Goal: Task Accomplishment & Management: Manage account settings

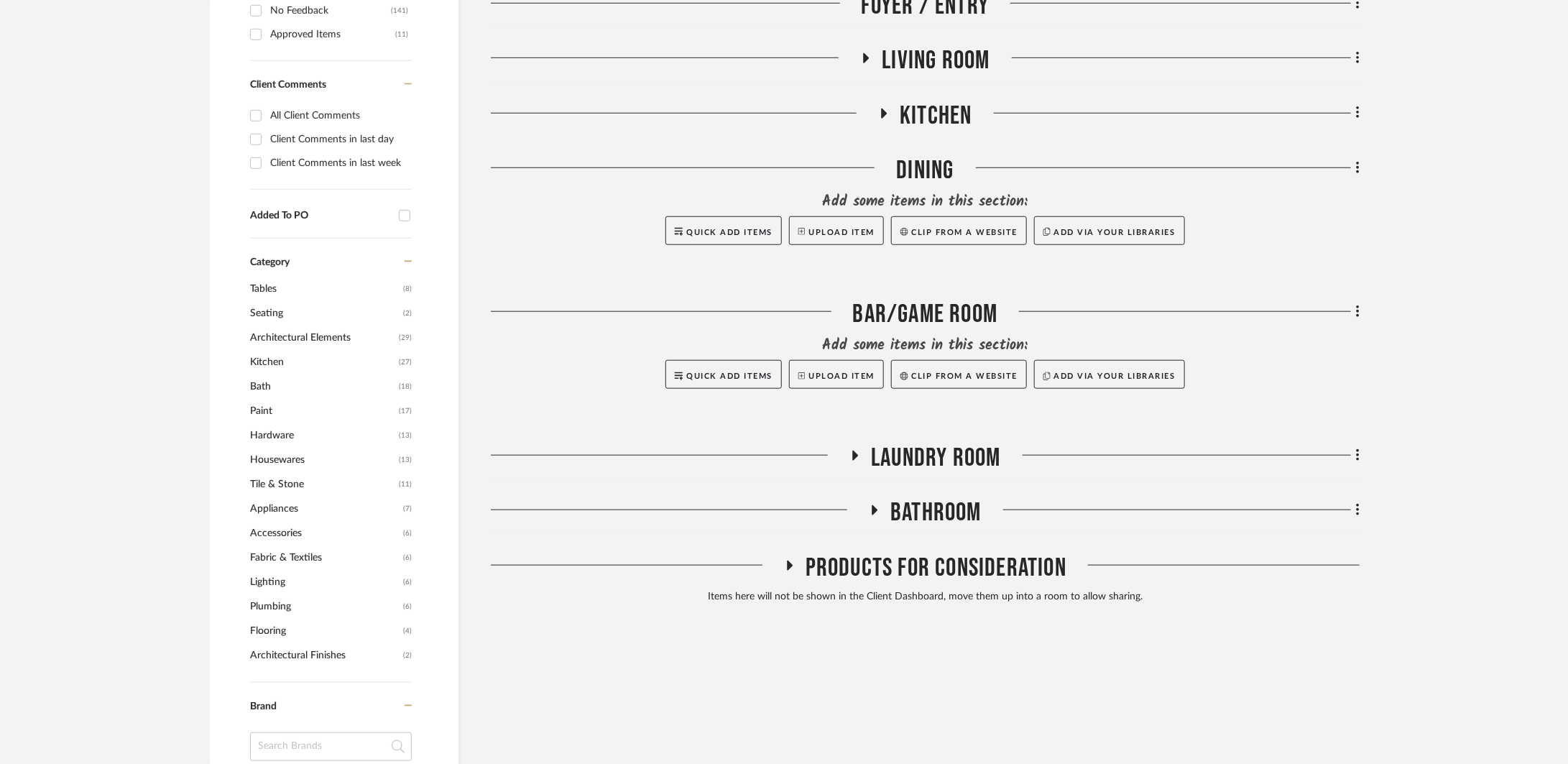
scroll to position [655, 0]
click at [881, 453] on span "Laundry Room" at bounding box center [935, 457] width 129 height 31
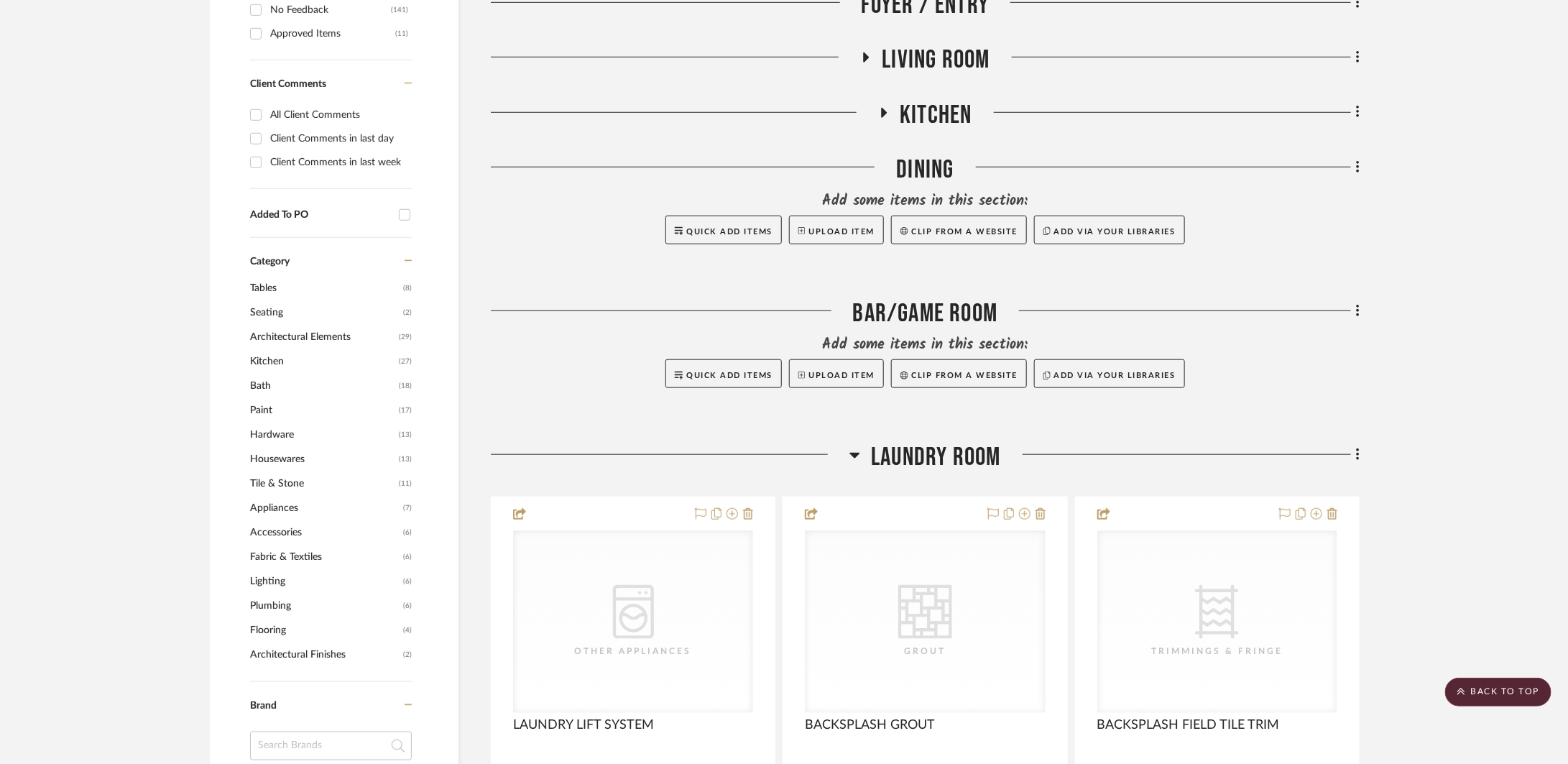
click at [881, 453] on span "Laundry Room" at bounding box center [935, 457] width 129 height 31
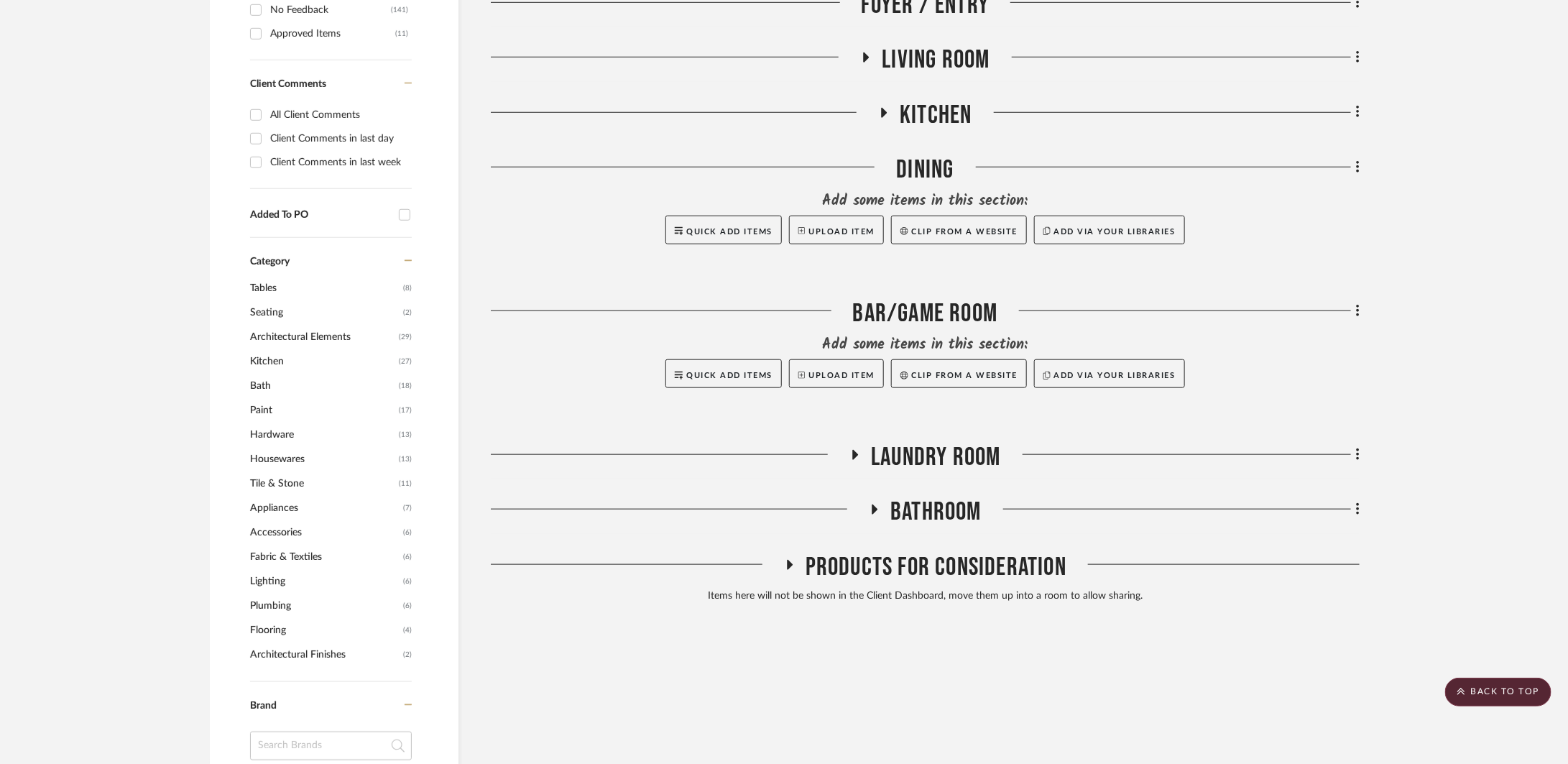
click at [940, 493] on div "INTERIOR/EXTERIOR FINISH SCHEDULE DOORS & WINDOWS FLOORING & MILLWORK Appliance…" at bounding box center [925, 145] width 869 height 927
click at [940, 501] on span "Bathroom" at bounding box center [936, 512] width 91 height 31
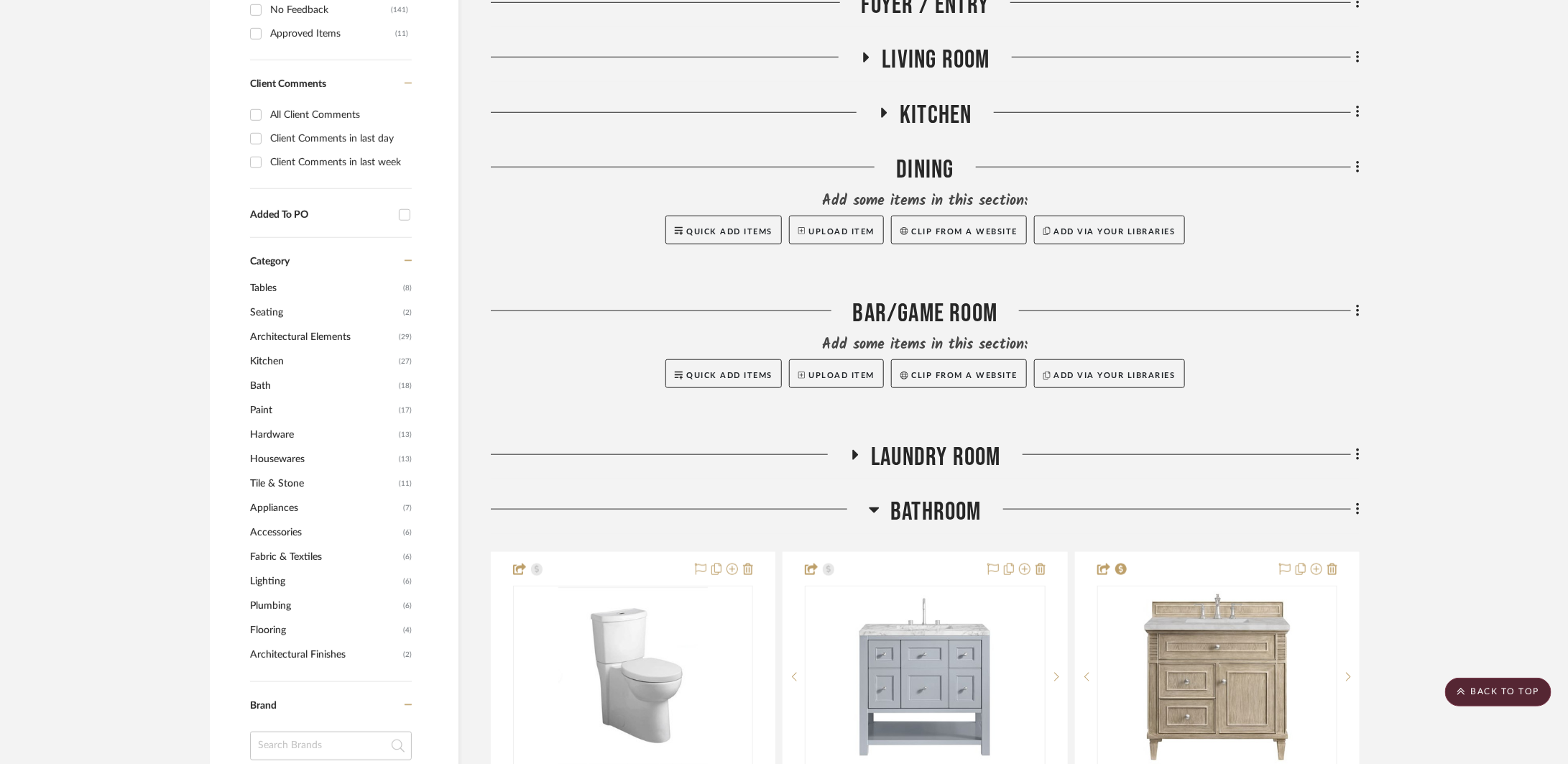
click at [940, 501] on span "Bathroom" at bounding box center [936, 512] width 91 height 31
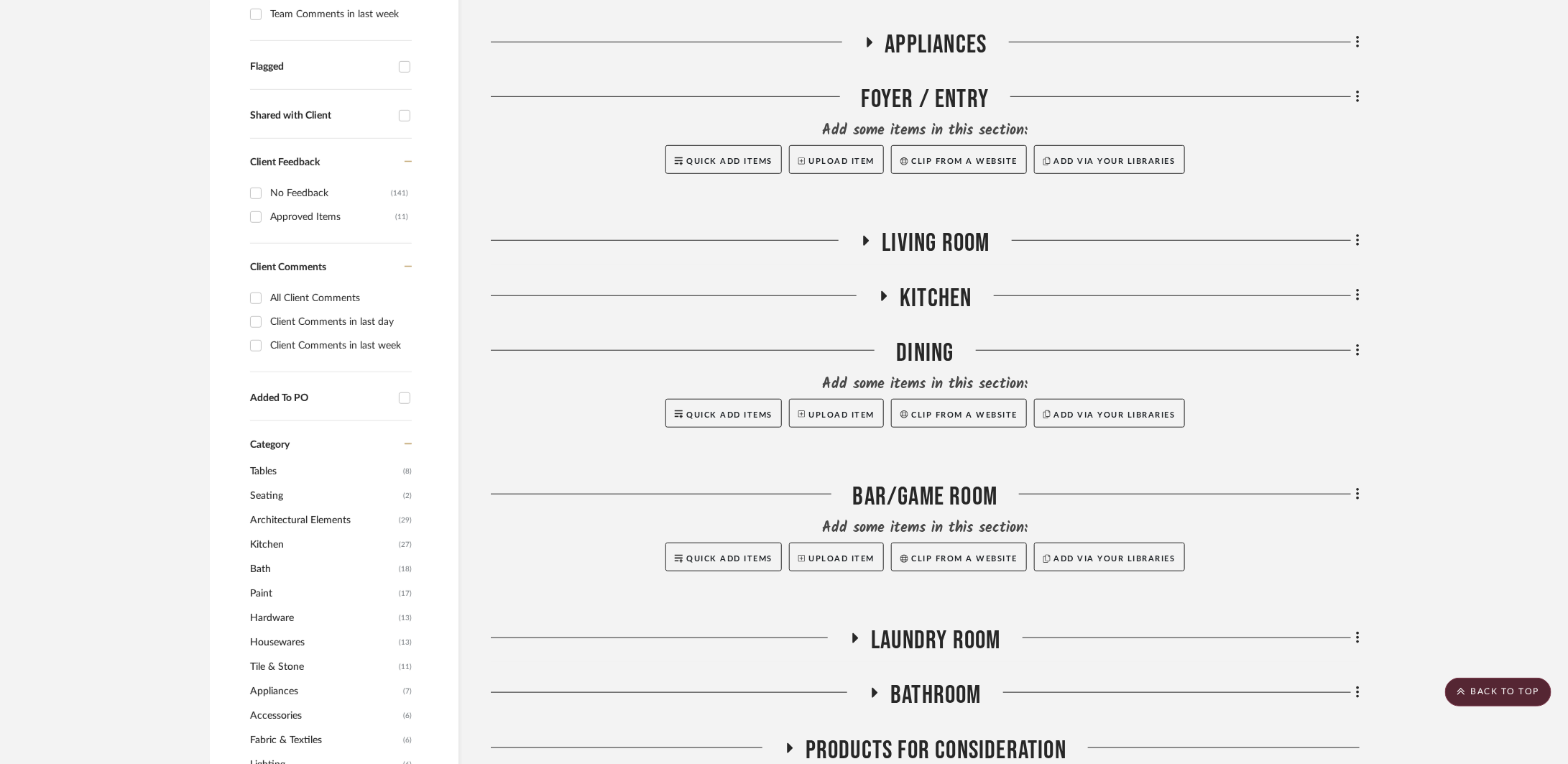
scroll to position [374, 0]
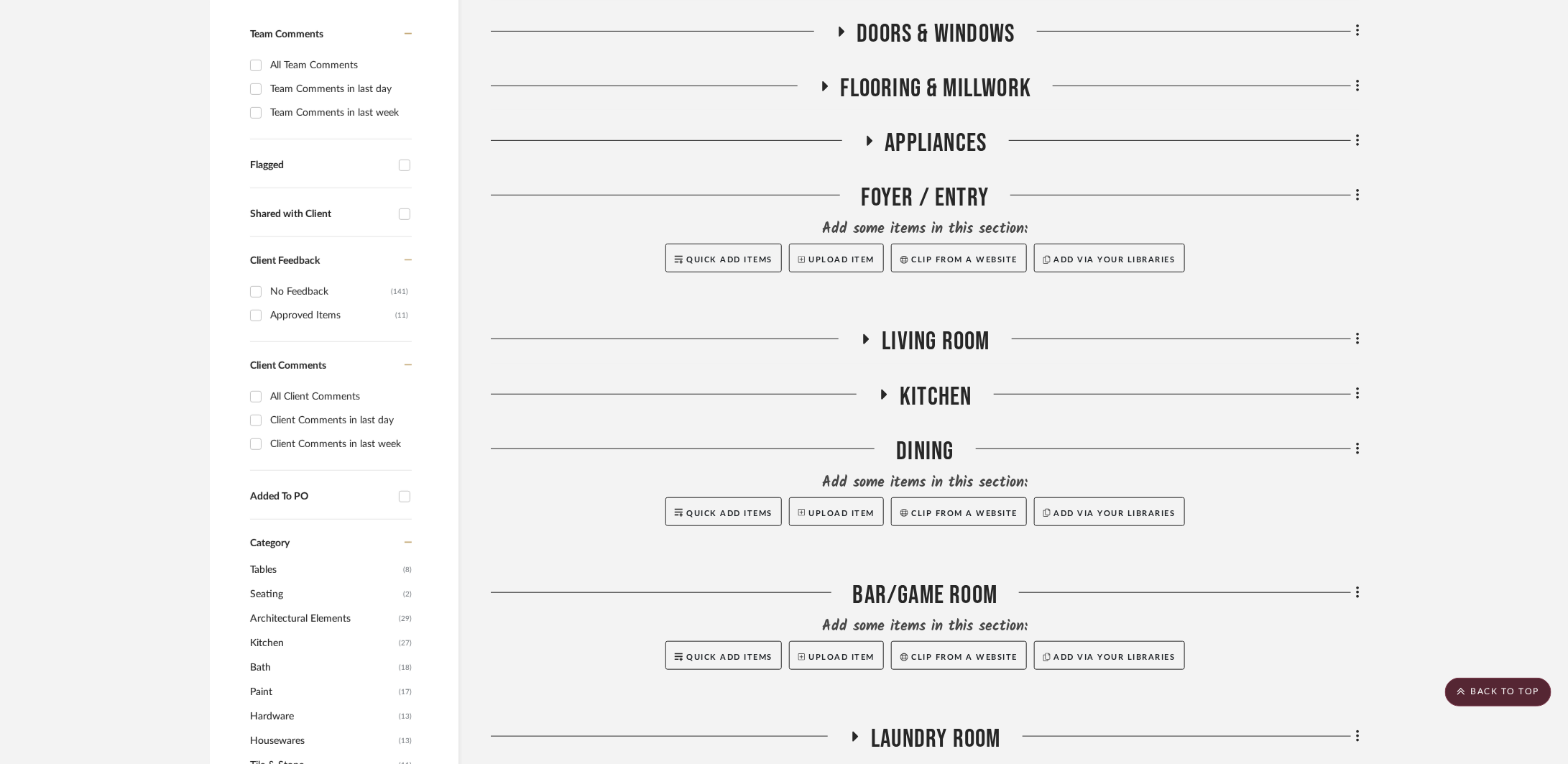
click at [259, 419] on input "Client Comments in last day" at bounding box center [256, 420] width 23 height 23
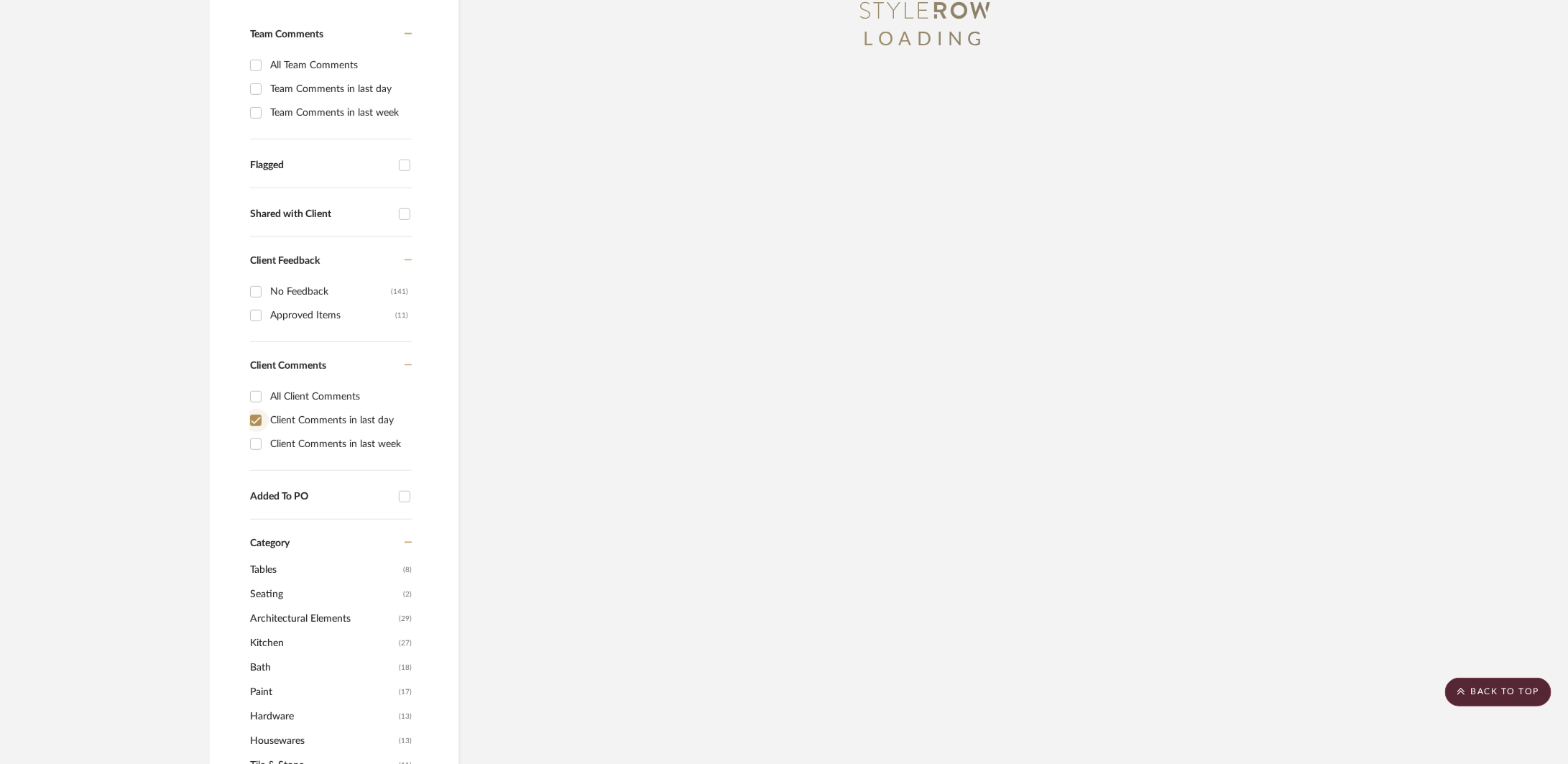
scroll to position [327, 0]
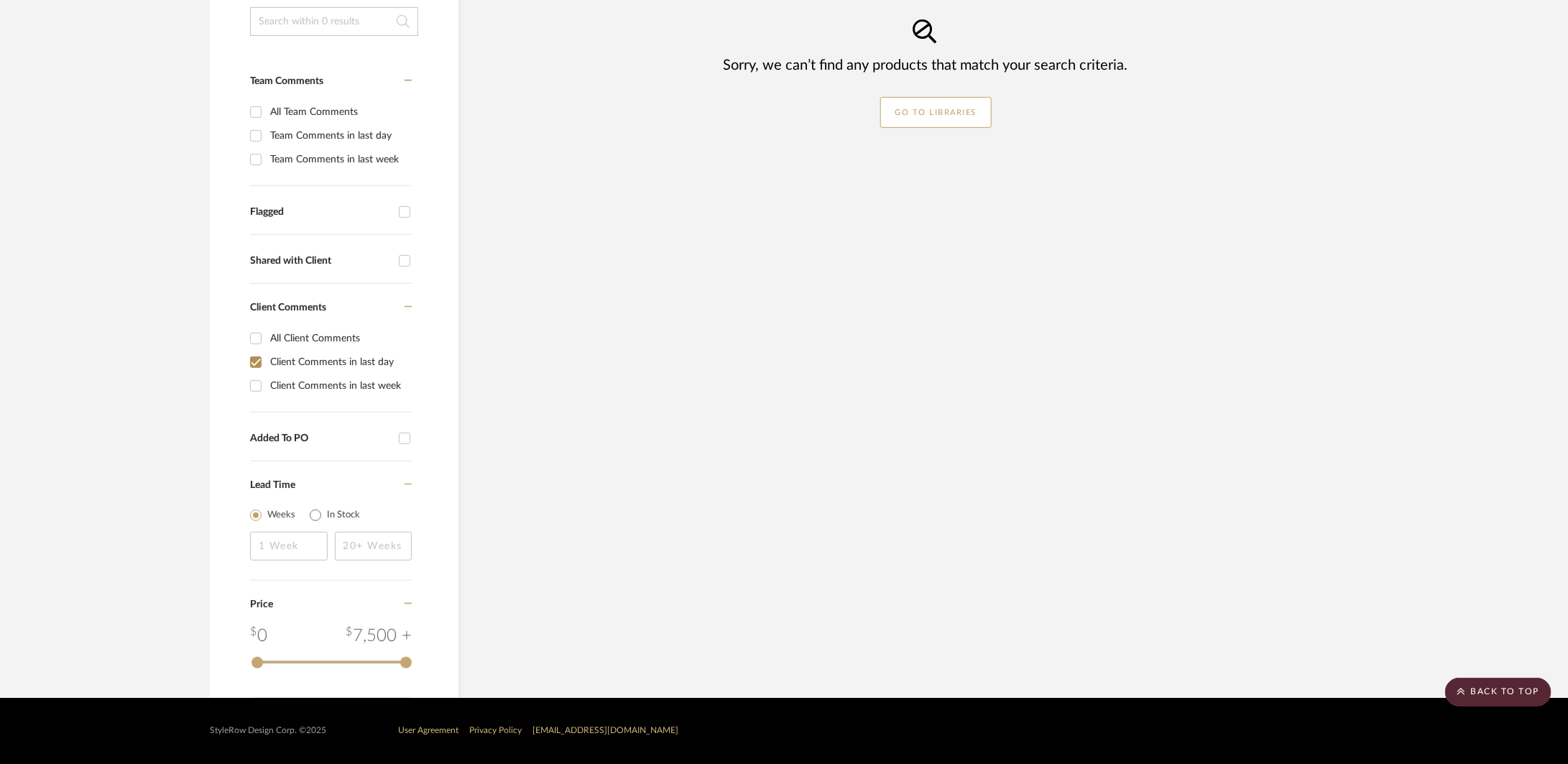
click at [257, 367] on input "Client Comments in last day" at bounding box center [256, 362] width 23 height 23
checkbox input "false"
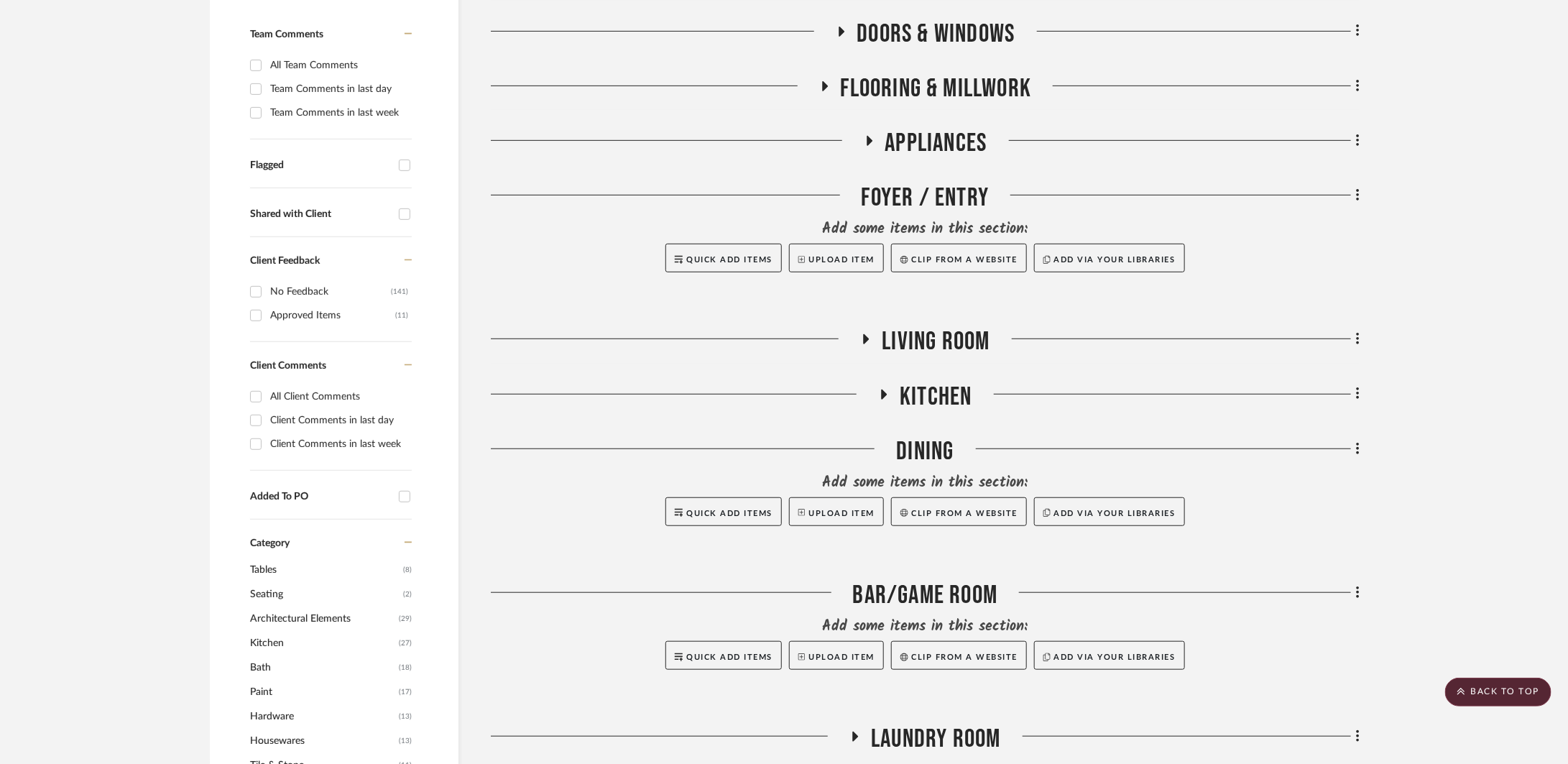
click at [259, 311] on input "Approved Items (11)" at bounding box center [256, 315] width 23 height 23
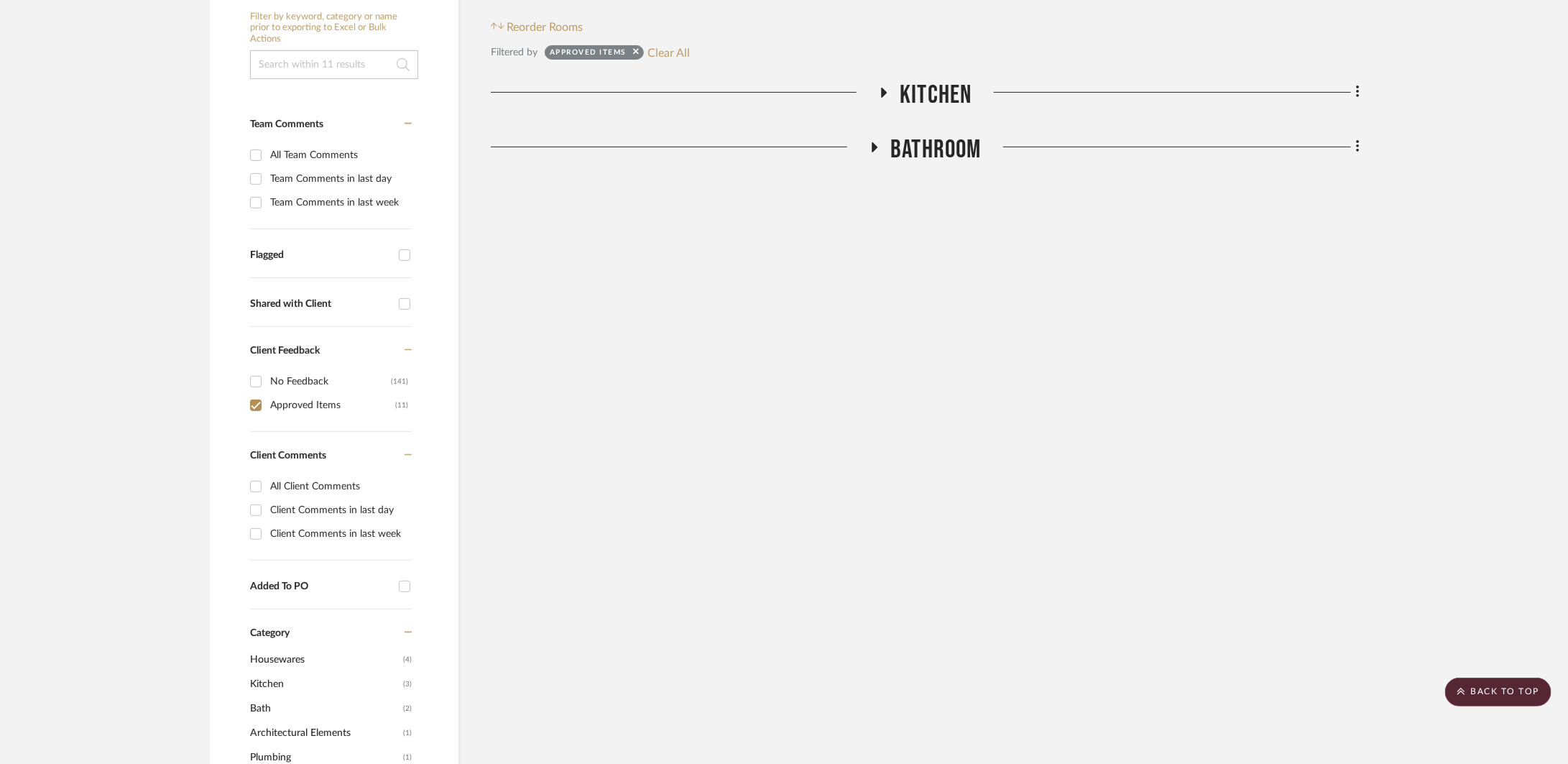
scroll to position [223, 0]
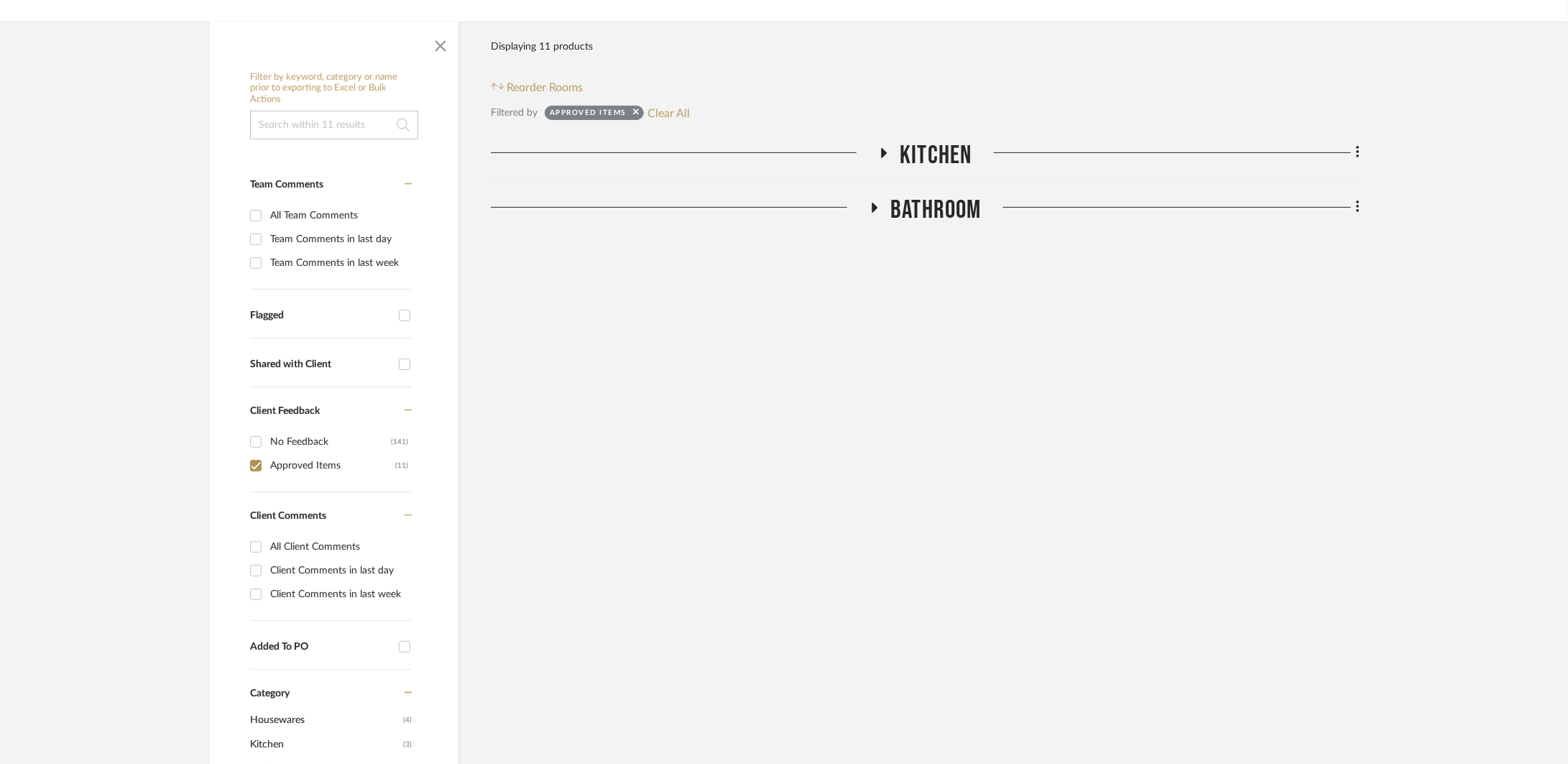
click at [974, 150] on div at bounding box center [1166, 158] width 387 height 36
click at [961, 159] on span "Kitchen" at bounding box center [935, 155] width 72 height 31
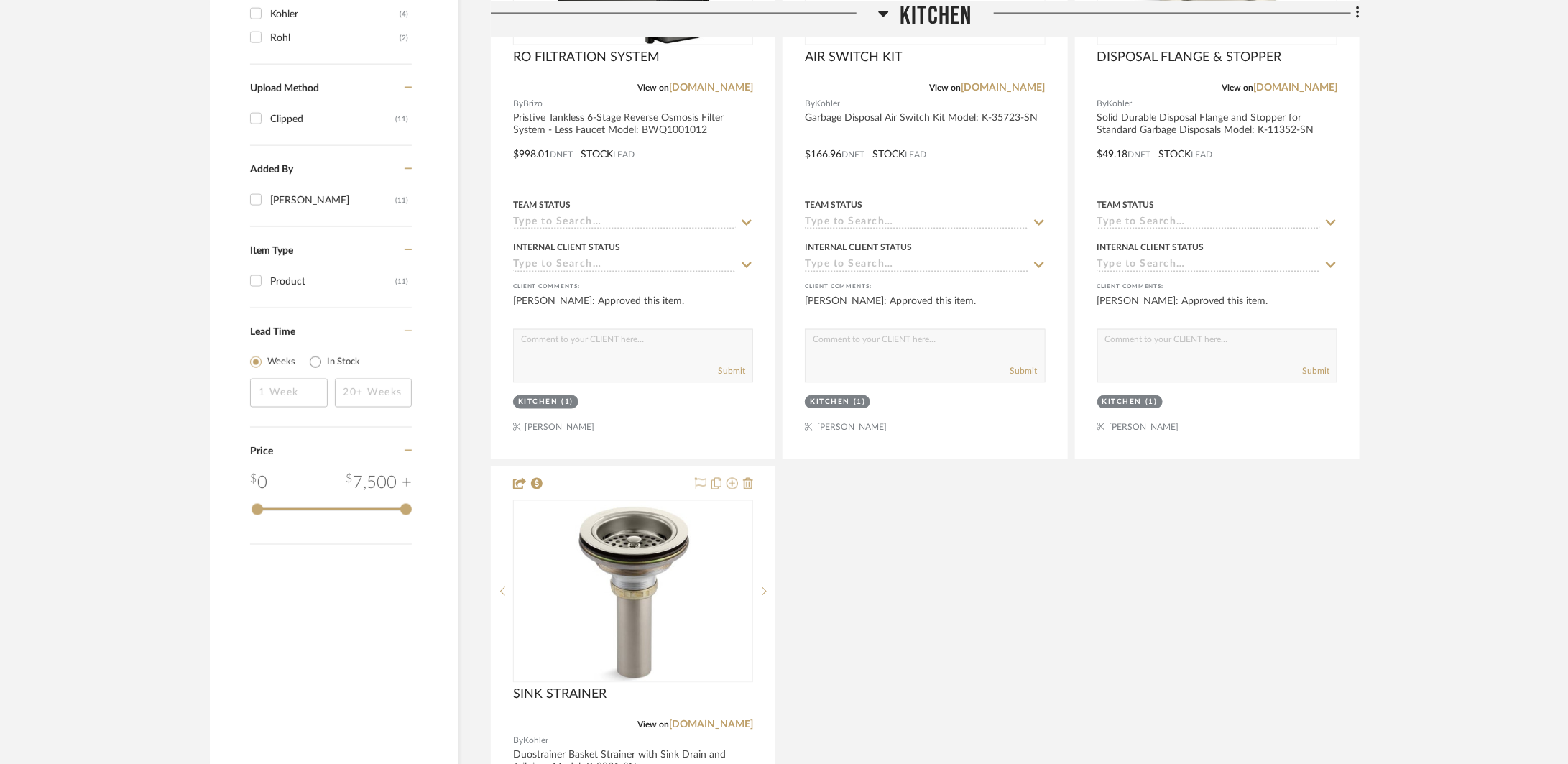
scroll to position [1784, 0]
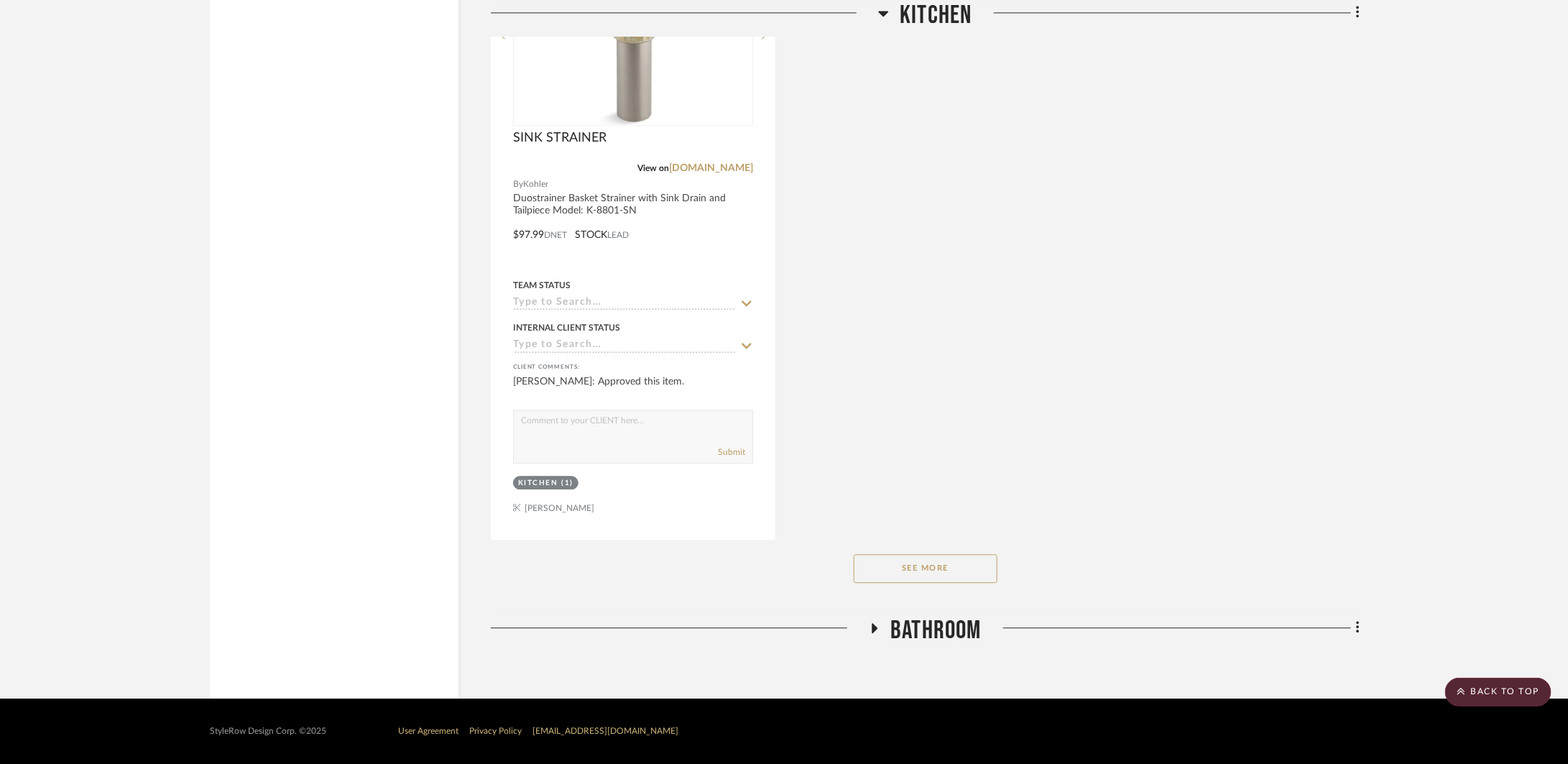
click at [895, 643] on span "Bathroom" at bounding box center [936, 630] width 91 height 31
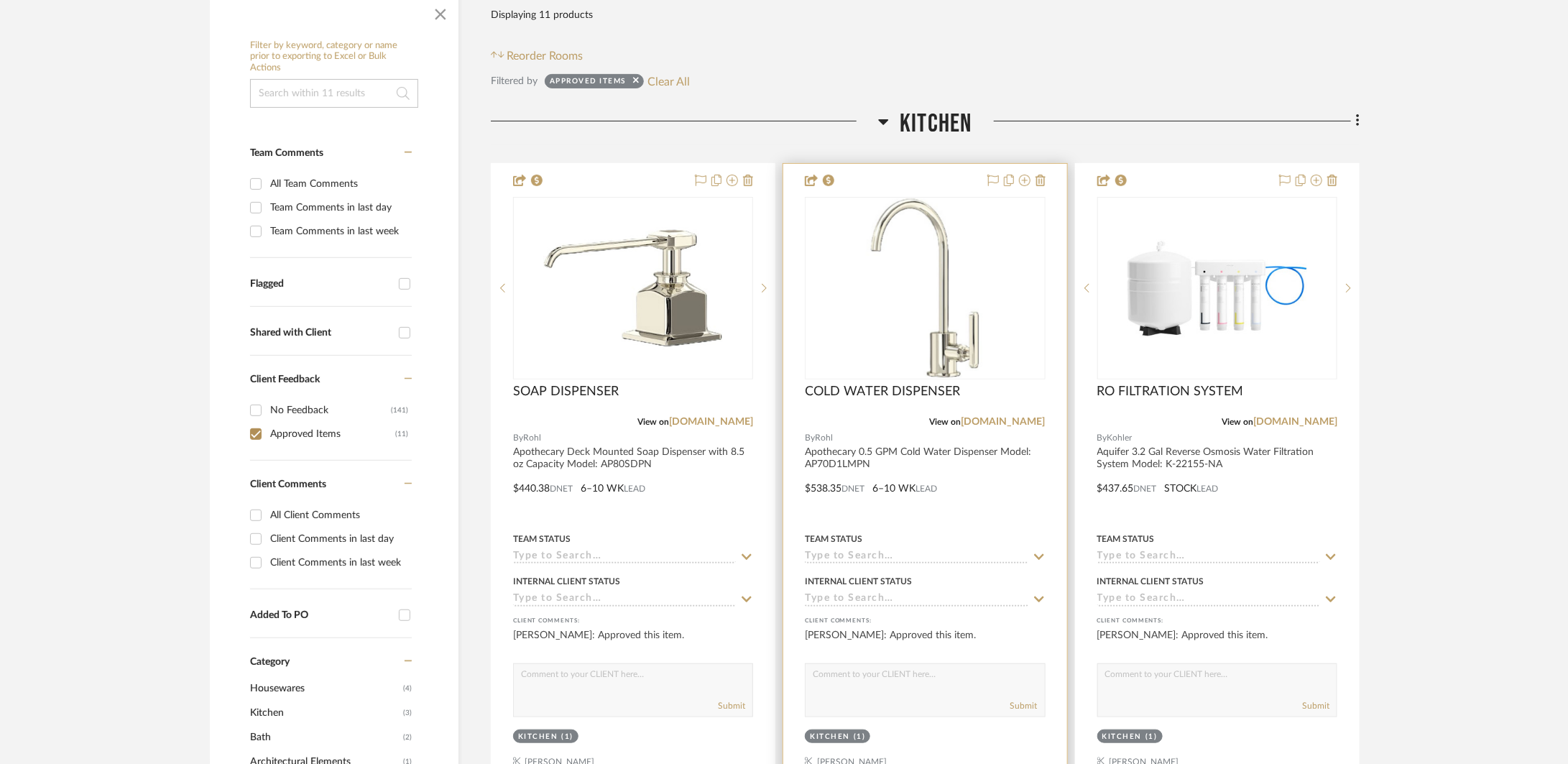
scroll to position [261, 0]
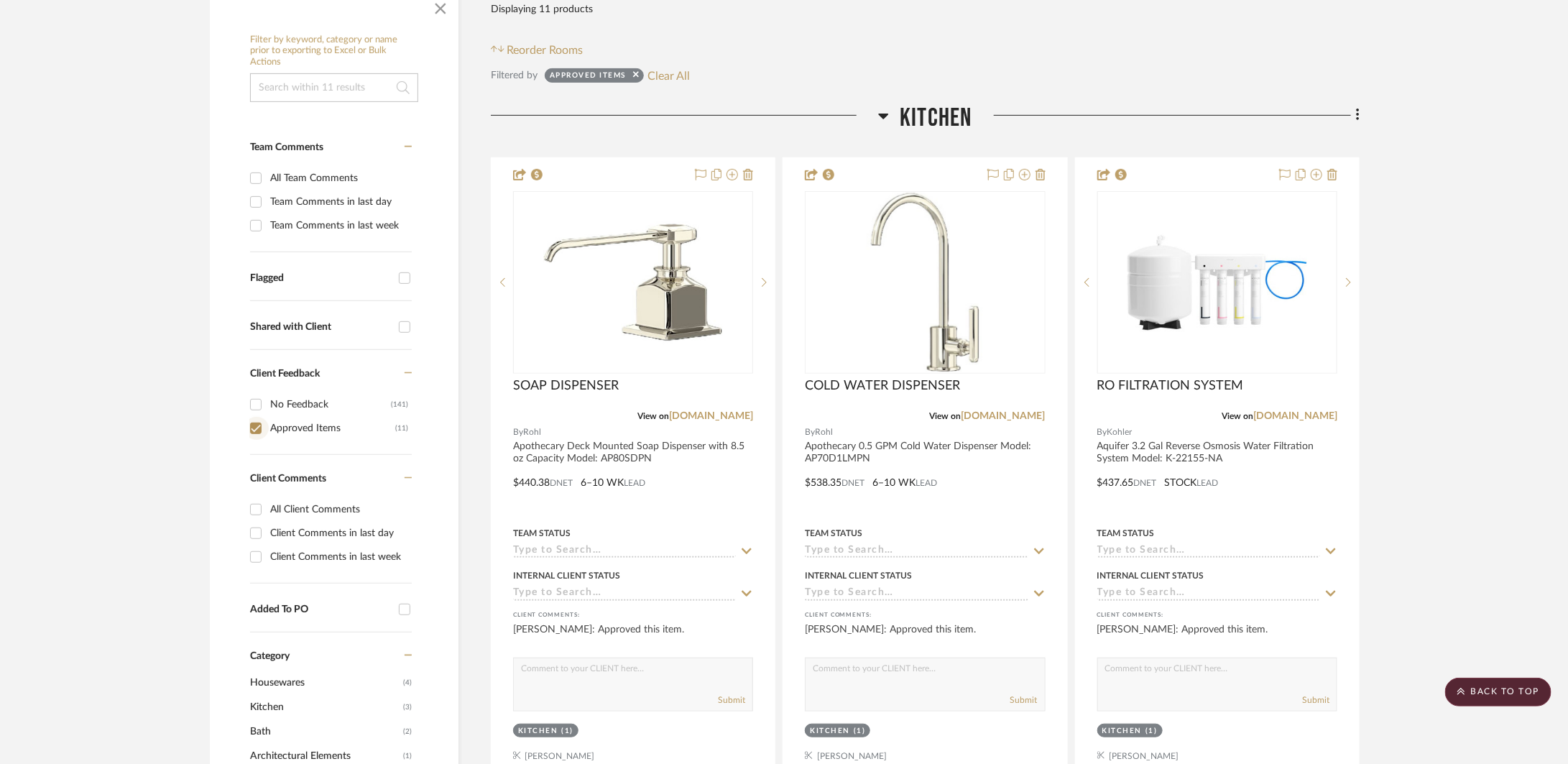
click at [255, 430] on input "Approved Items (11)" at bounding box center [256, 428] width 23 height 23
checkbox input "false"
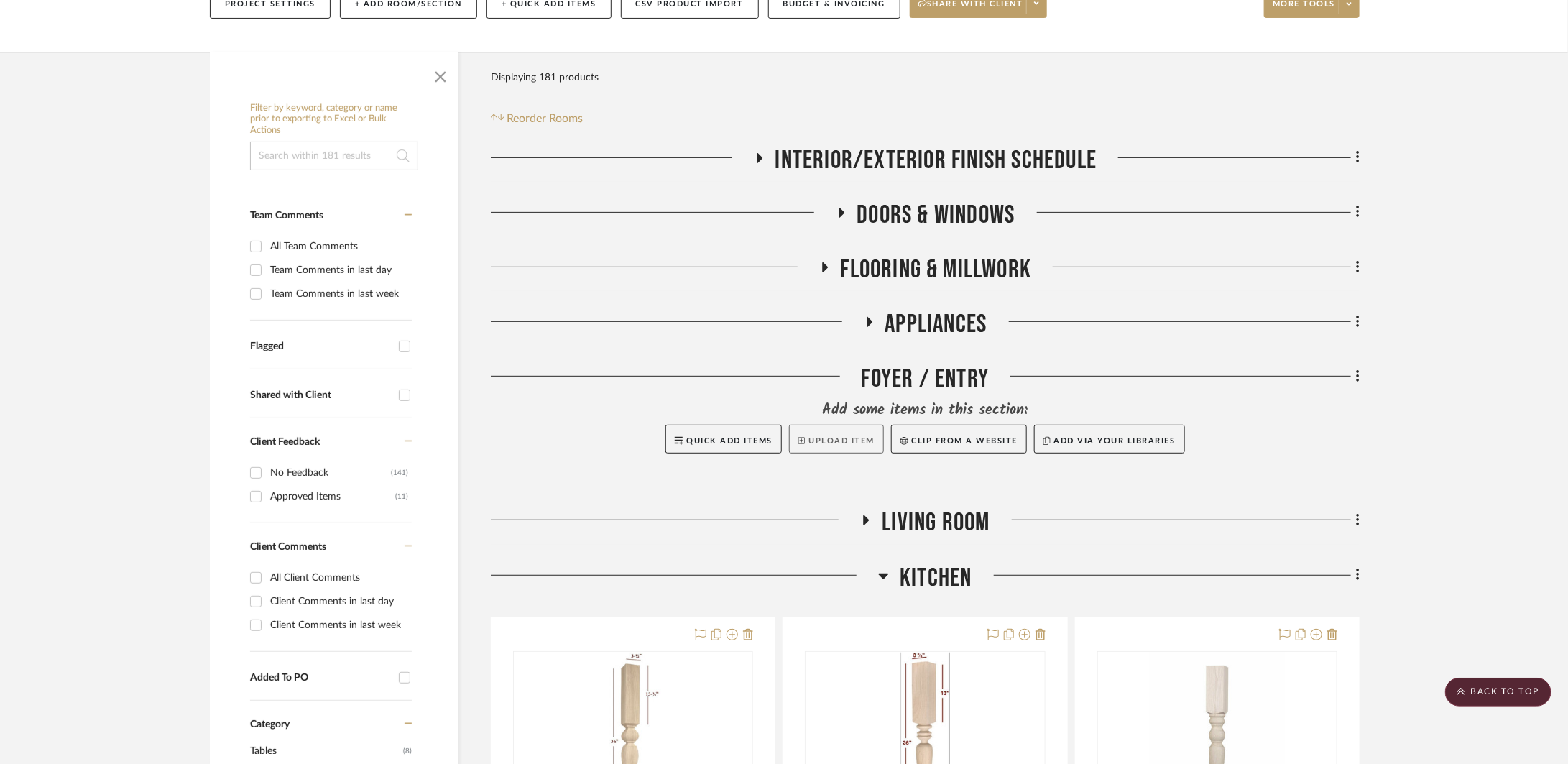
scroll to position [397, 0]
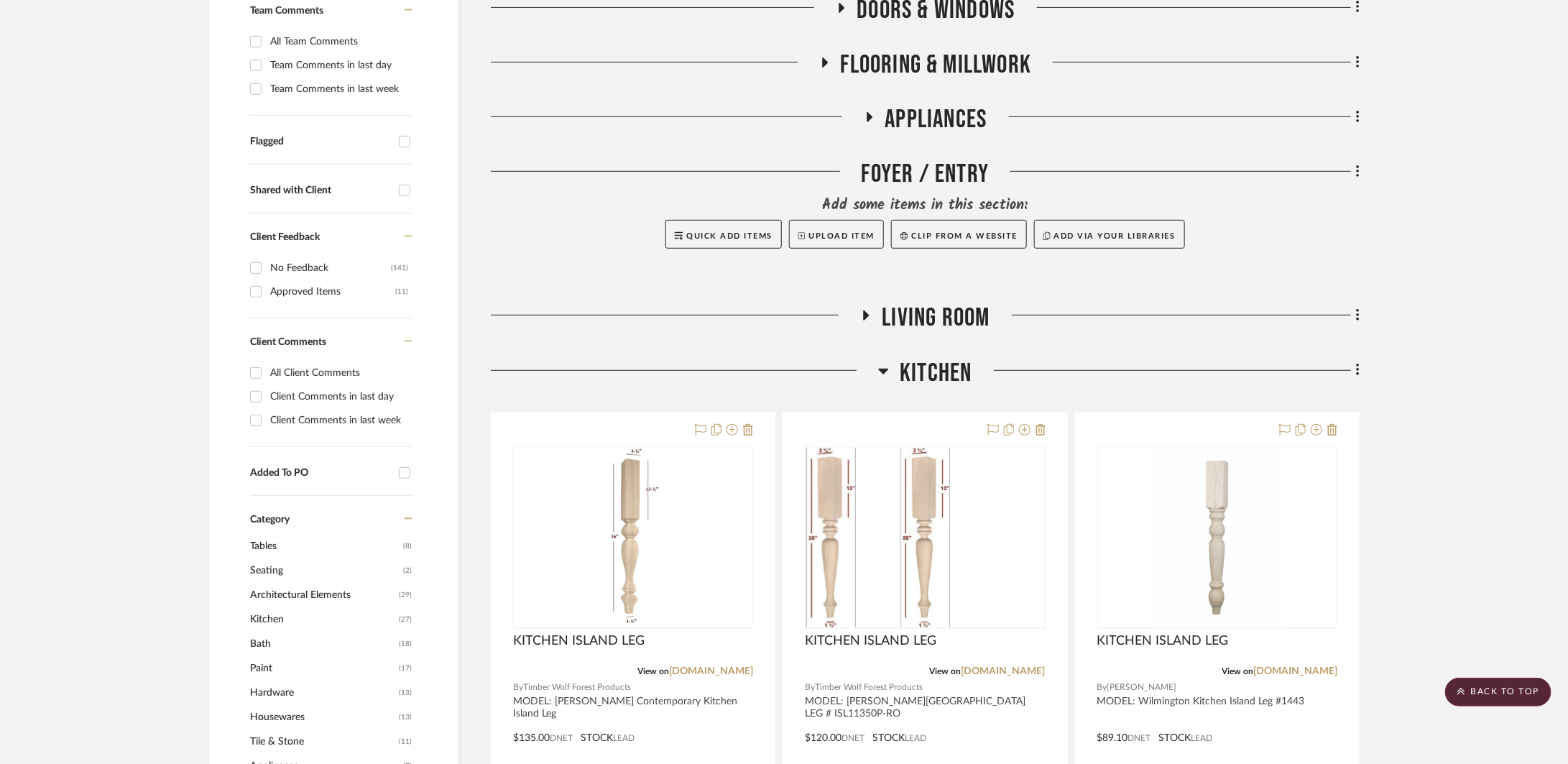
click at [923, 372] on span "Kitchen" at bounding box center [935, 373] width 72 height 31
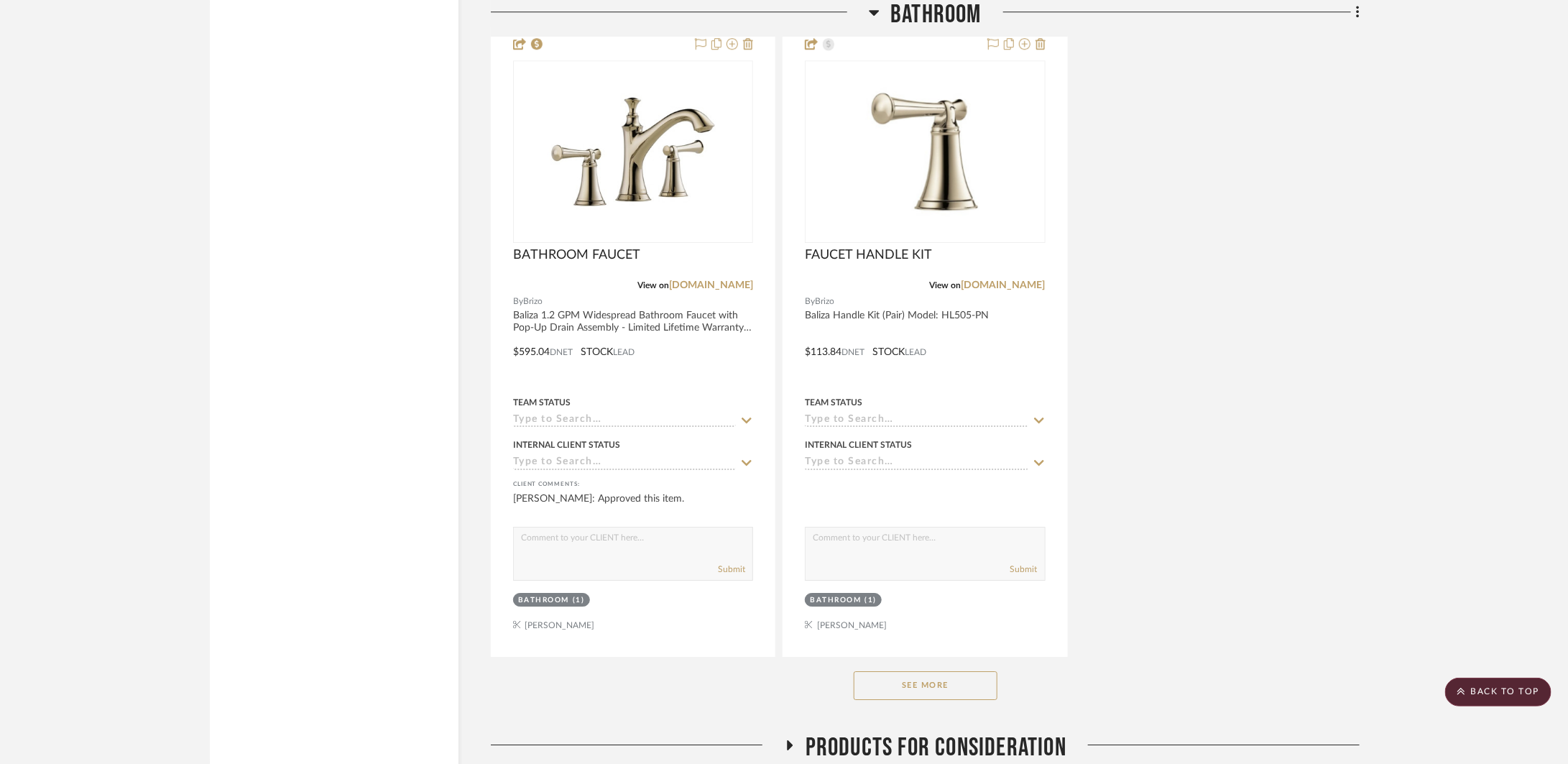
scroll to position [2592, 0]
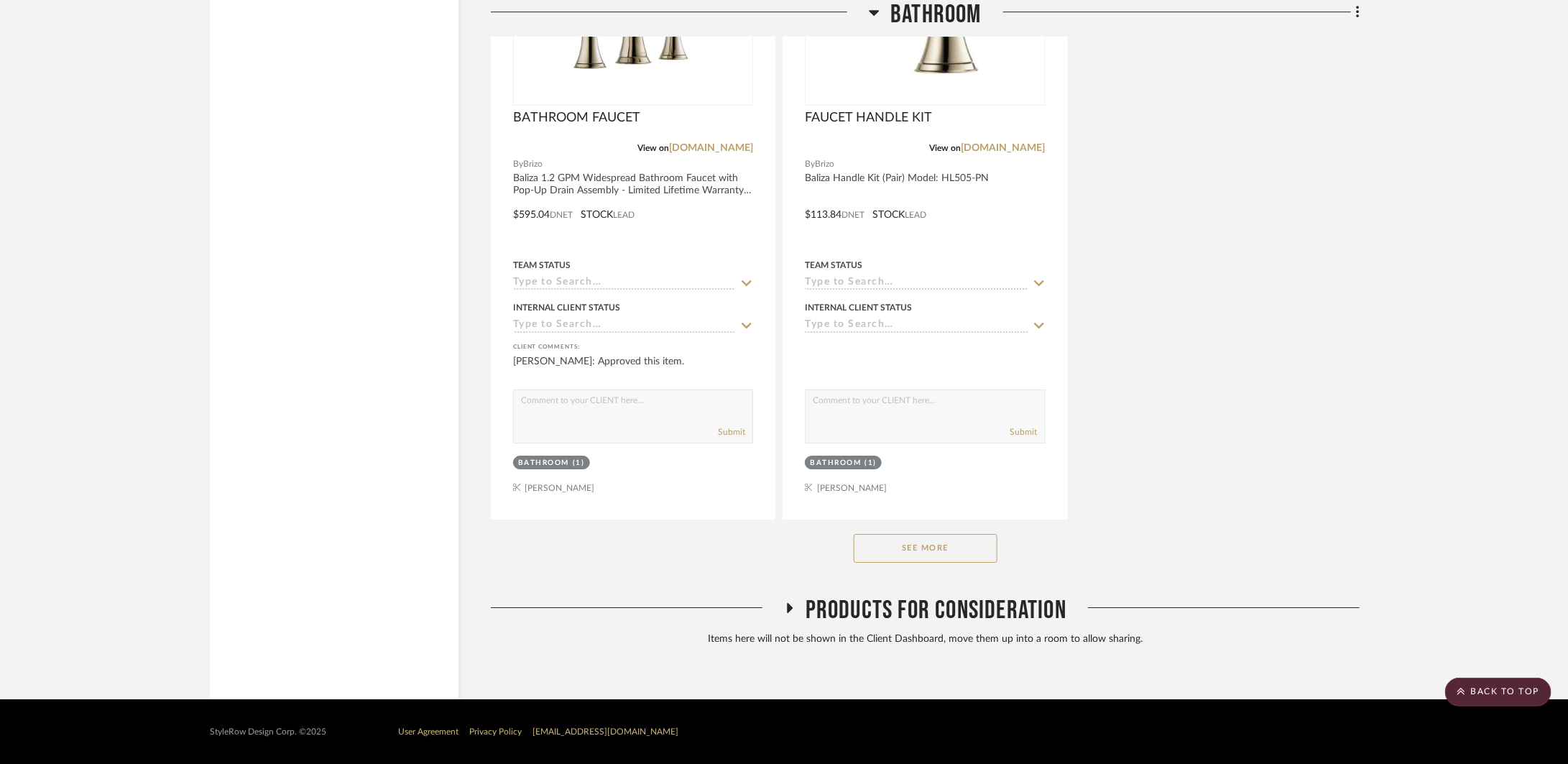
click at [972, 550] on button "See More" at bounding box center [925, 548] width 143 height 29
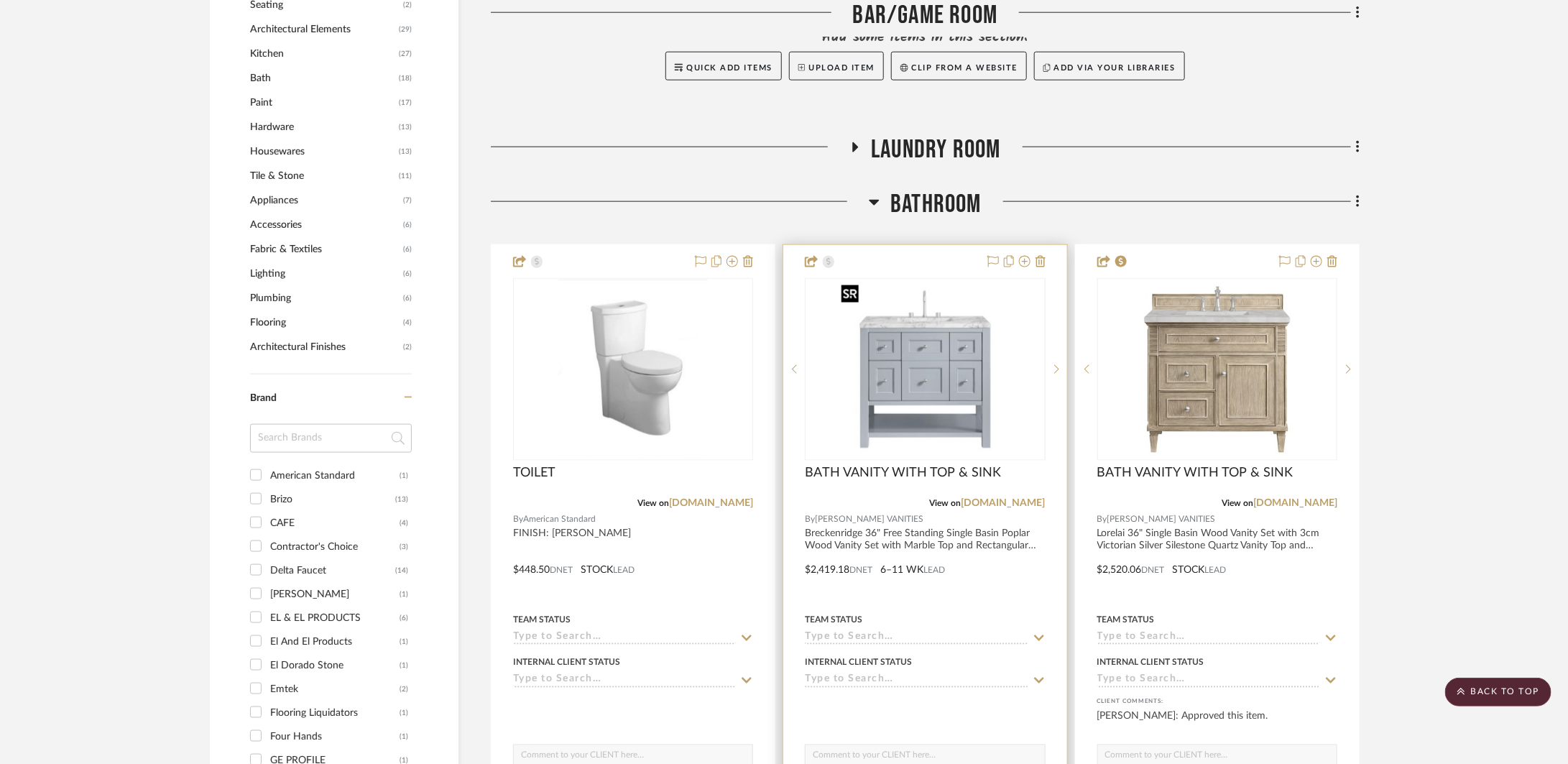
scroll to position [1635, 0]
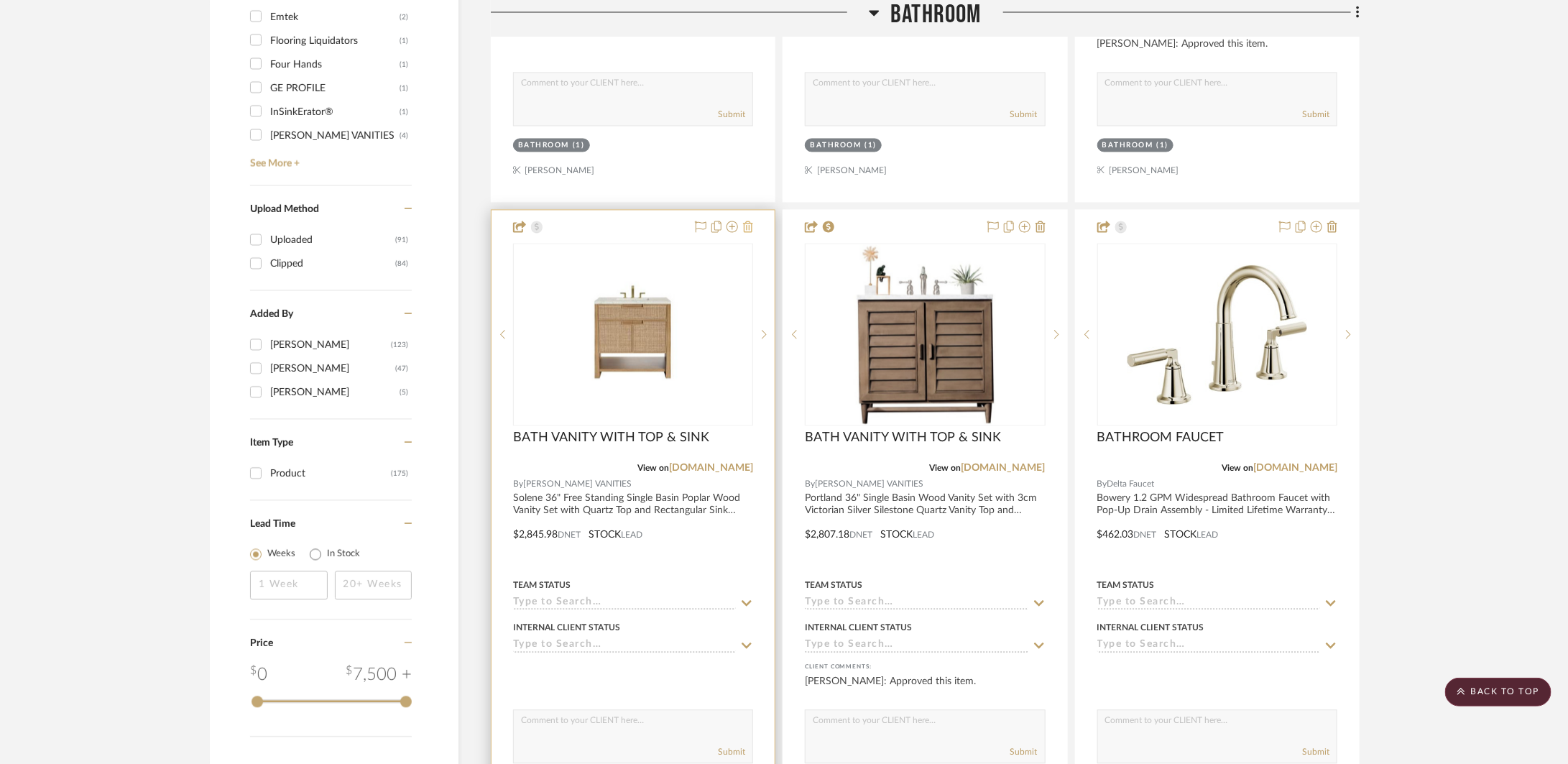
click at [751, 224] on icon at bounding box center [748, 227] width 10 height 12
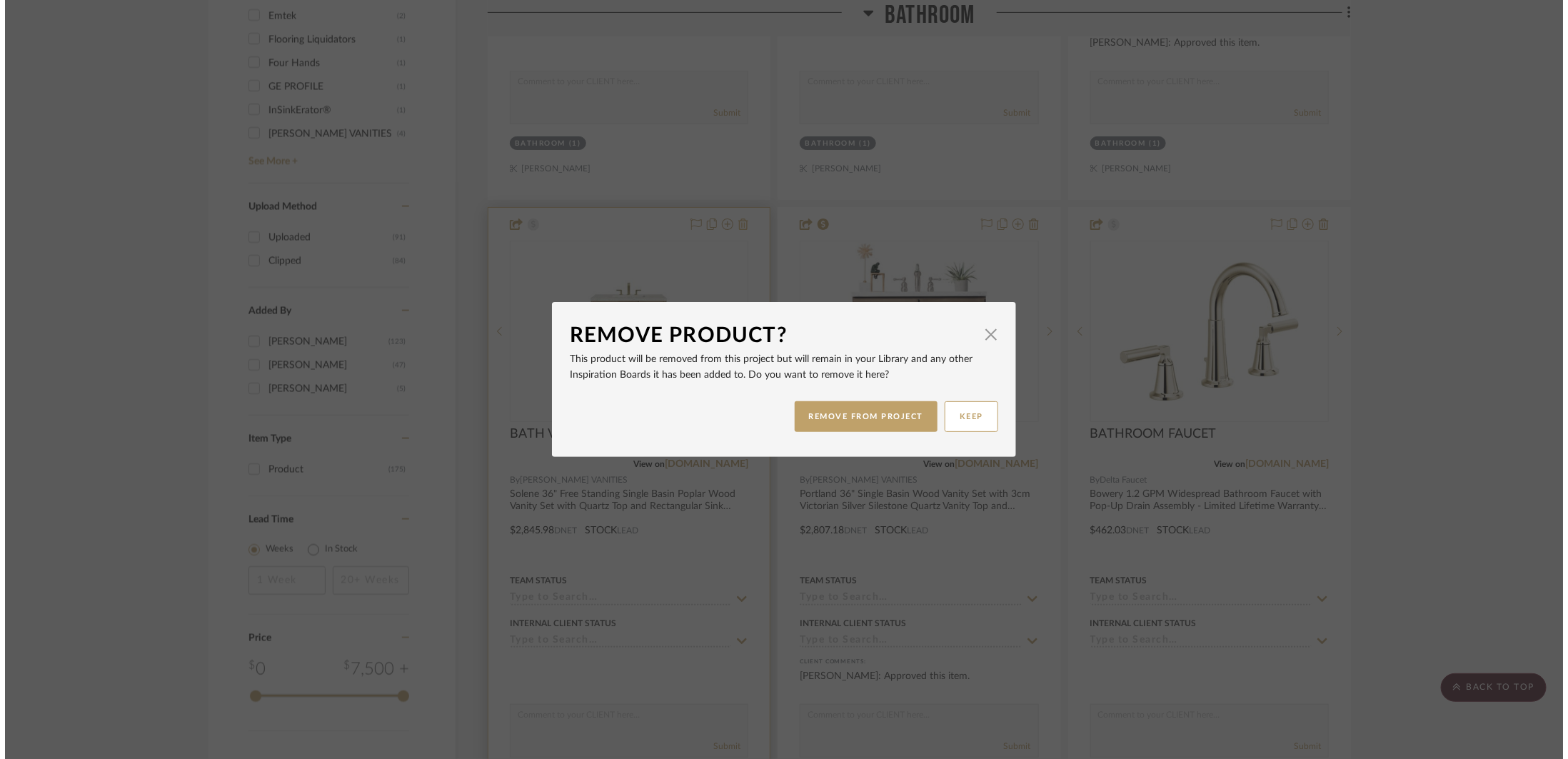
scroll to position [0, 0]
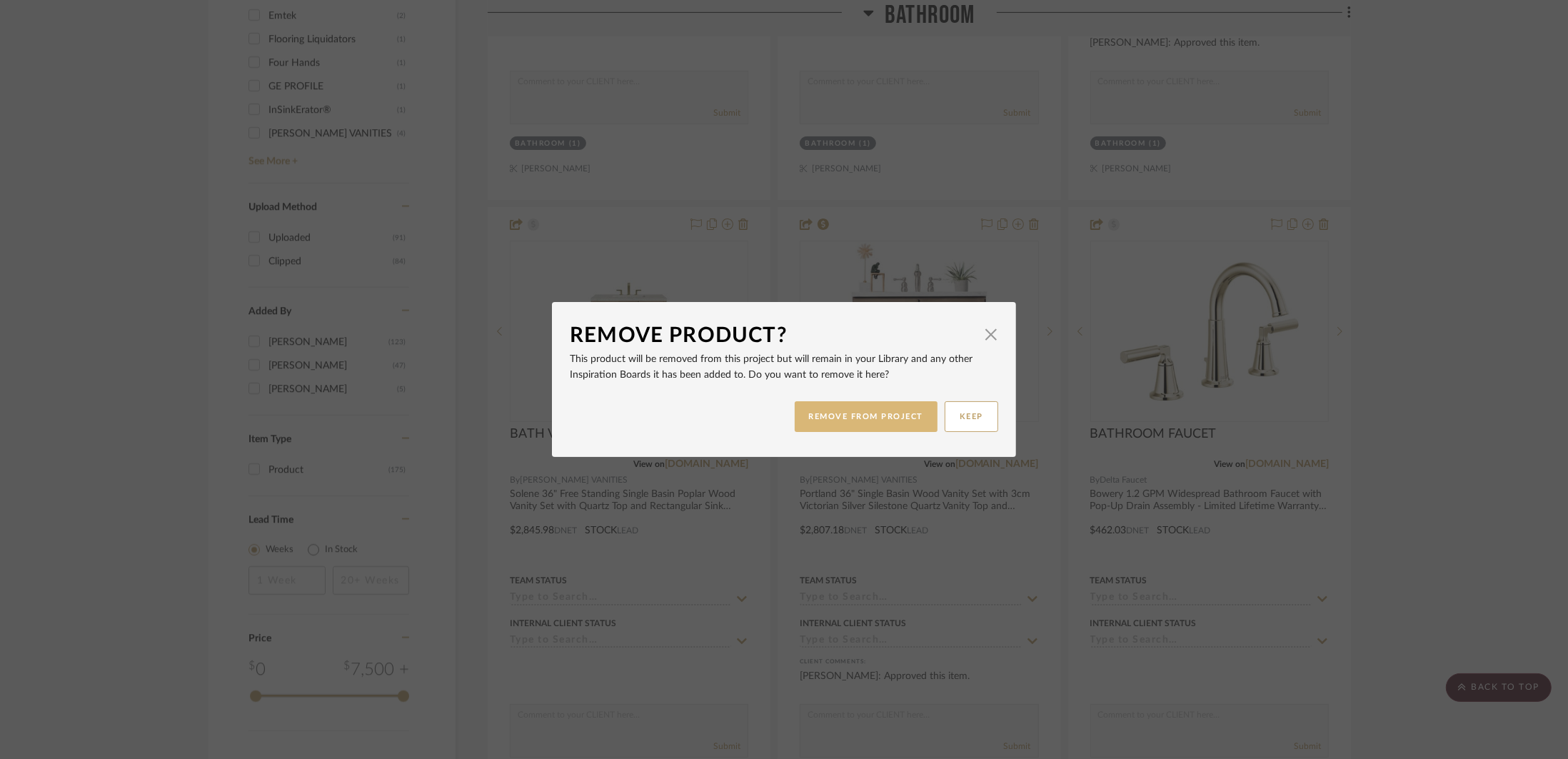
click at [887, 404] on button "REMOVE FROM PROJECT" at bounding box center [866, 416] width 143 height 31
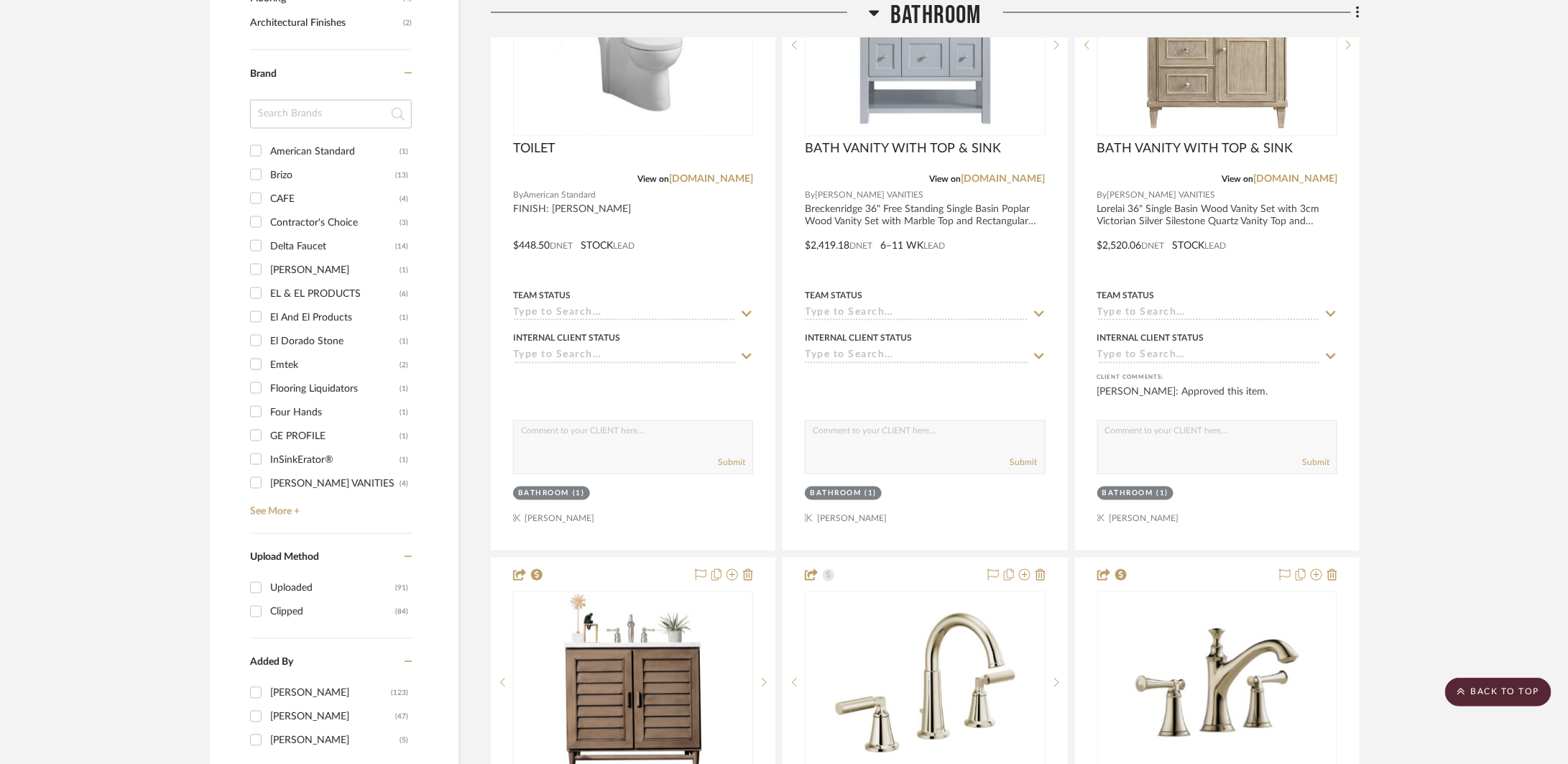
scroll to position [1135, 0]
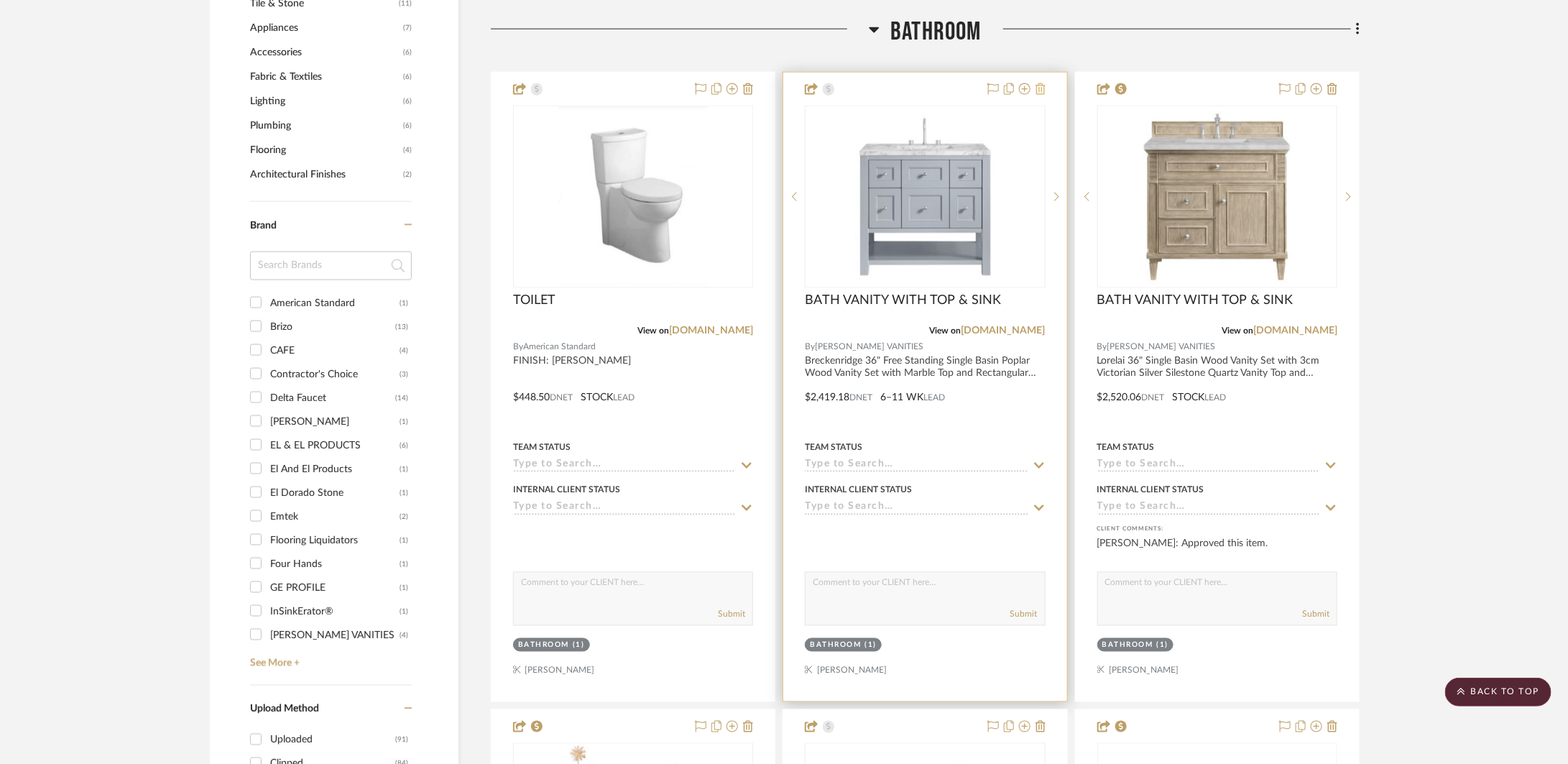
click at [1036, 86] on icon at bounding box center [1041, 89] width 10 height 12
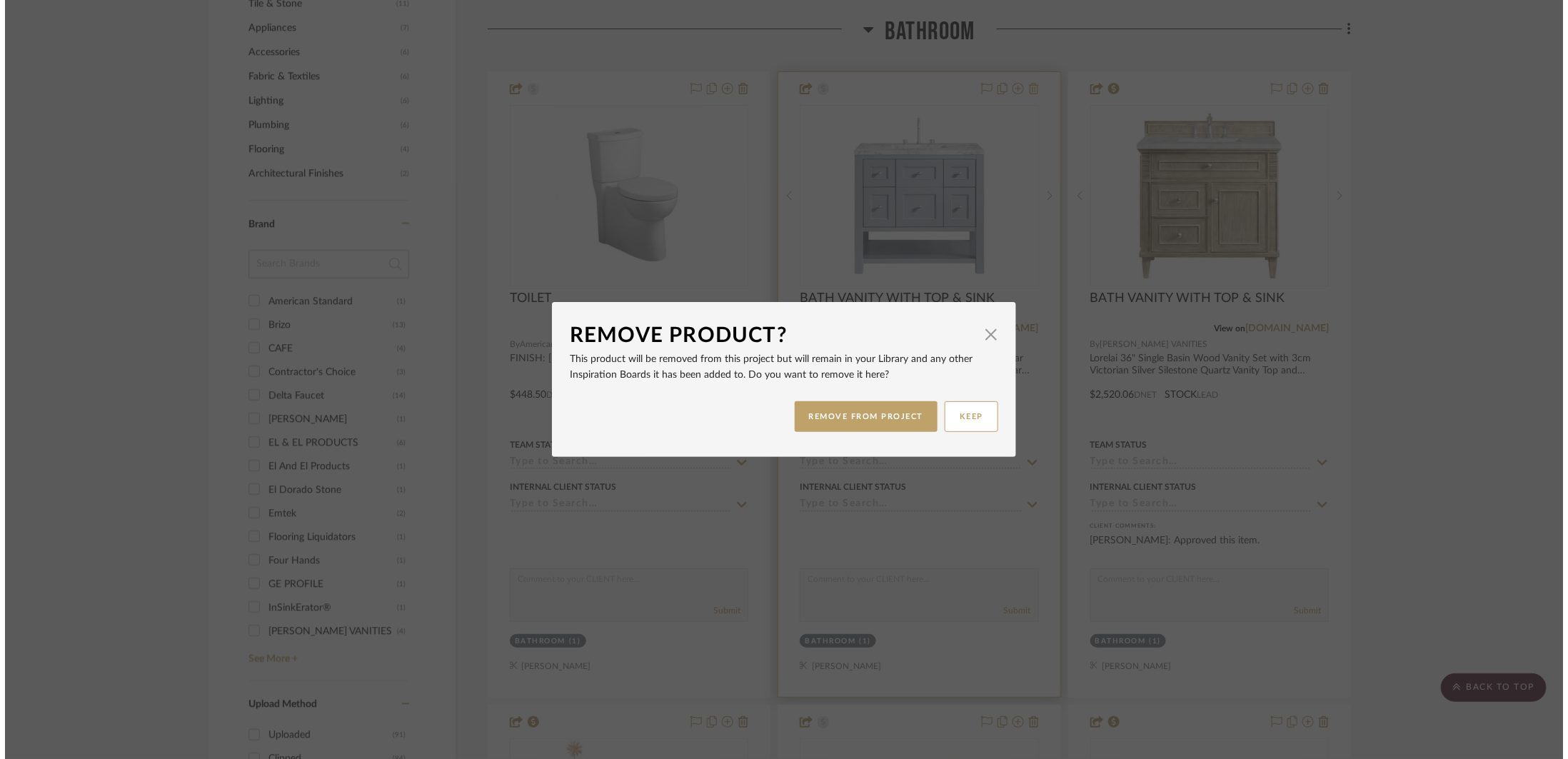
scroll to position [0, 0]
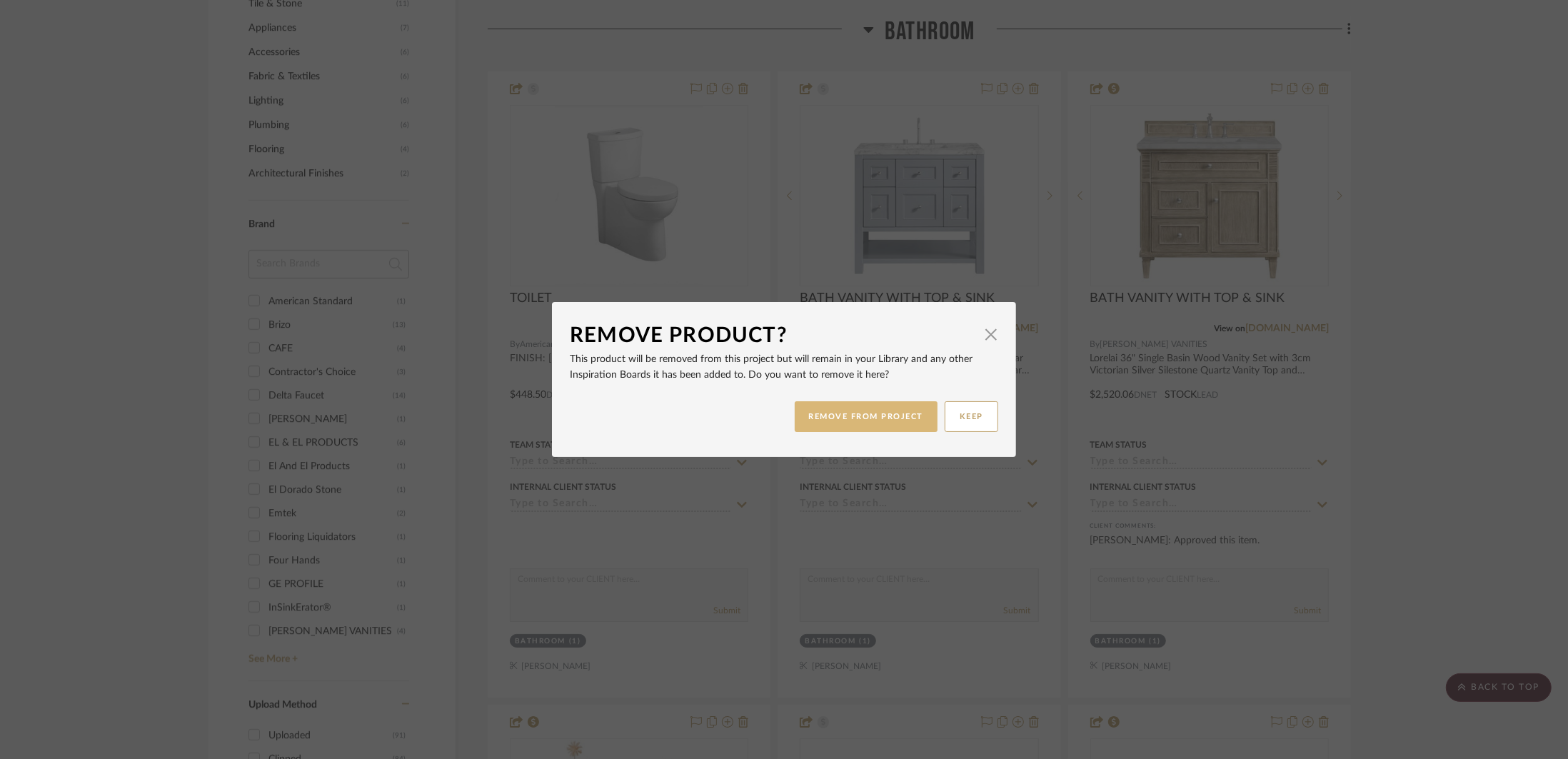
click at [903, 415] on button "REMOVE FROM PROJECT" at bounding box center [866, 416] width 143 height 31
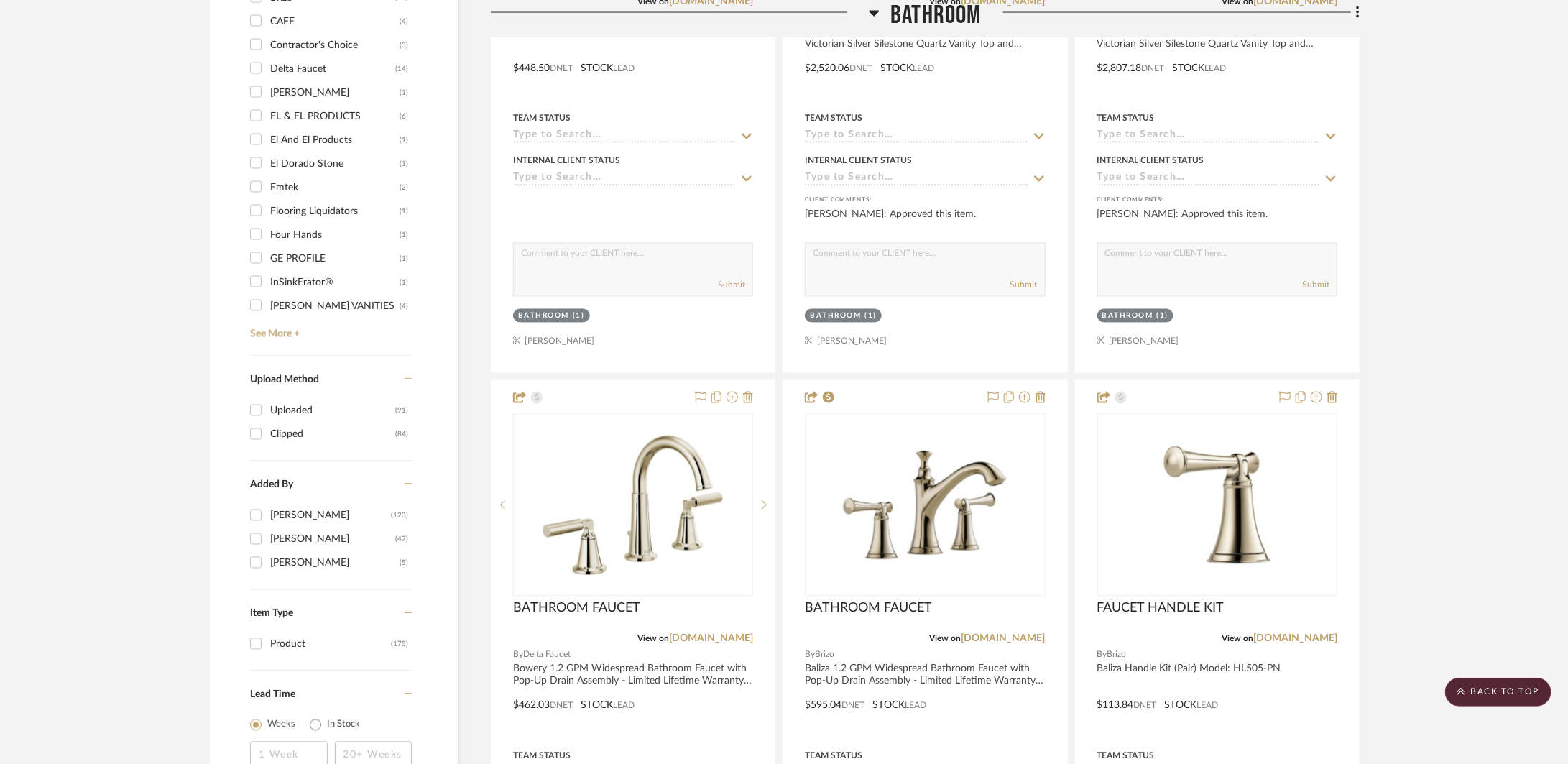
scroll to position [1762, 0]
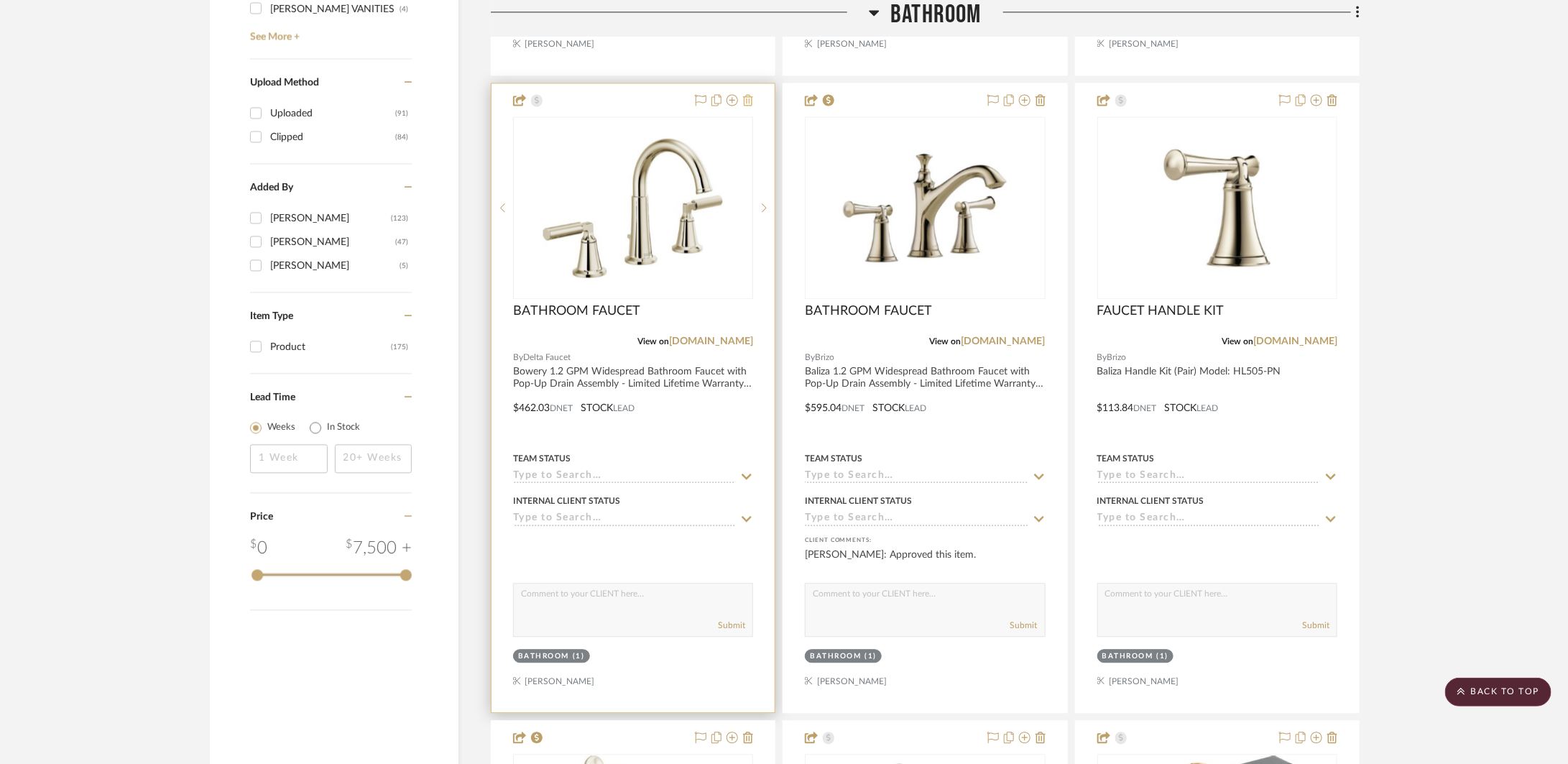
click at [752, 102] on icon at bounding box center [748, 100] width 10 height 12
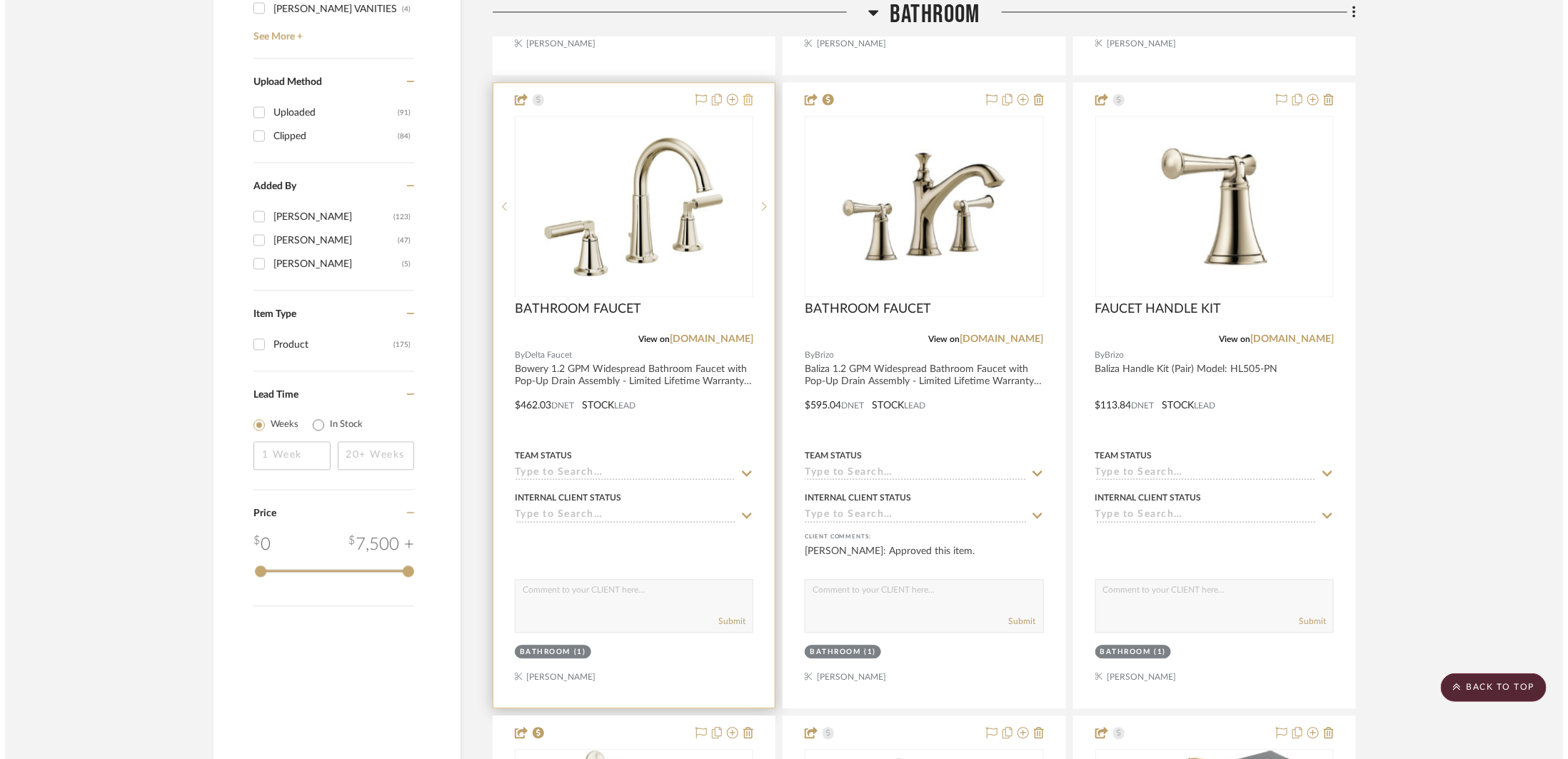
scroll to position [0, 0]
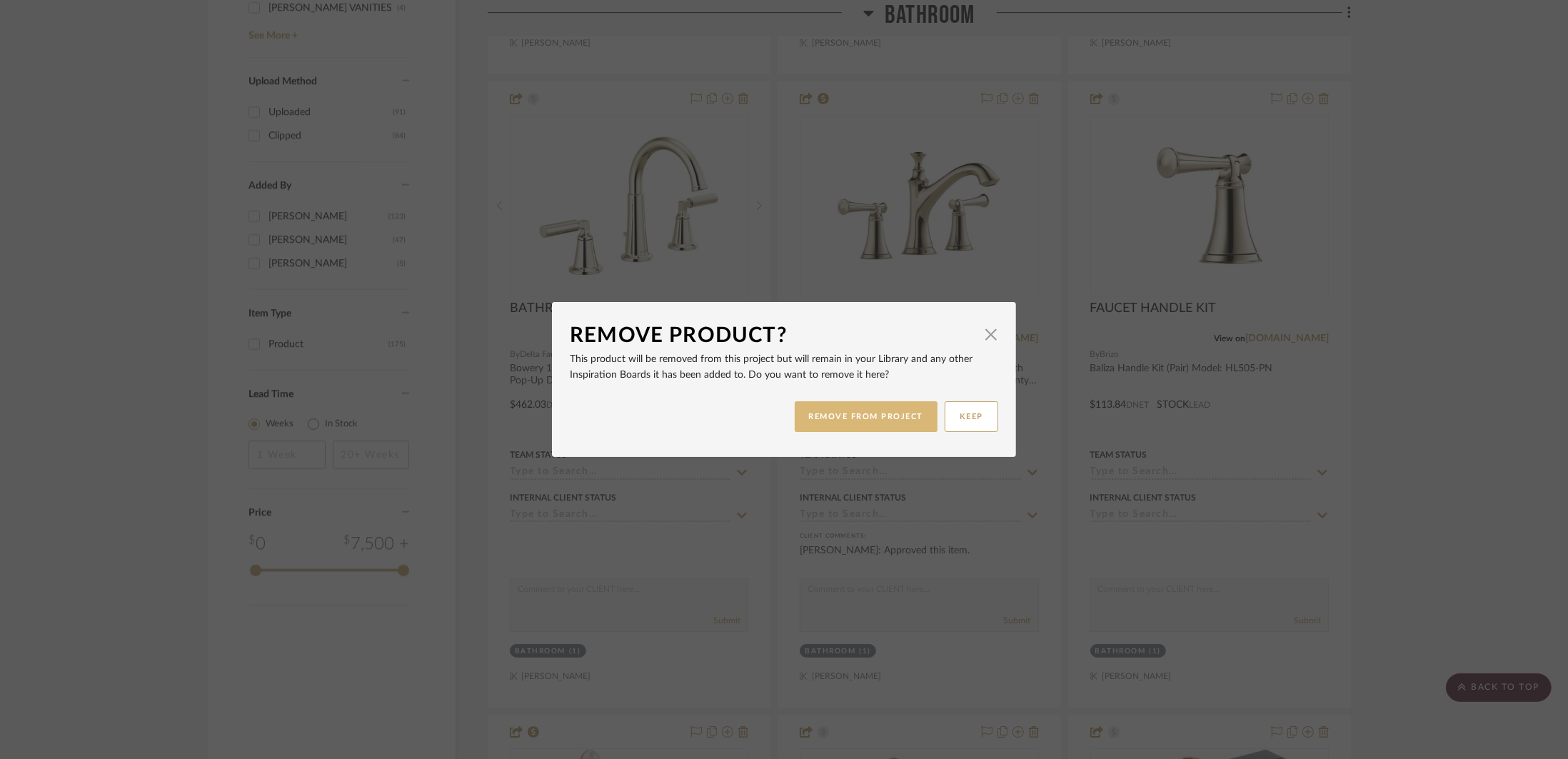
click at [893, 405] on button "REMOVE FROM PROJECT" at bounding box center [866, 416] width 143 height 31
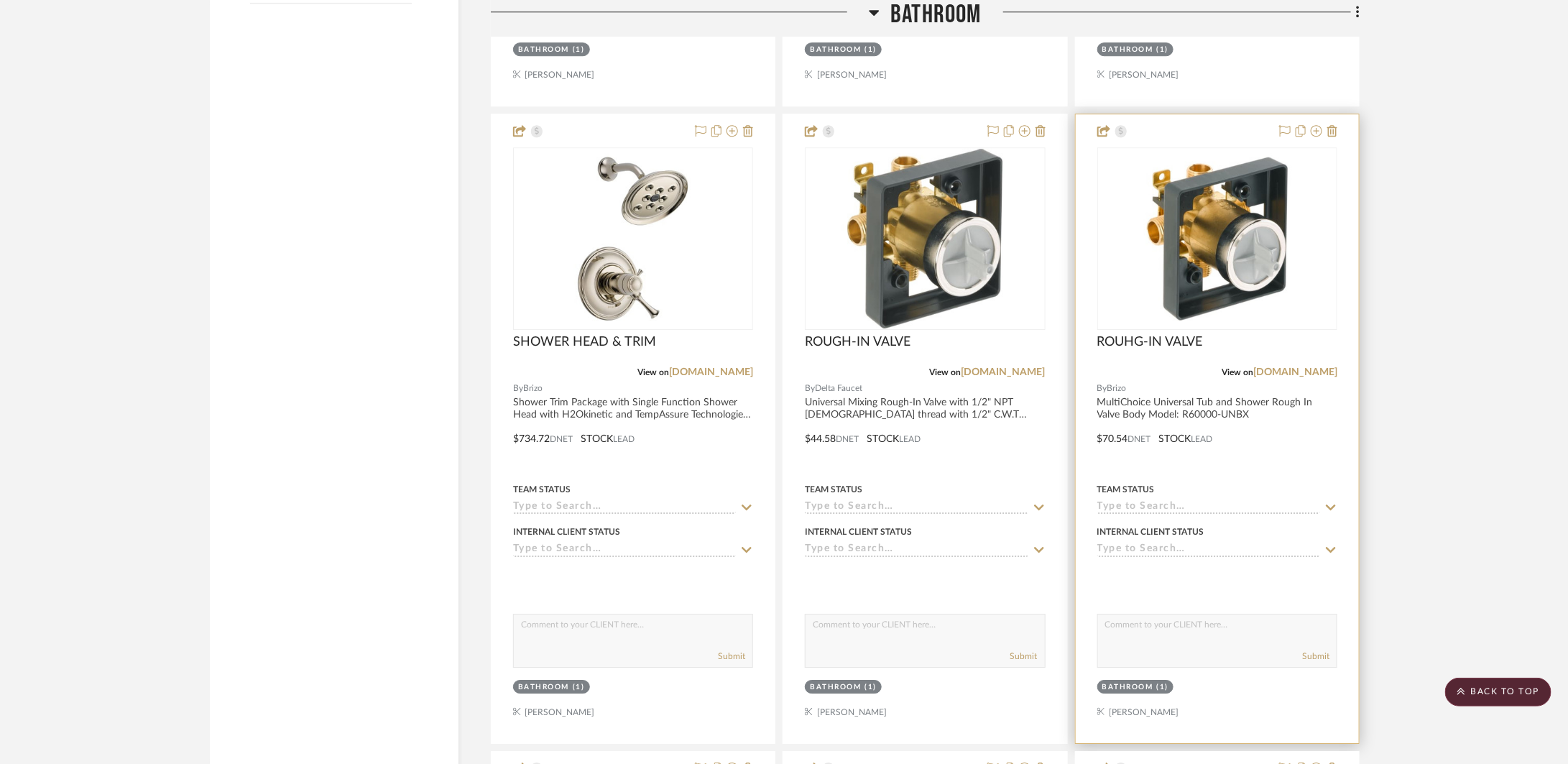
scroll to position [2197, 0]
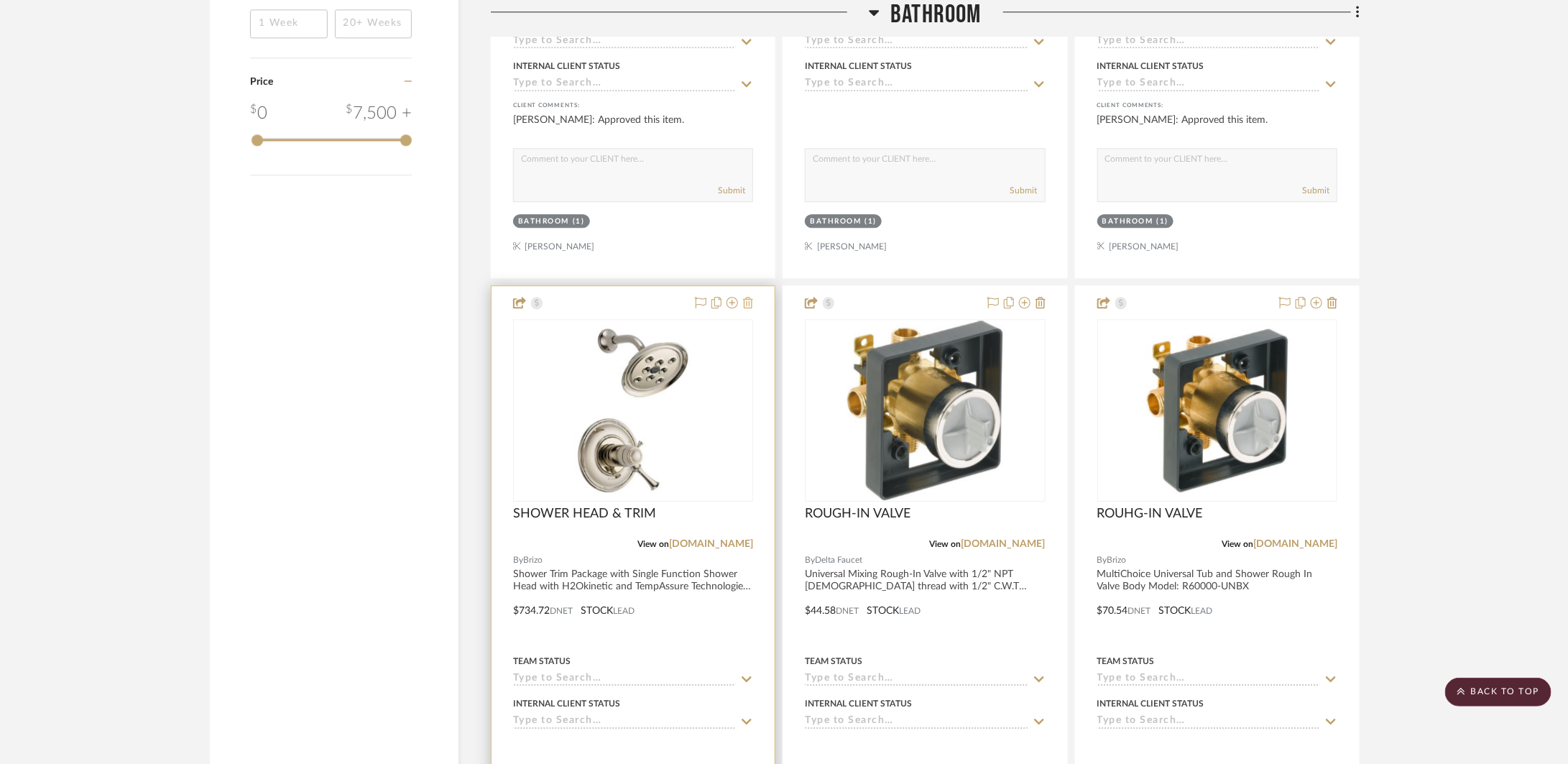
click at [746, 308] on icon at bounding box center [748, 303] width 10 height 12
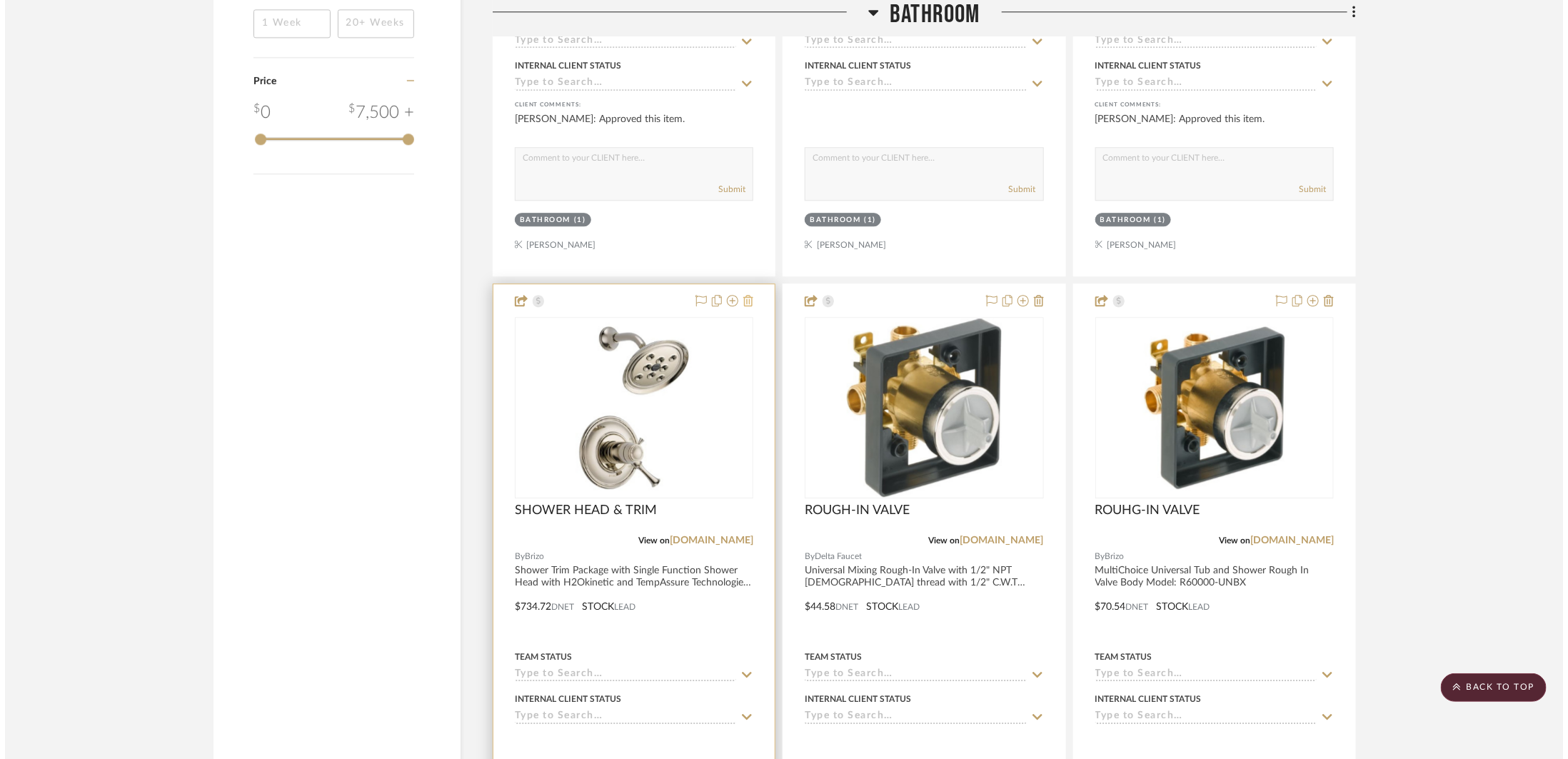
scroll to position [0, 0]
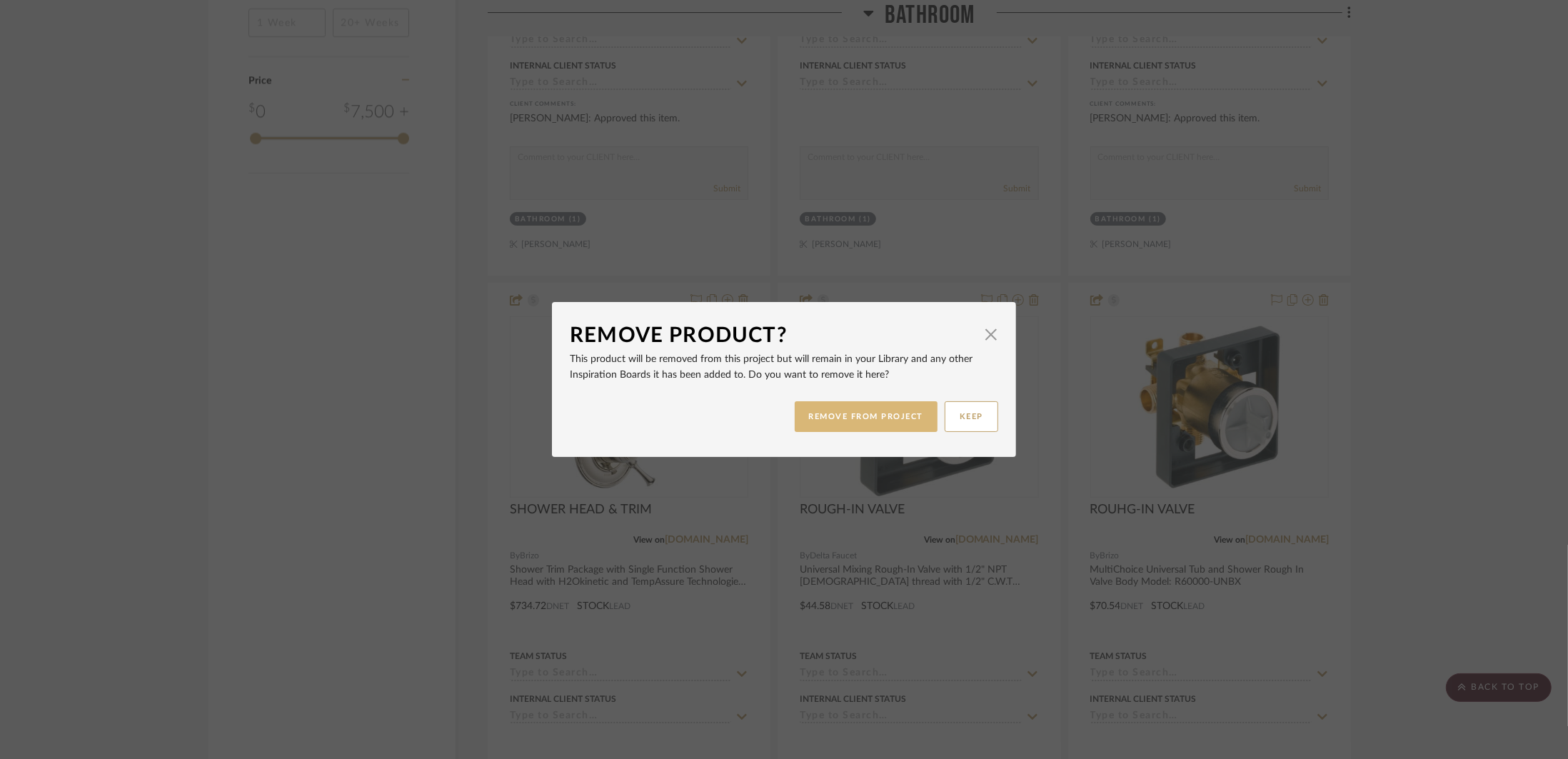
click at [837, 411] on button "REMOVE FROM PROJECT" at bounding box center [866, 416] width 143 height 31
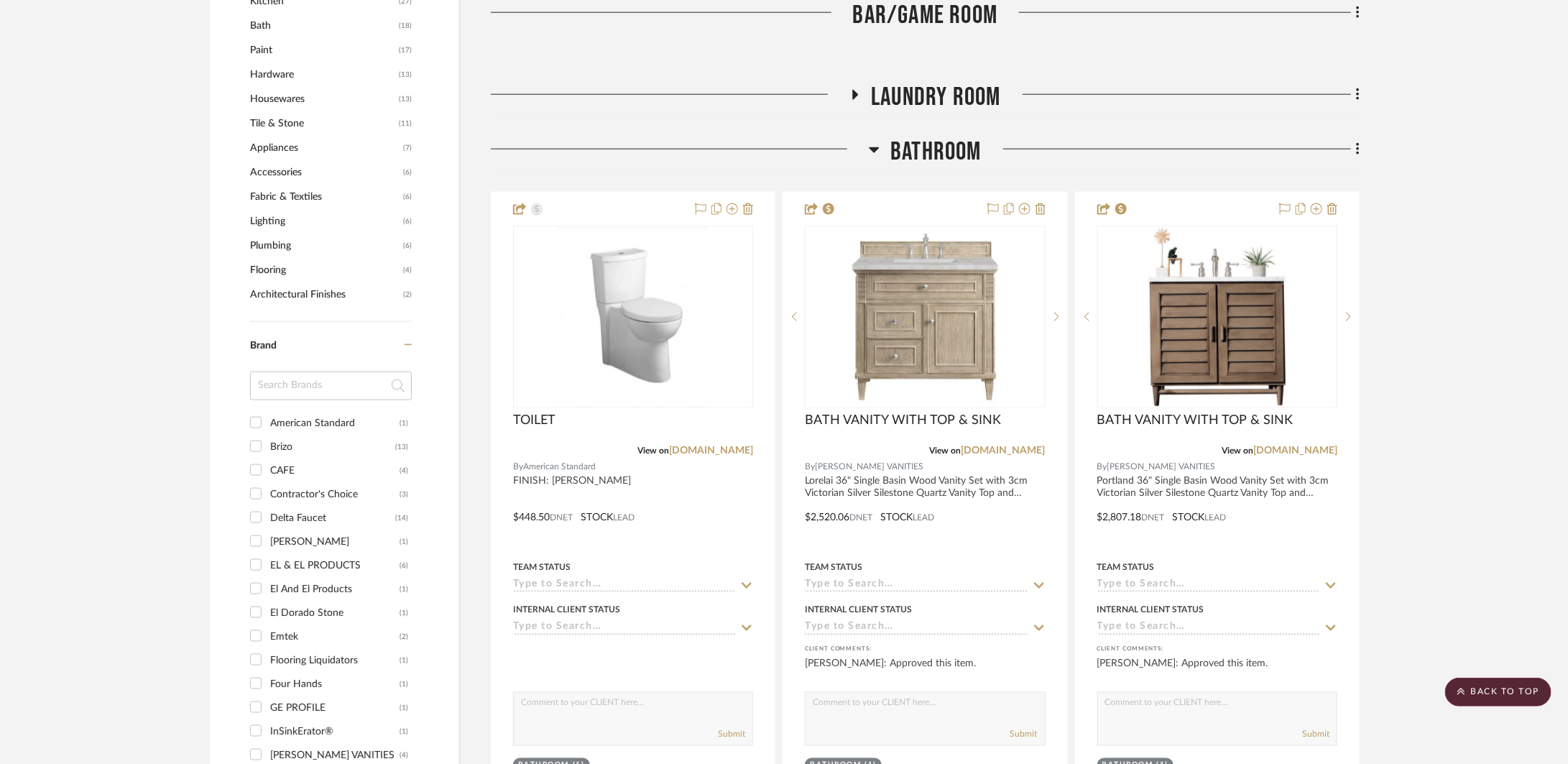
scroll to position [627, 0]
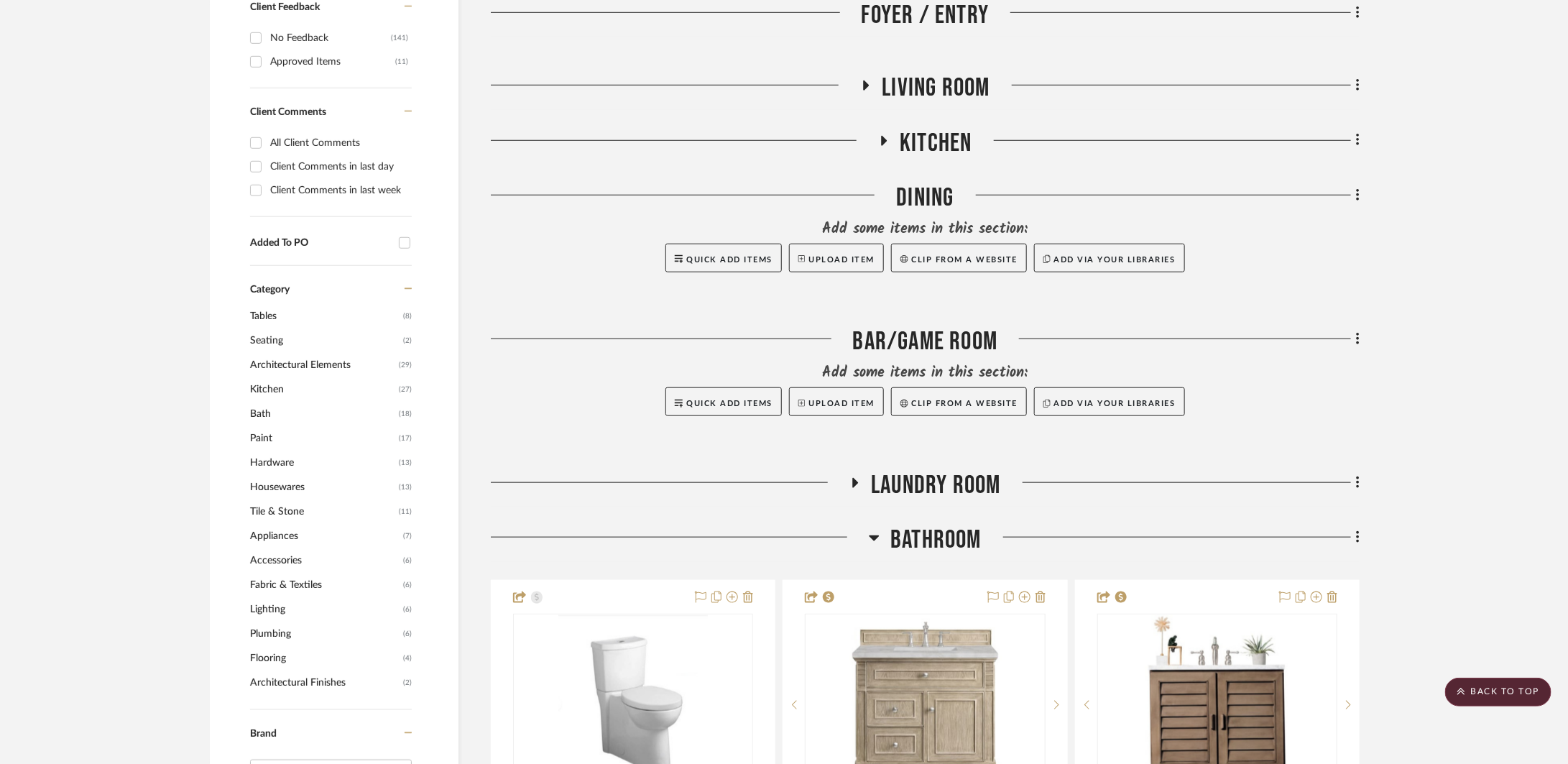
click at [919, 525] on span "Bathroom" at bounding box center [936, 540] width 91 height 31
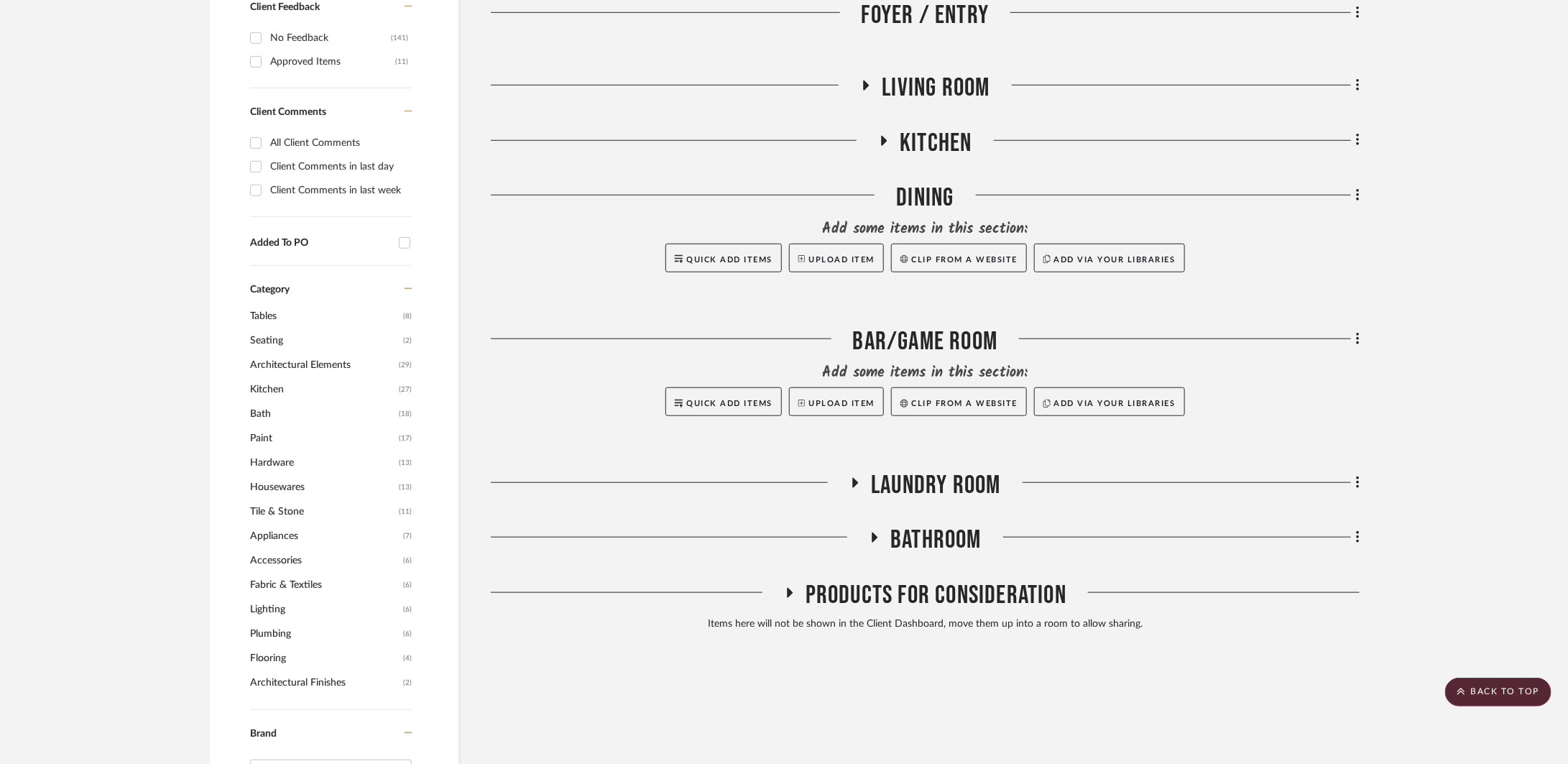
click at [911, 475] on span "Laundry Room" at bounding box center [935, 485] width 129 height 31
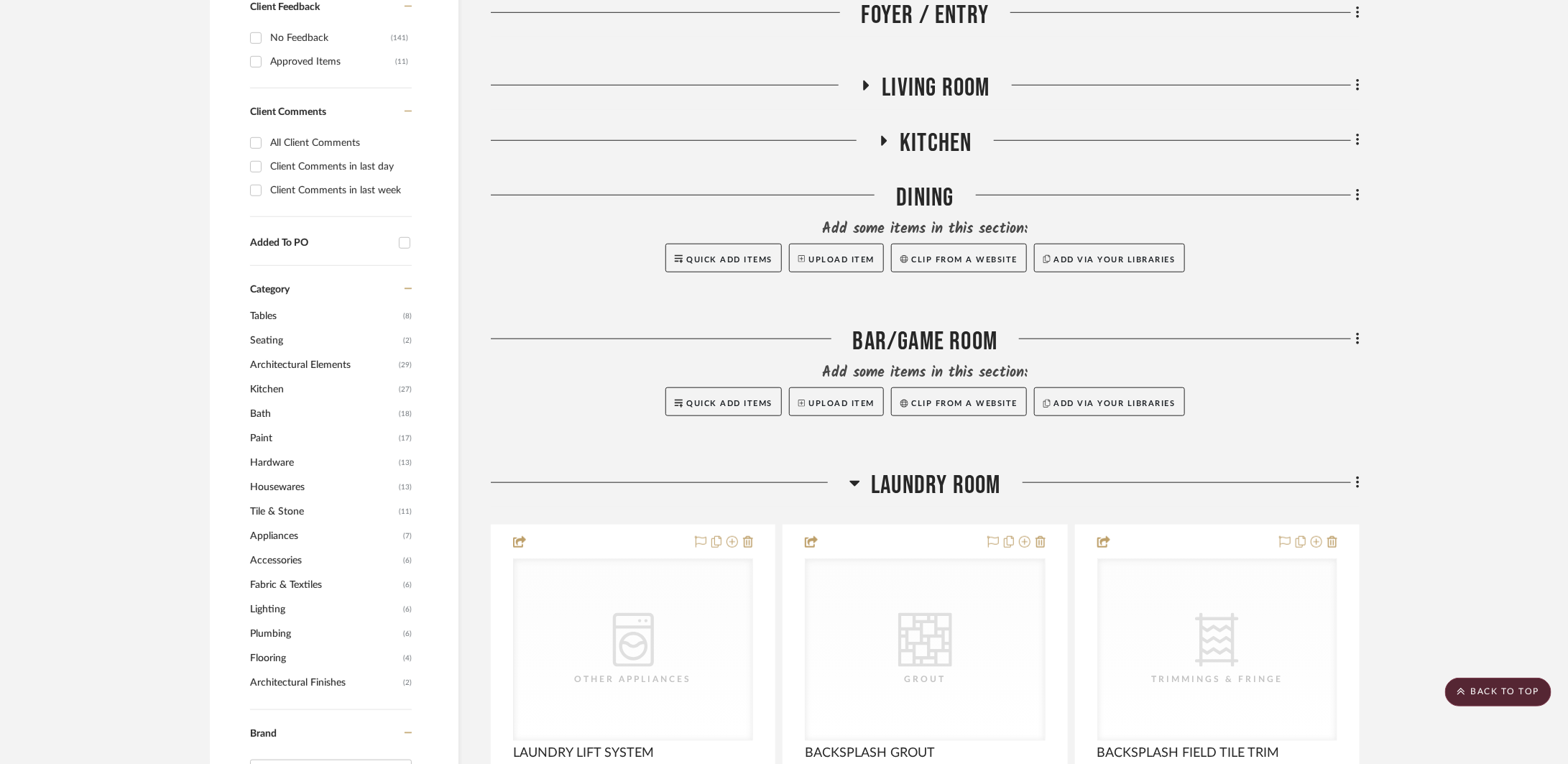
click at [911, 475] on span "Laundry Room" at bounding box center [935, 485] width 129 height 31
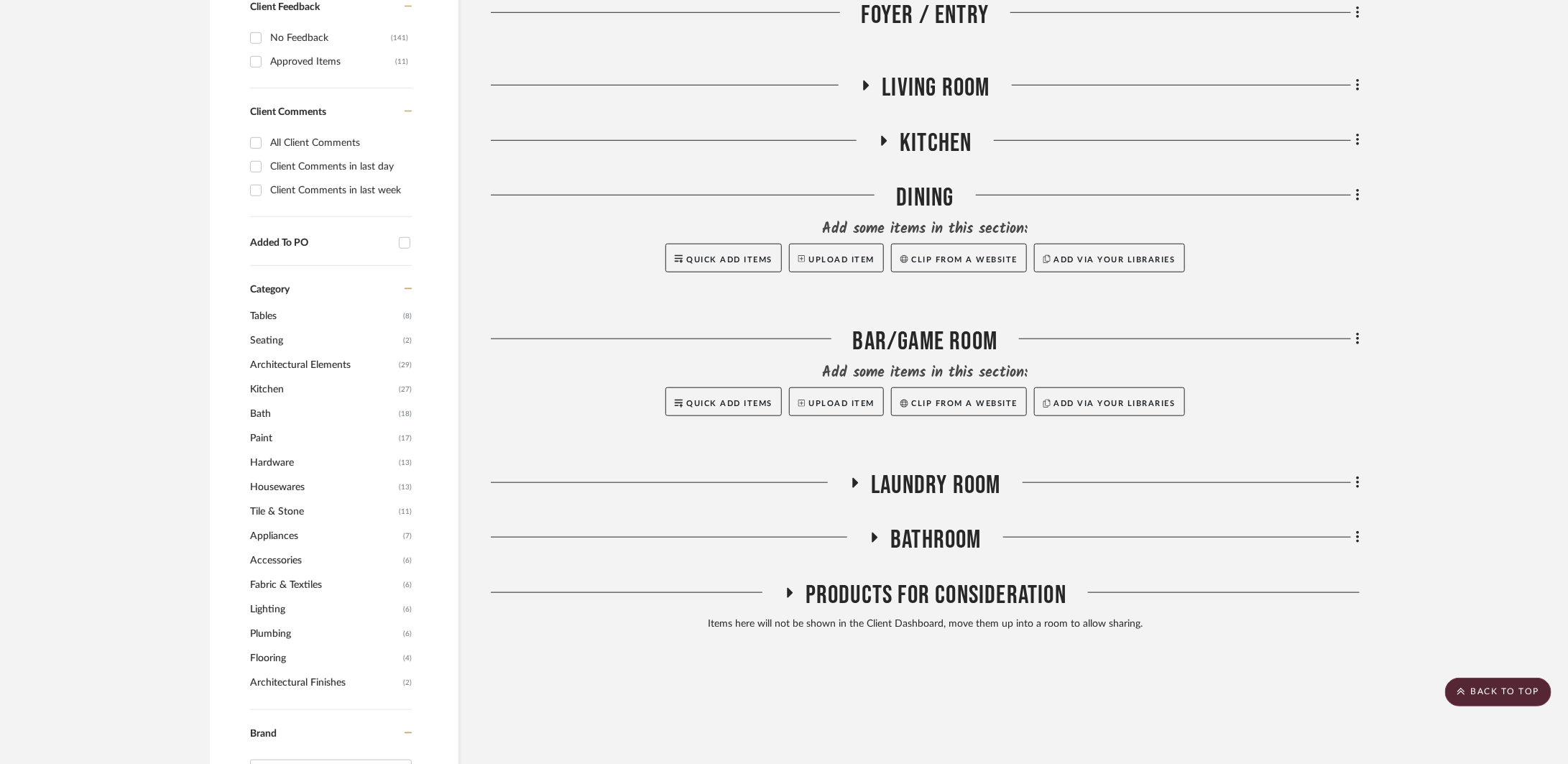
click at [896, 159] on div "Kitchen" at bounding box center [925, 146] width 869 height 36
click at [900, 150] on span "Kitchen" at bounding box center [935, 143] width 72 height 31
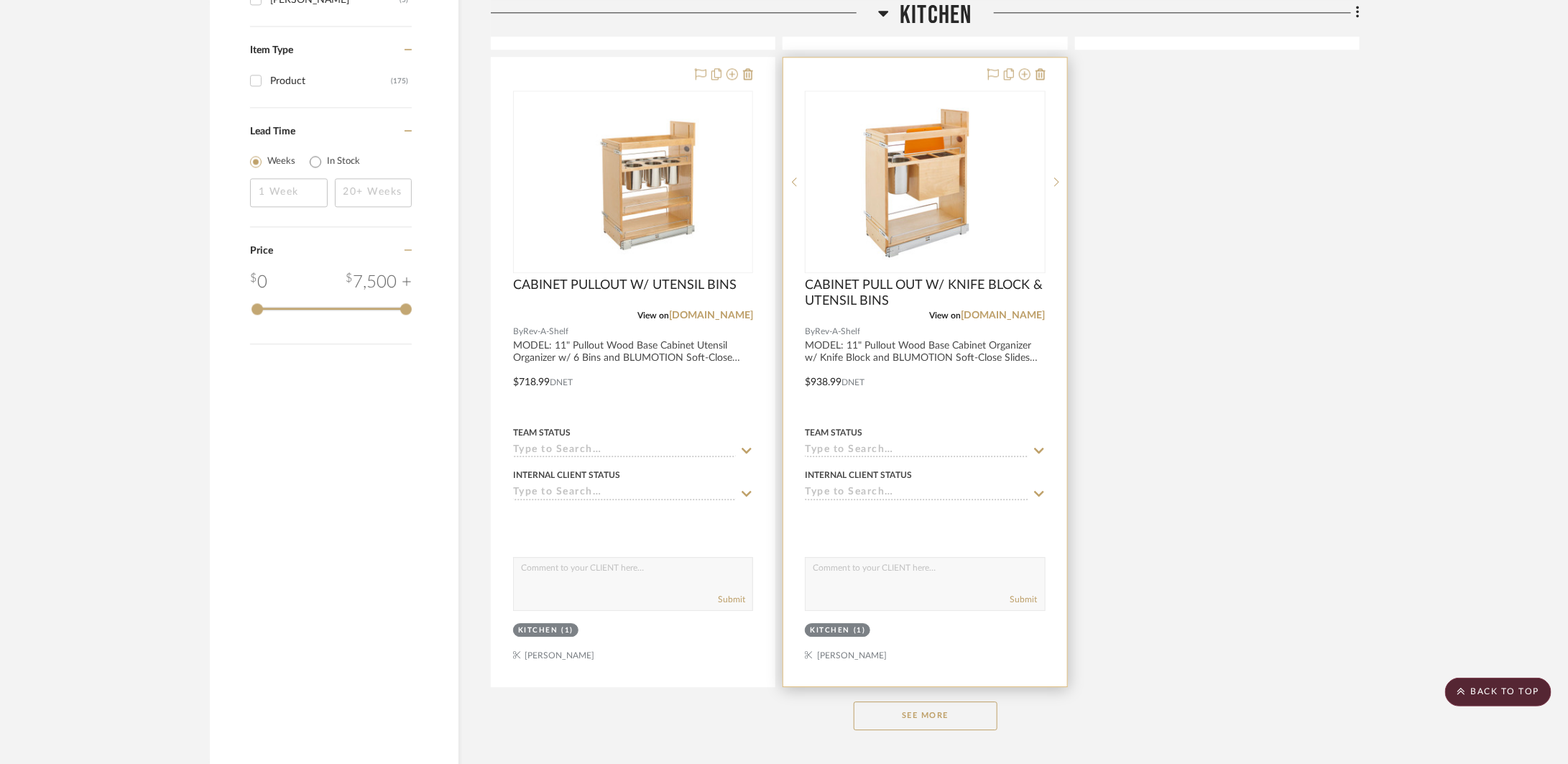
scroll to position [2031, 0]
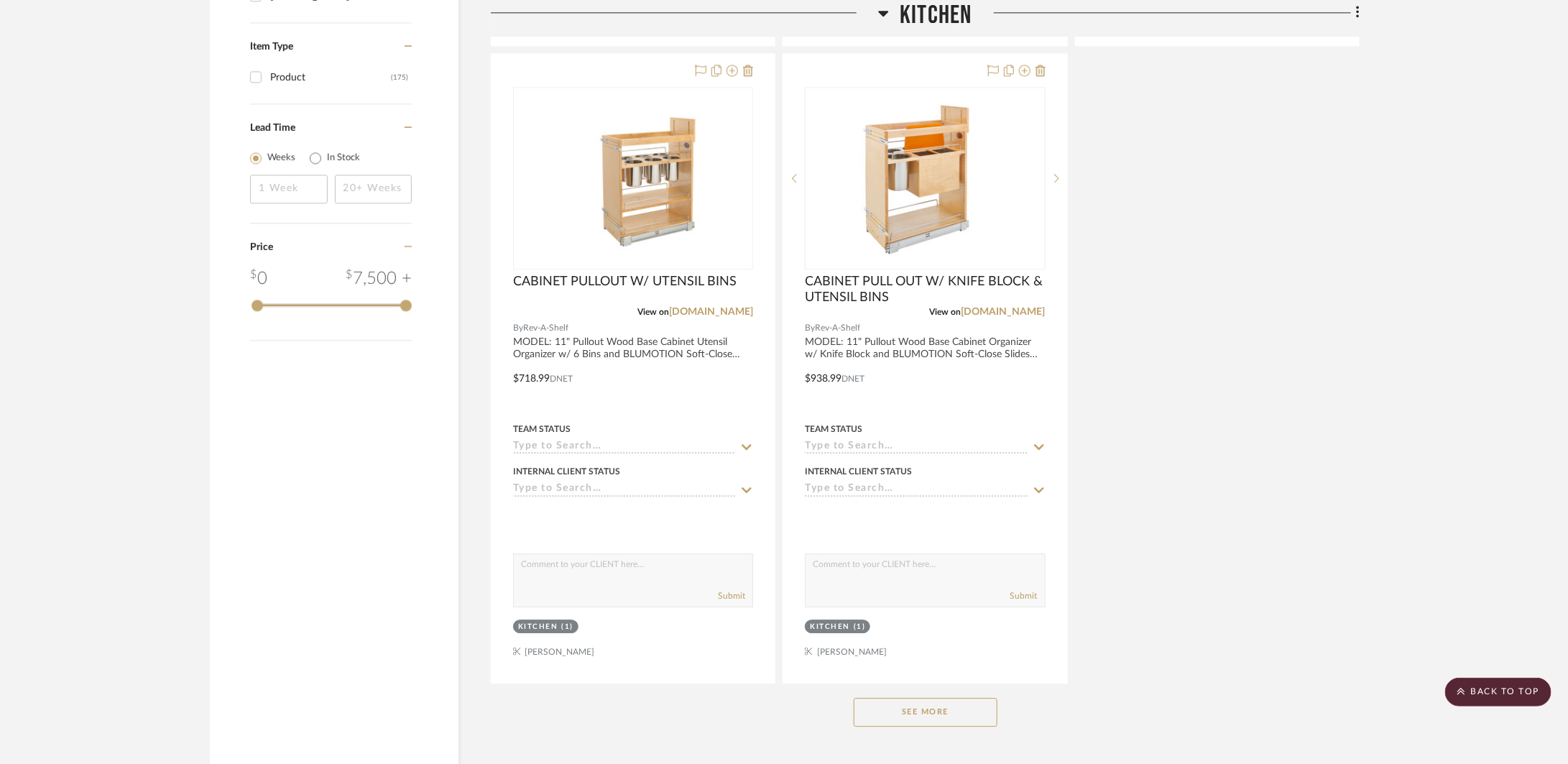
click at [913, 710] on button "See More" at bounding box center [925, 712] width 143 height 29
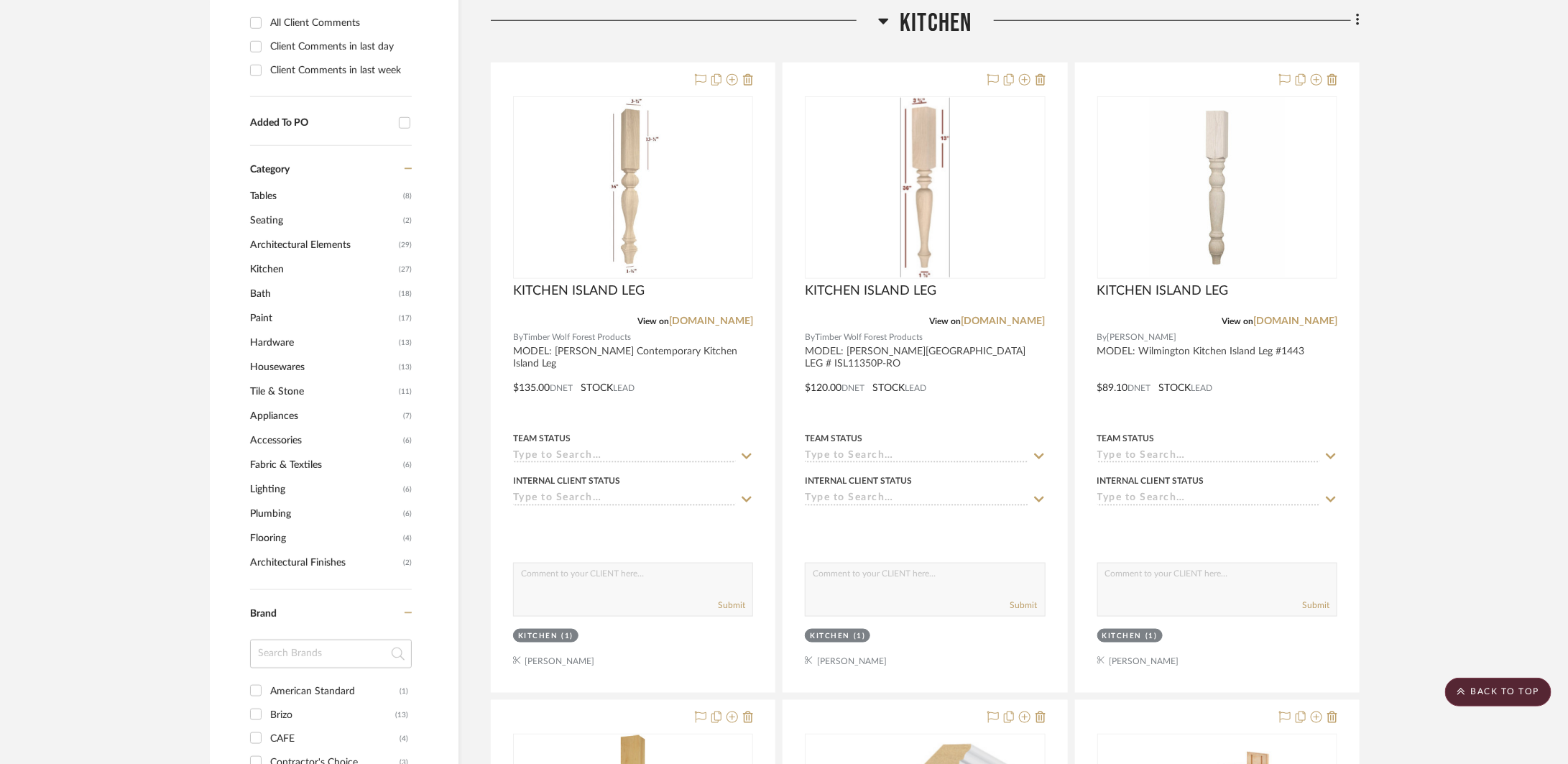
scroll to position [530, 0]
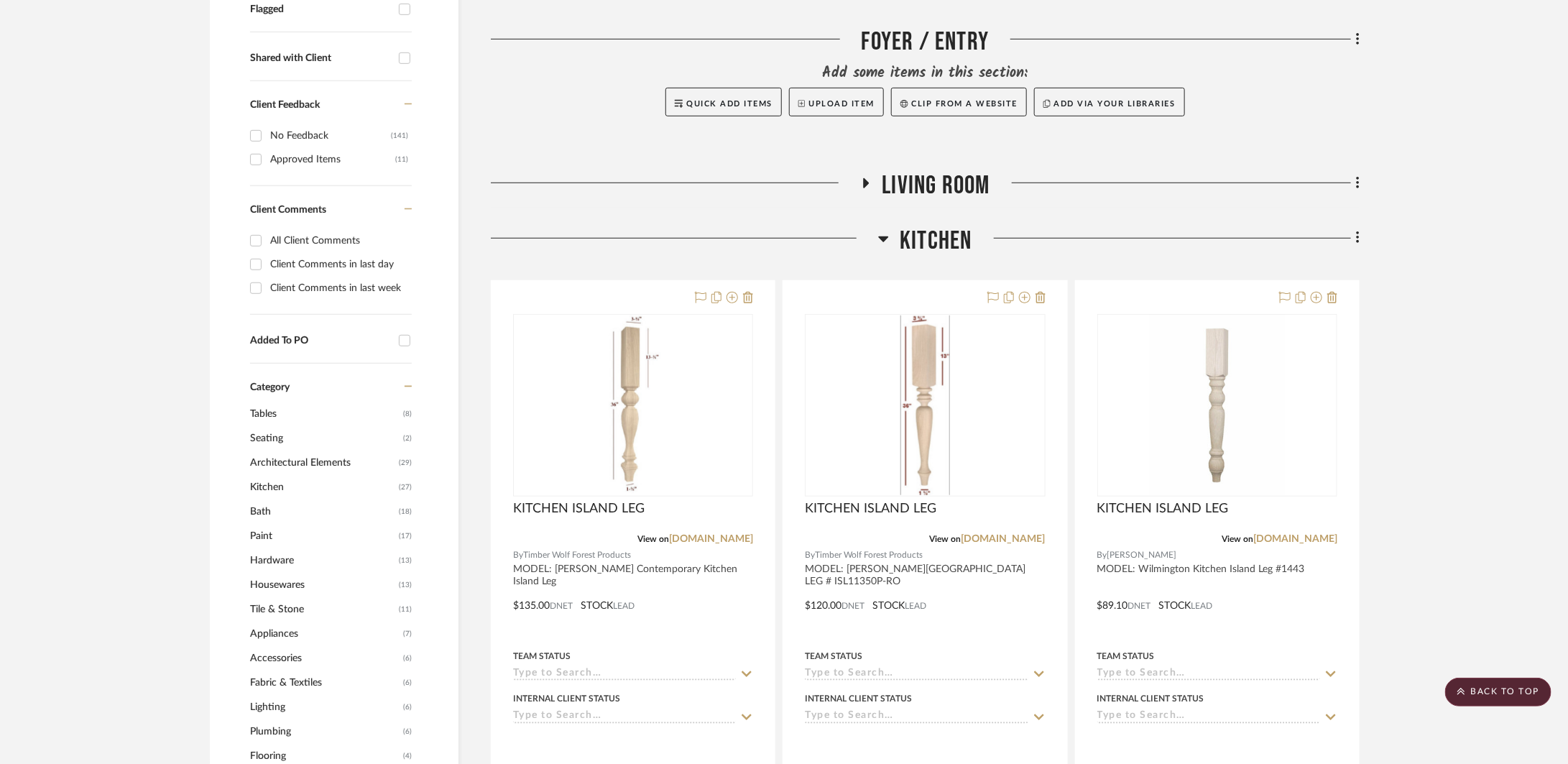
click at [913, 245] on span "Kitchen" at bounding box center [935, 241] width 72 height 31
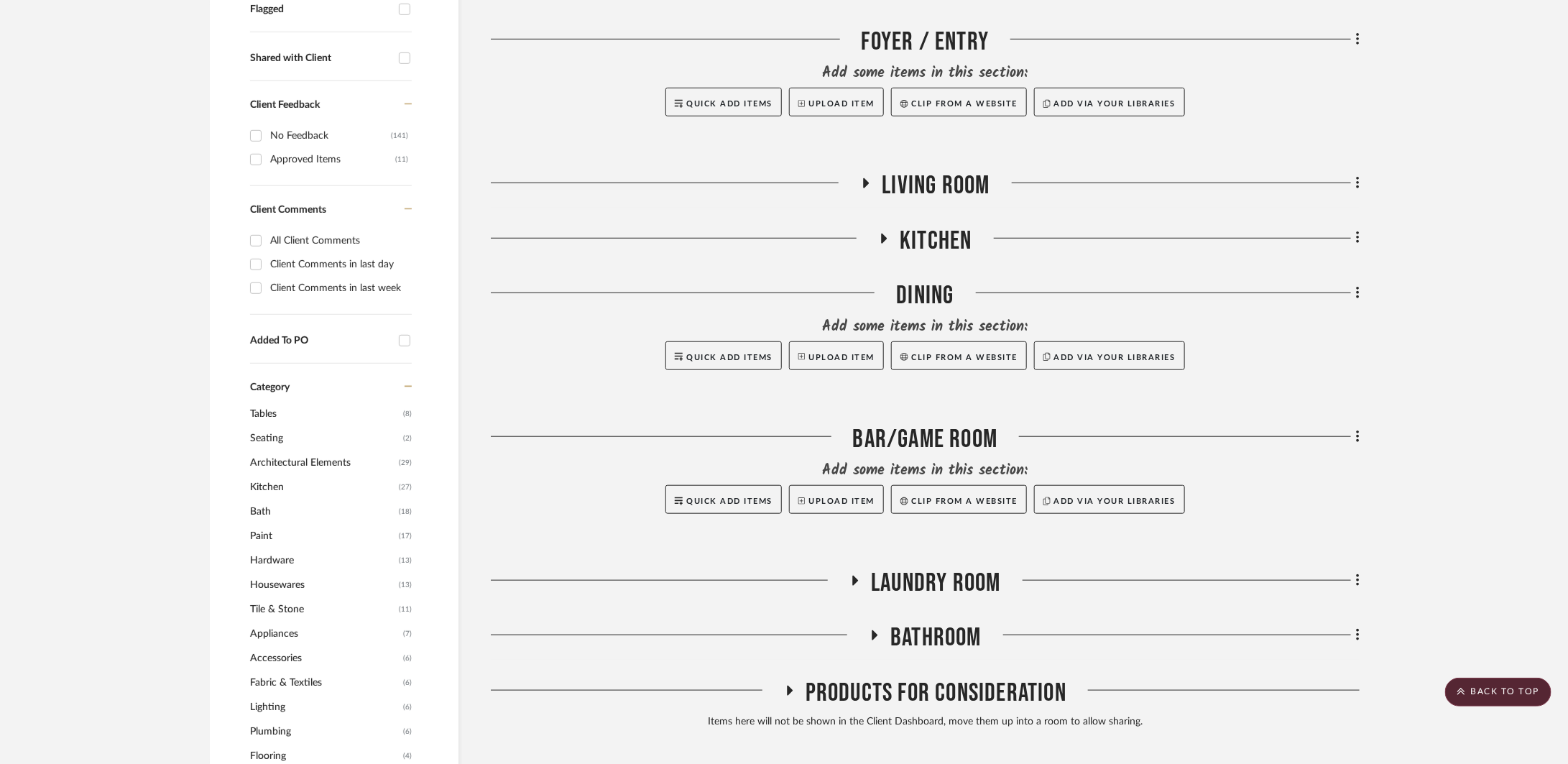
click at [989, 574] on span "Laundry Room" at bounding box center [935, 583] width 129 height 31
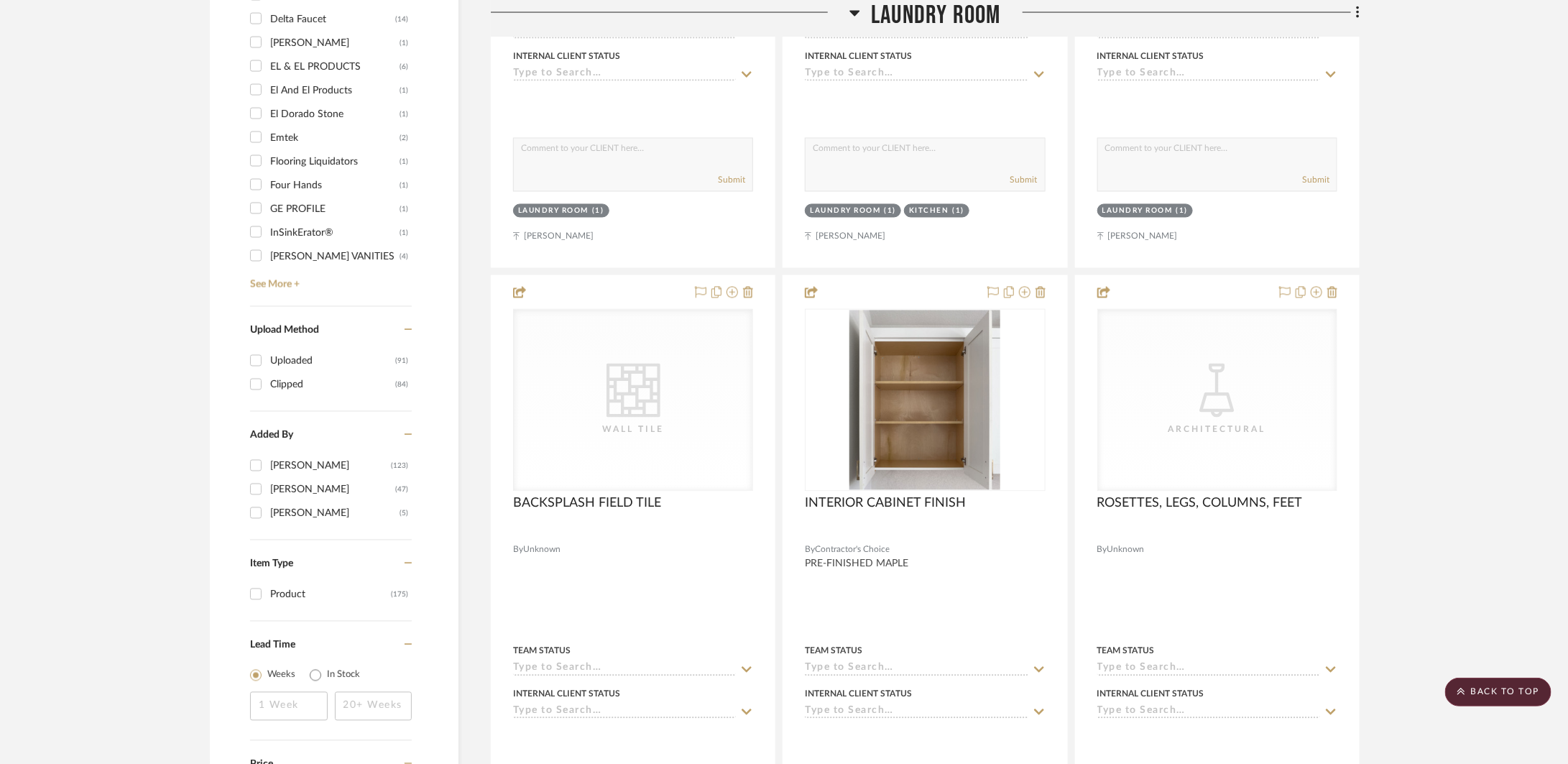
scroll to position [814, 0]
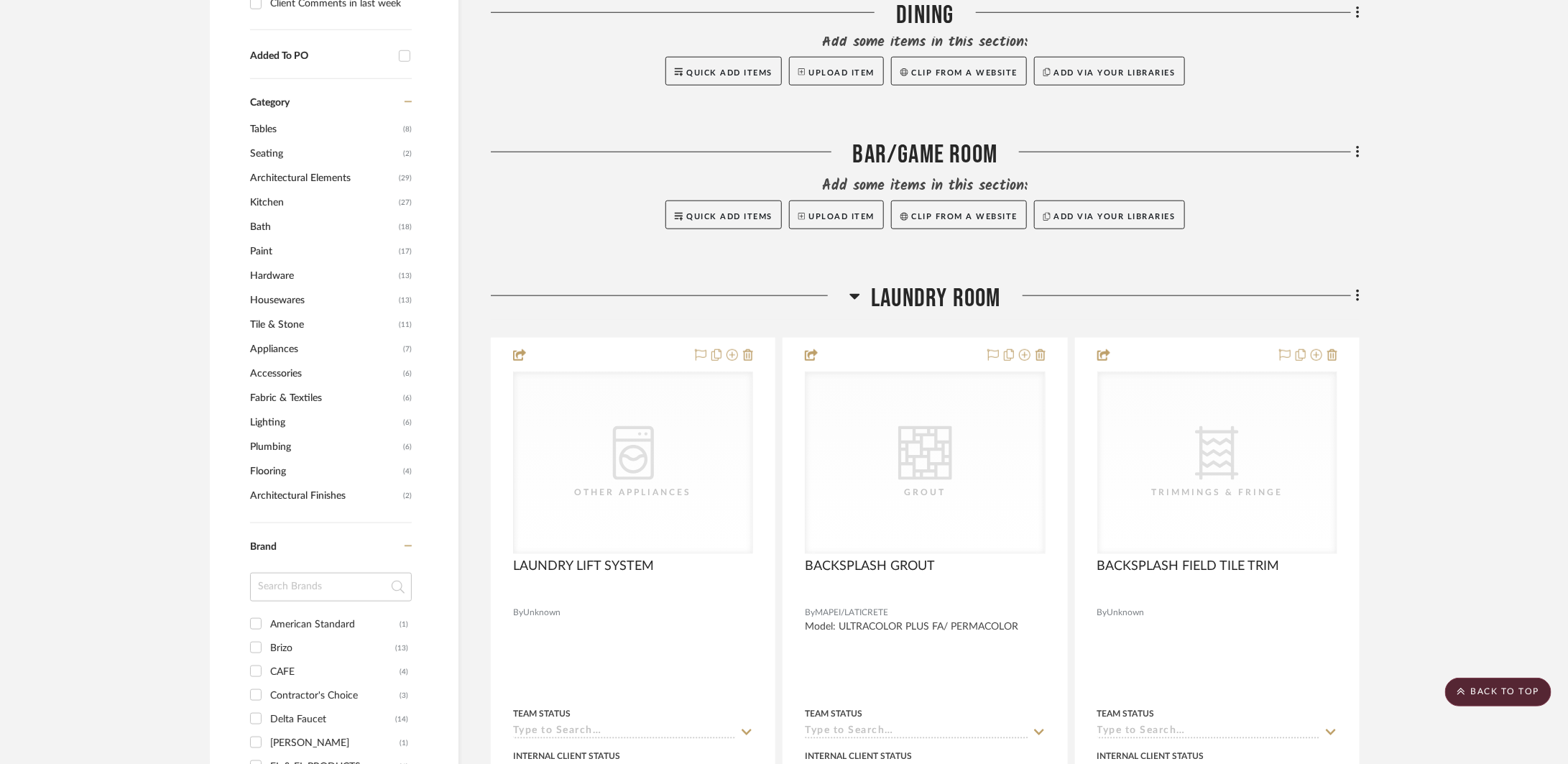
click at [966, 303] on span "Laundry Room" at bounding box center [935, 299] width 129 height 31
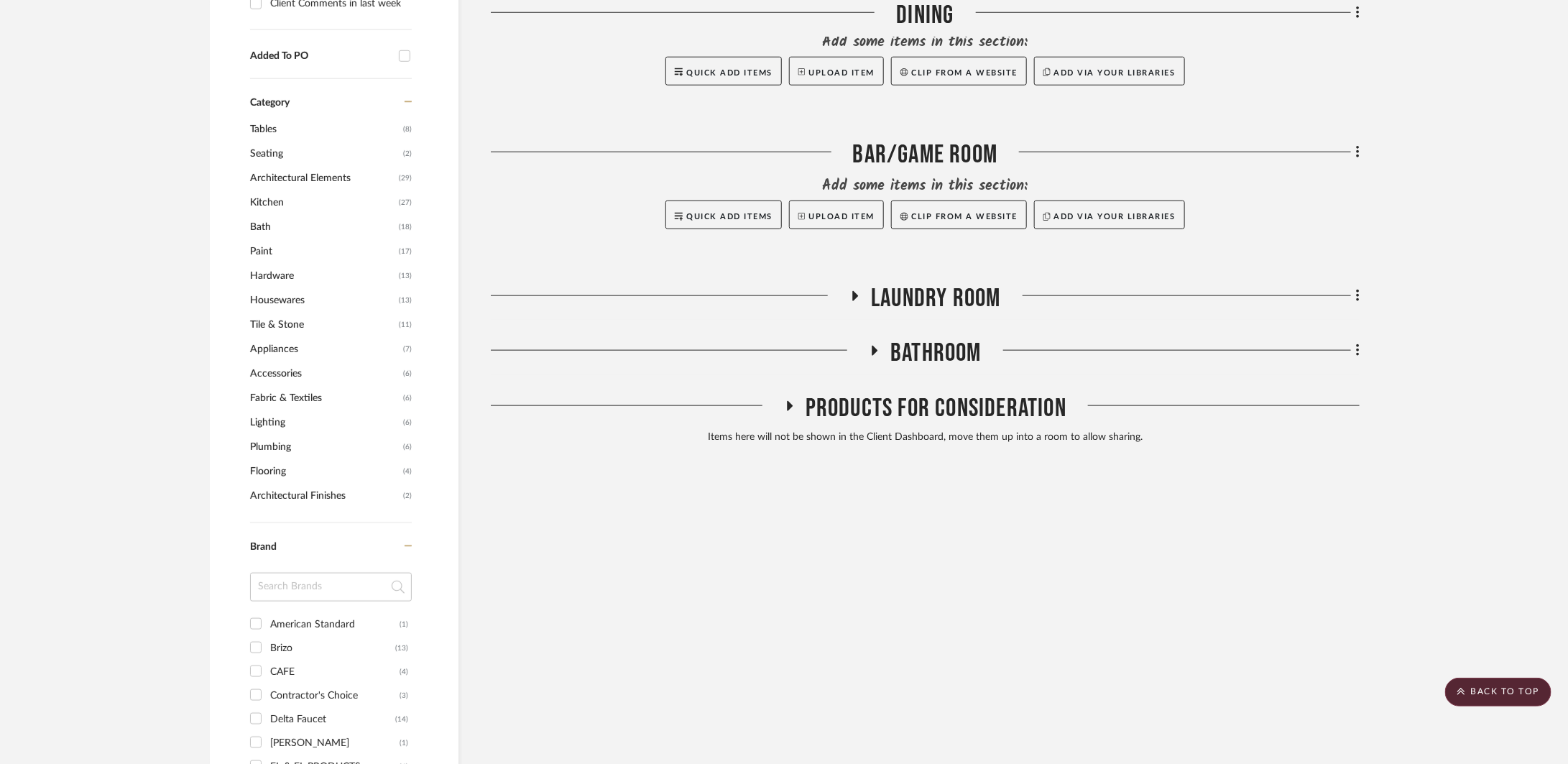
click at [940, 355] on span "Bathroom" at bounding box center [936, 352] width 91 height 31
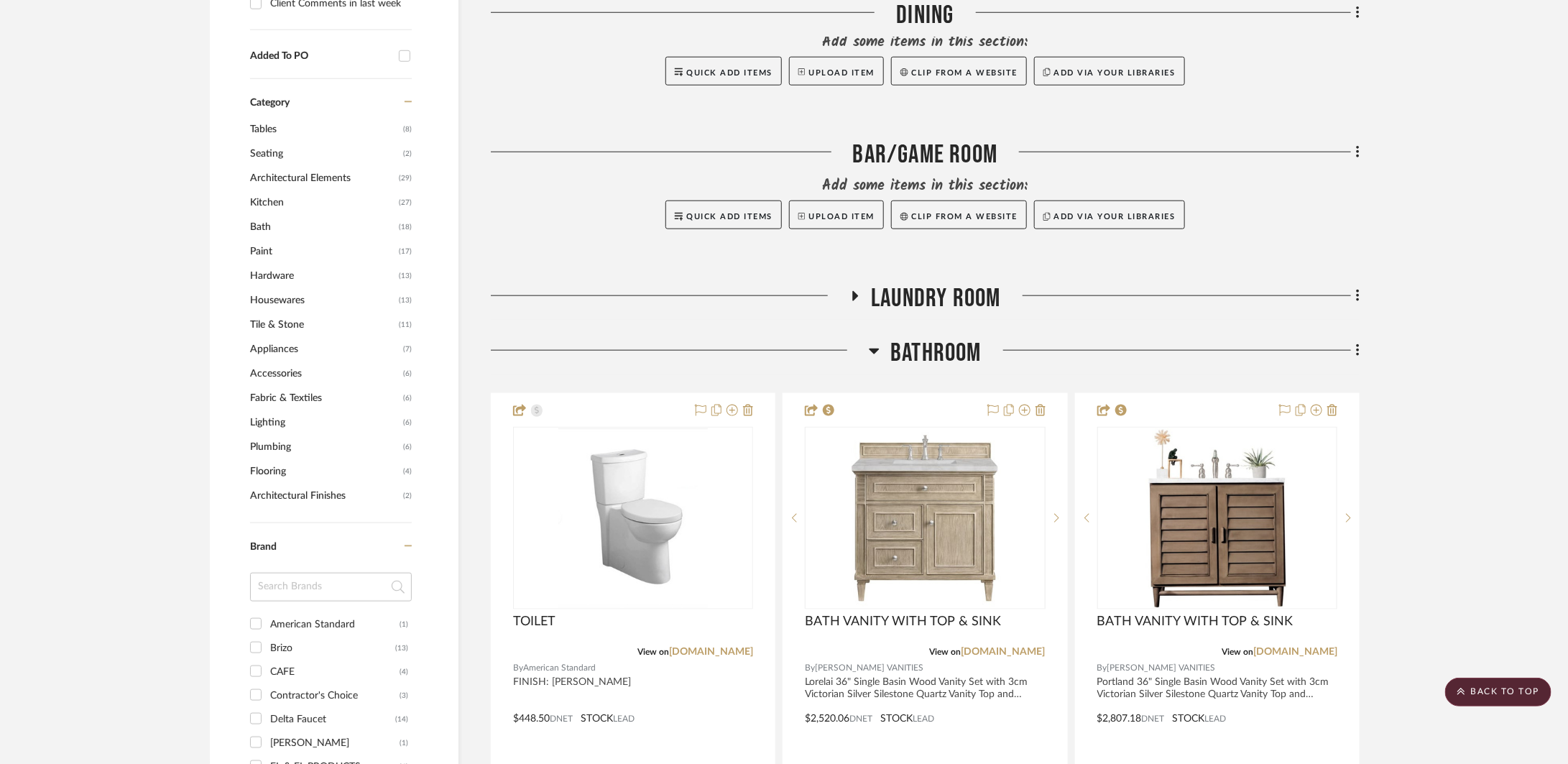
click at [940, 355] on span "Bathroom" at bounding box center [936, 352] width 91 height 31
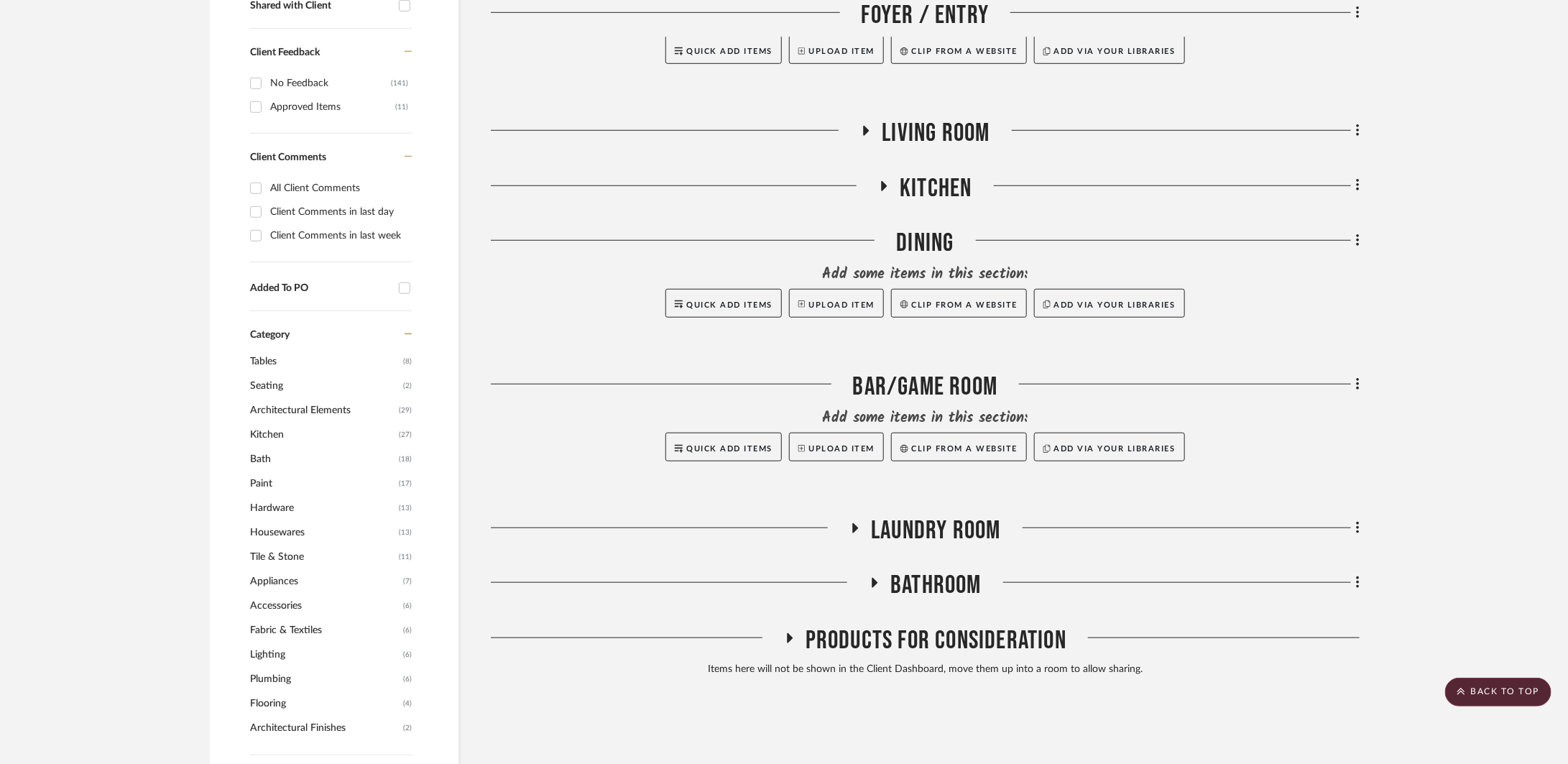
scroll to position [494, 0]
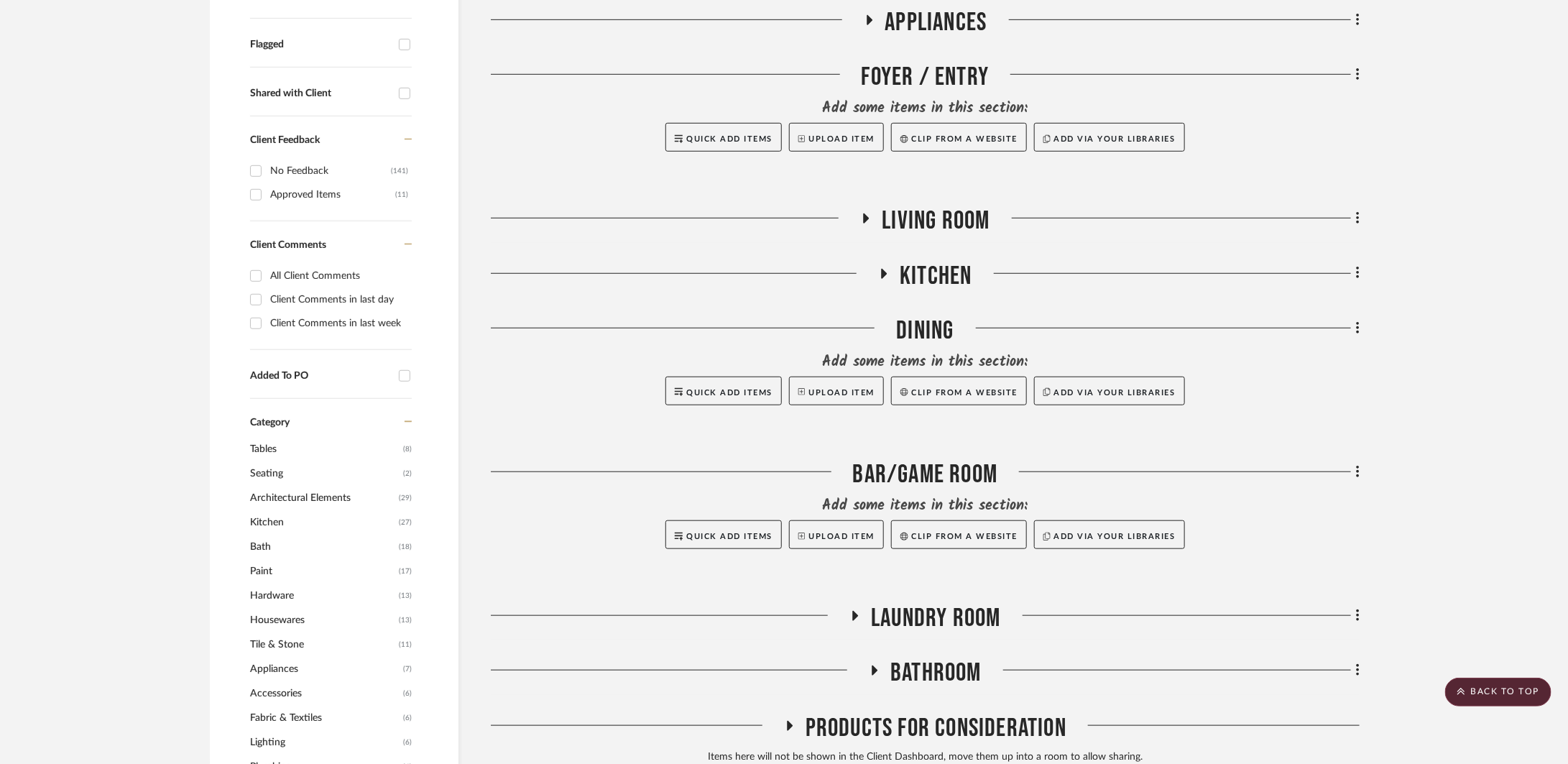
click at [925, 284] on span "Kitchen" at bounding box center [935, 276] width 72 height 31
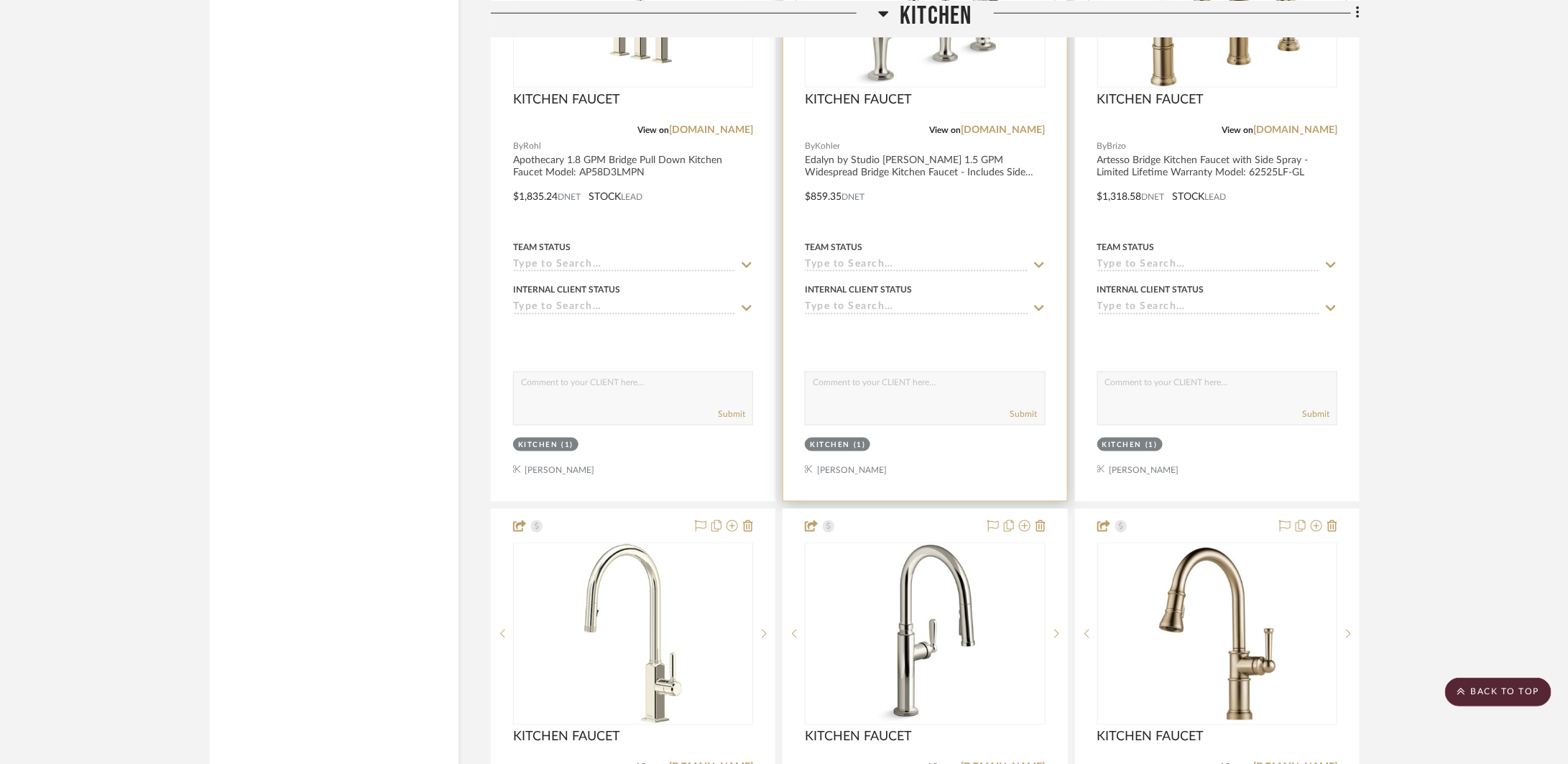
scroll to position [3871, 0]
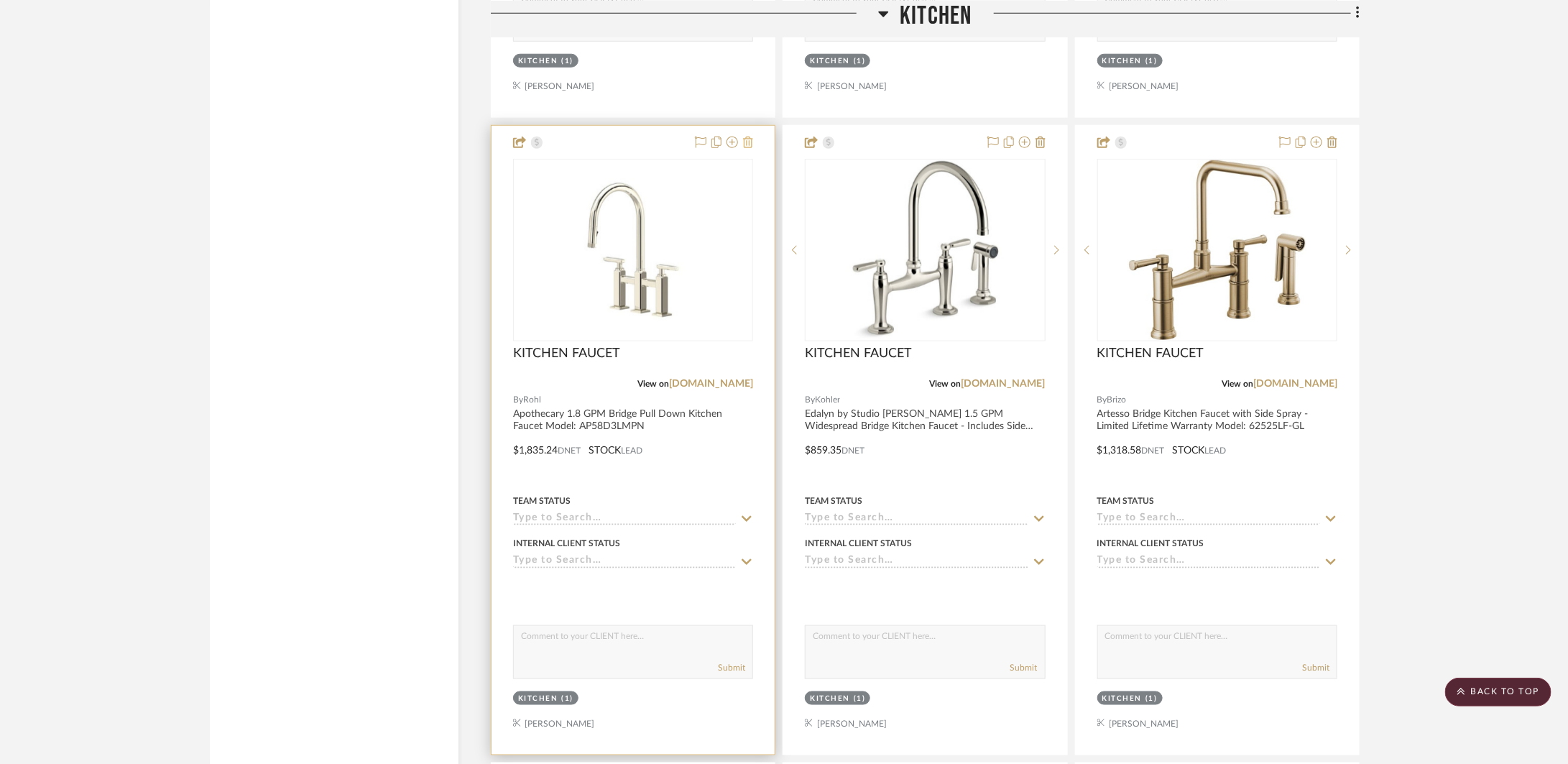
click at [748, 137] on icon at bounding box center [748, 143] width 10 height 12
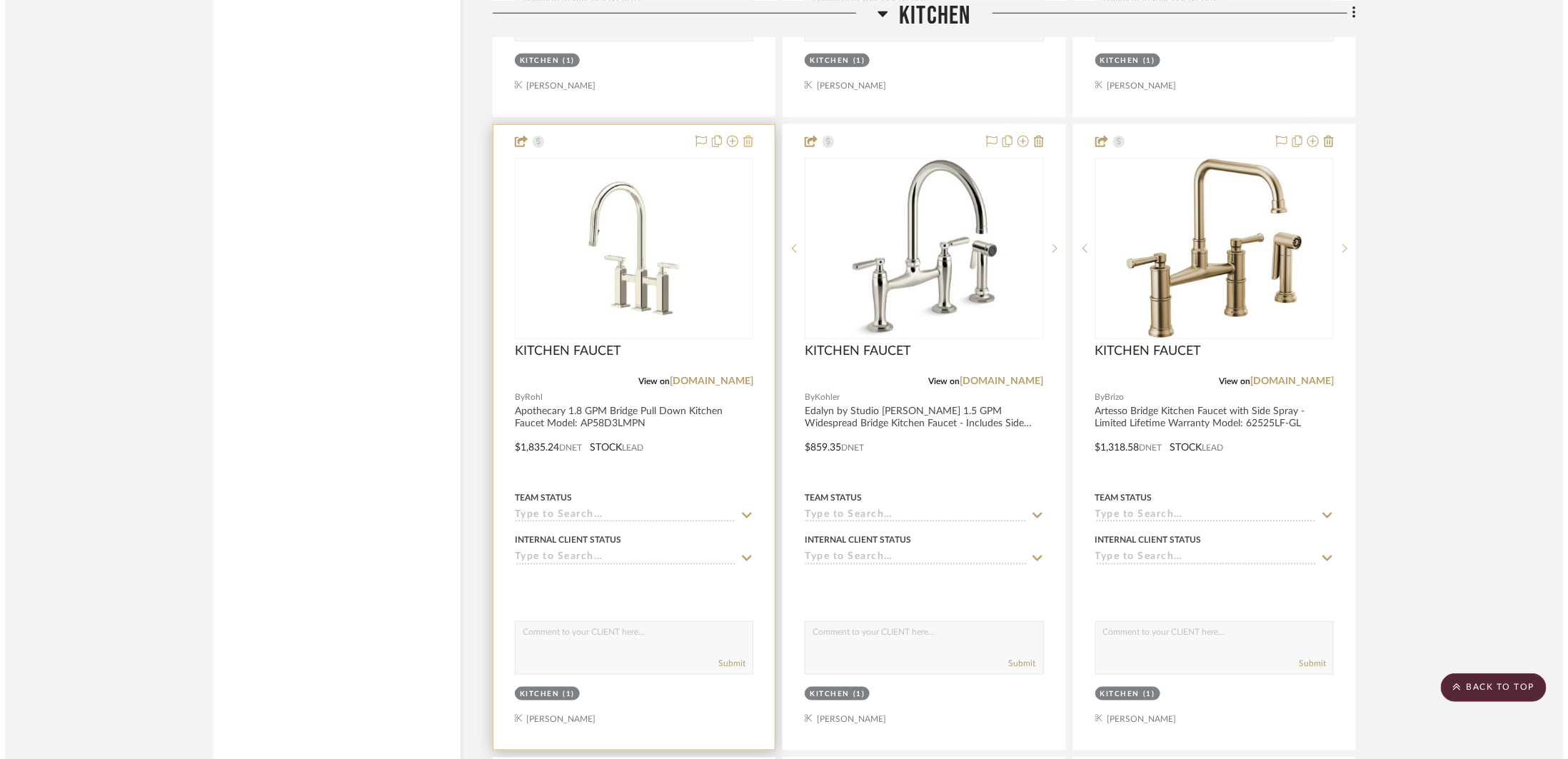
scroll to position [0, 0]
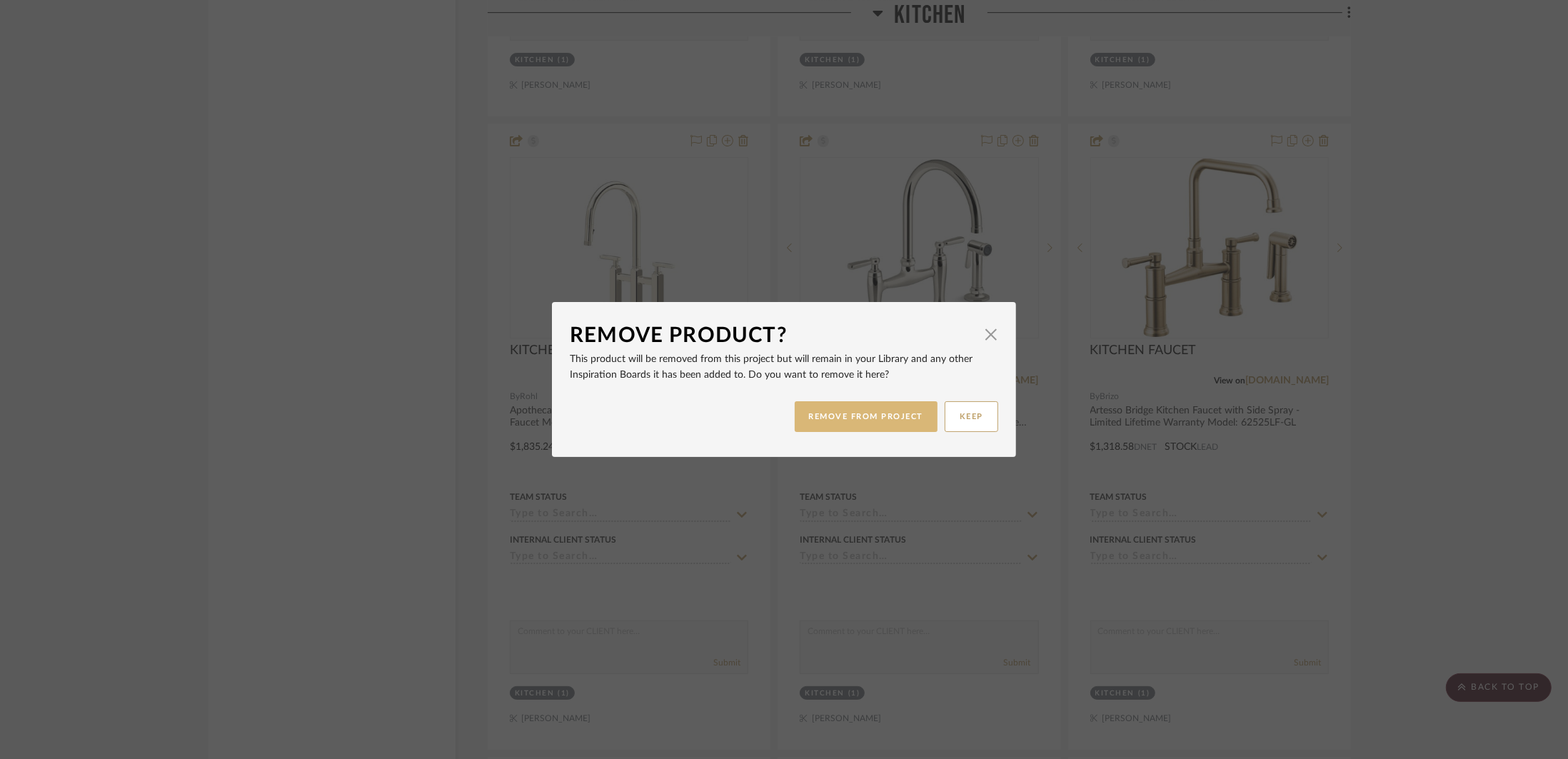
click at [874, 412] on button "REMOVE FROM PROJECT" at bounding box center [866, 416] width 143 height 31
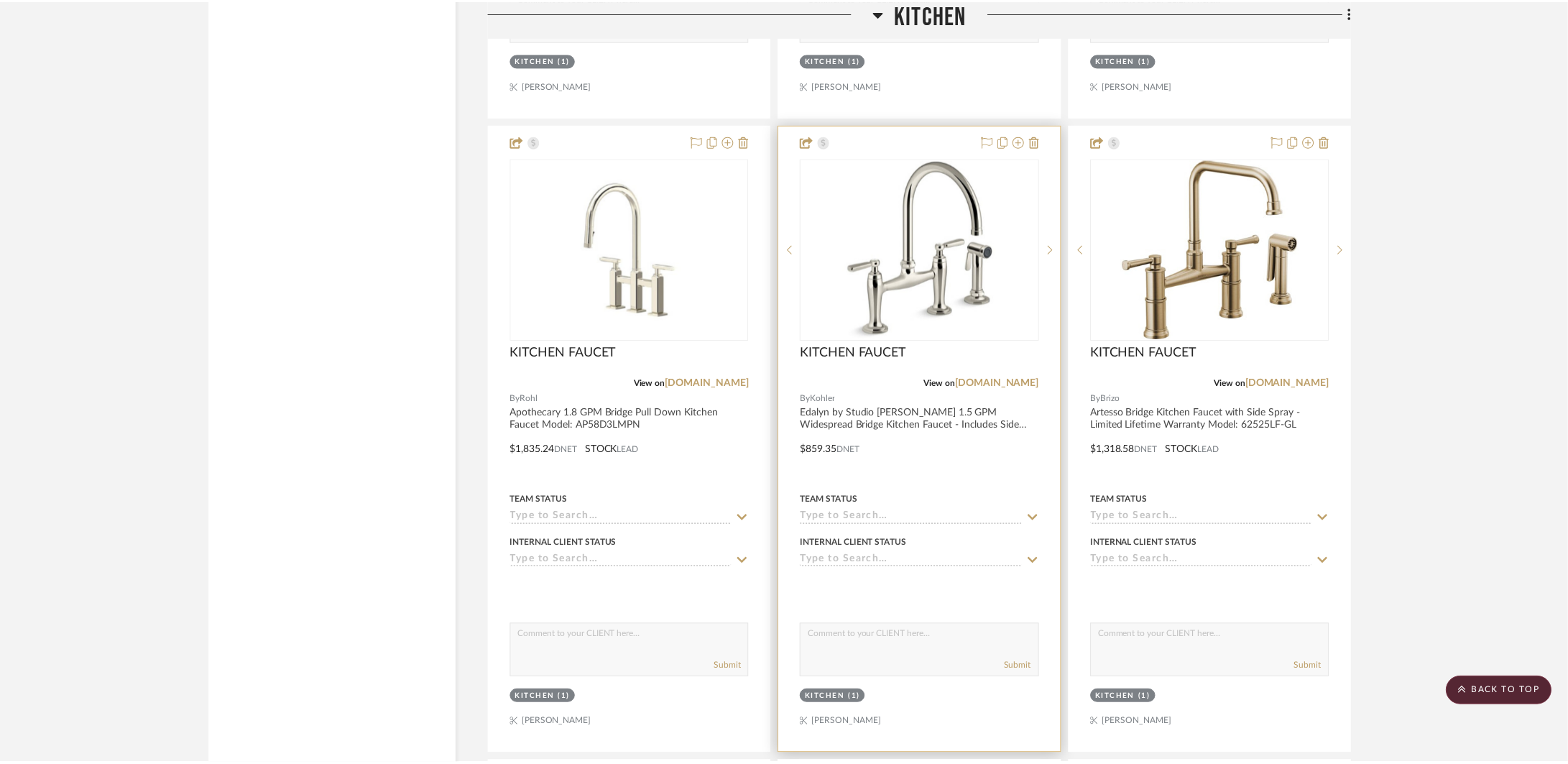
scroll to position [3871, 0]
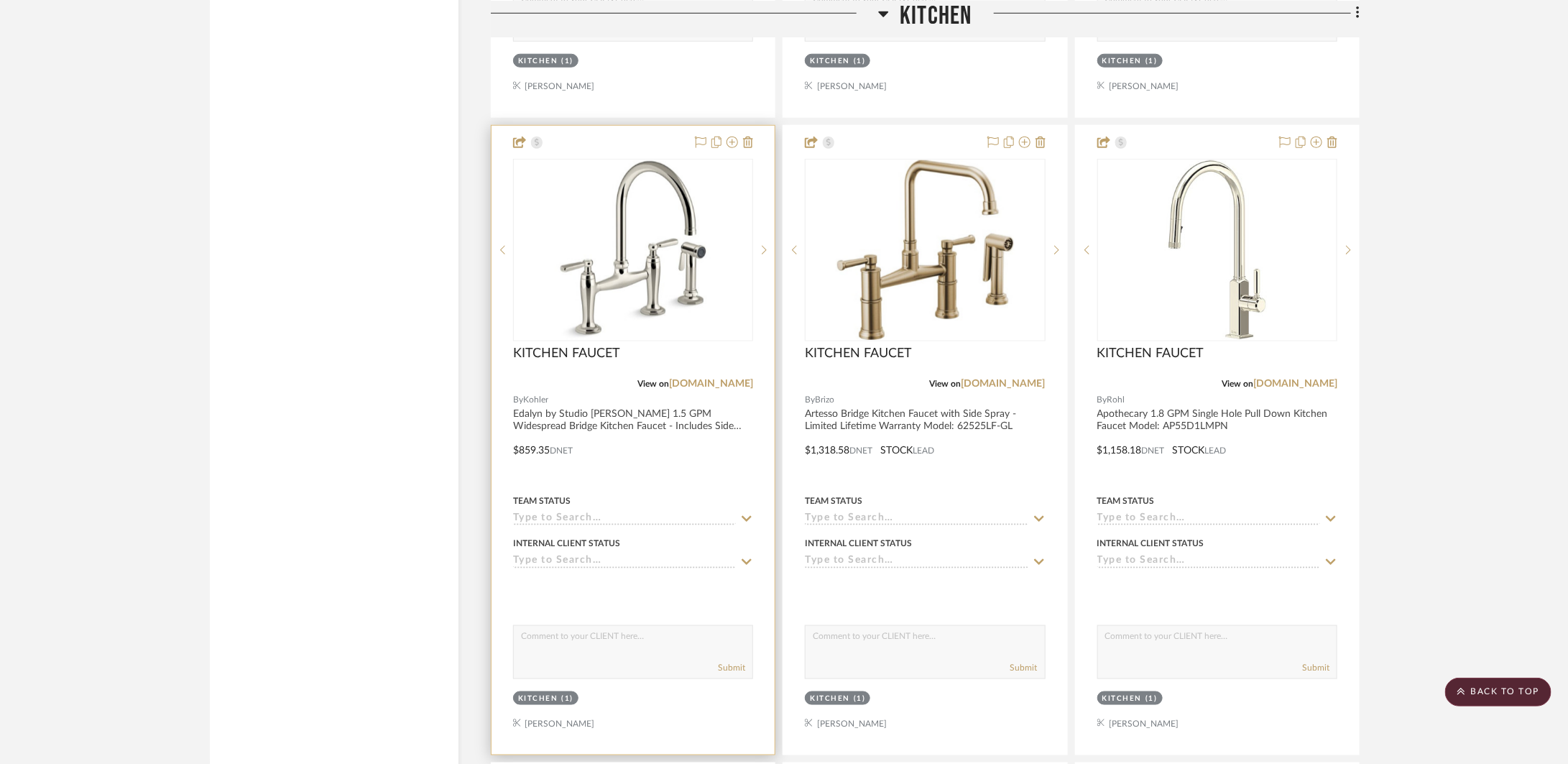
click at [751, 132] on div at bounding box center [633, 440] width 283 height 629
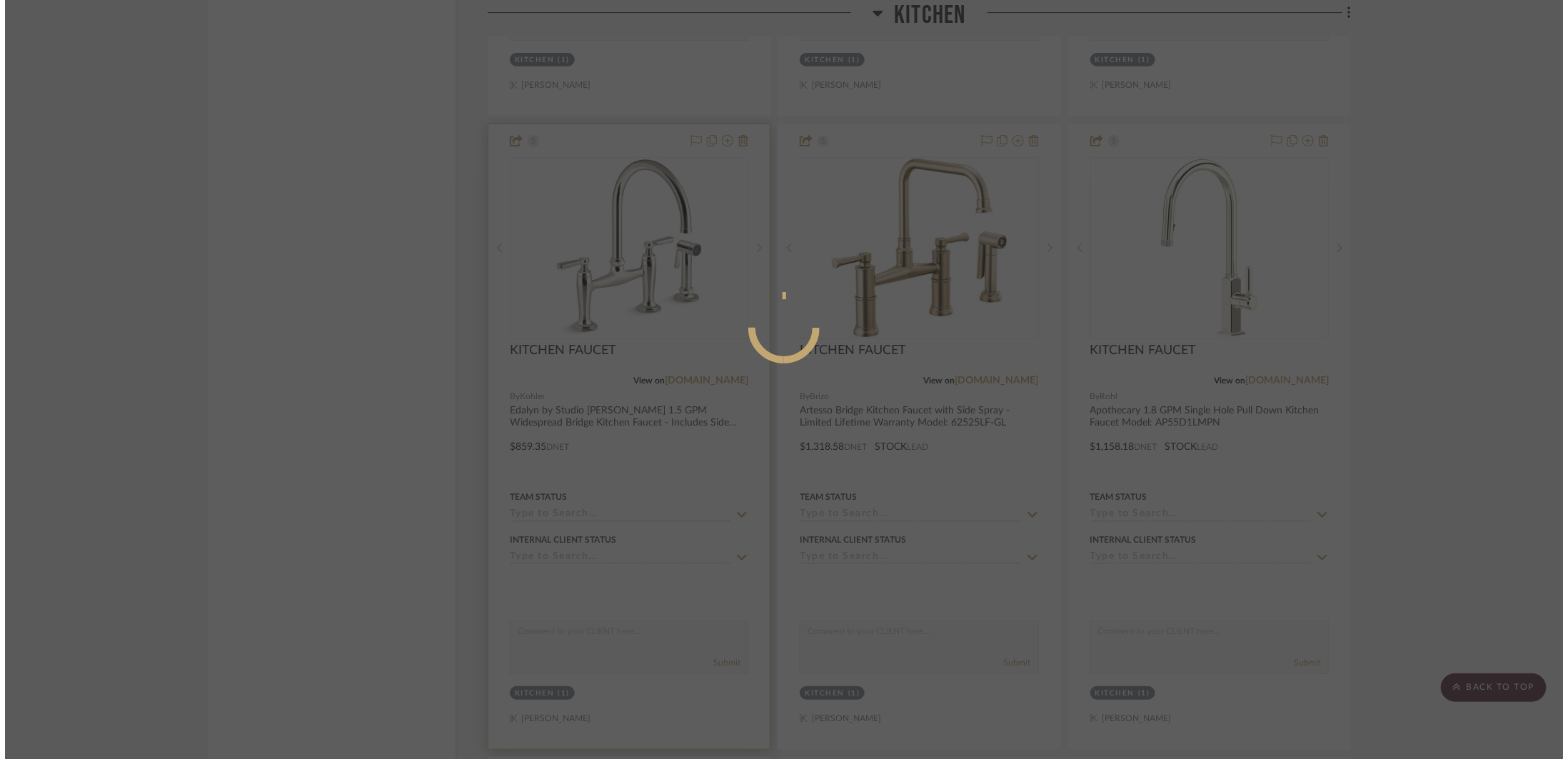
scroll to position [0, 0]
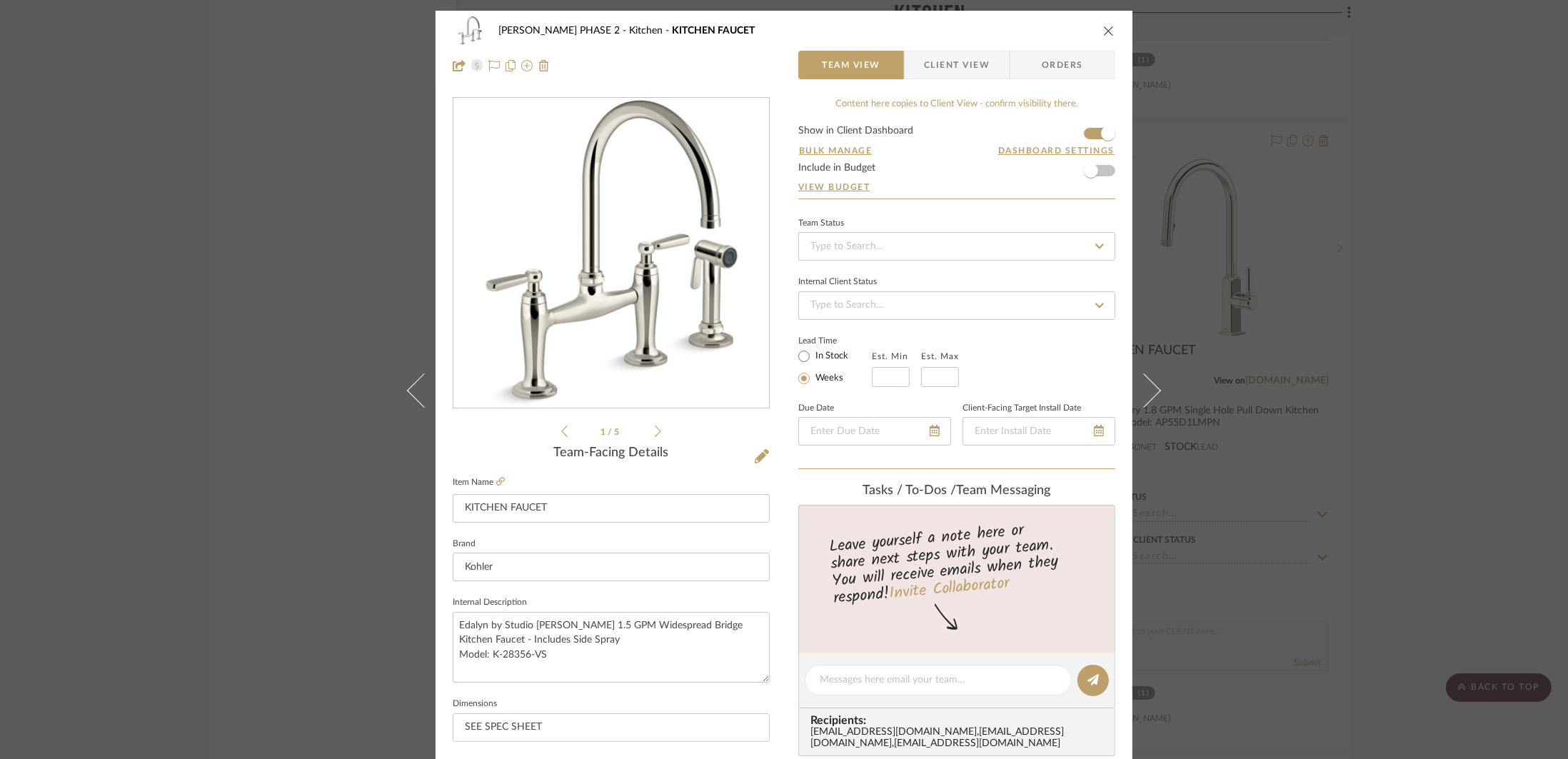
click at [1105, 30] on icon "close" at bounding box center [1109, 31] width 12 height 12
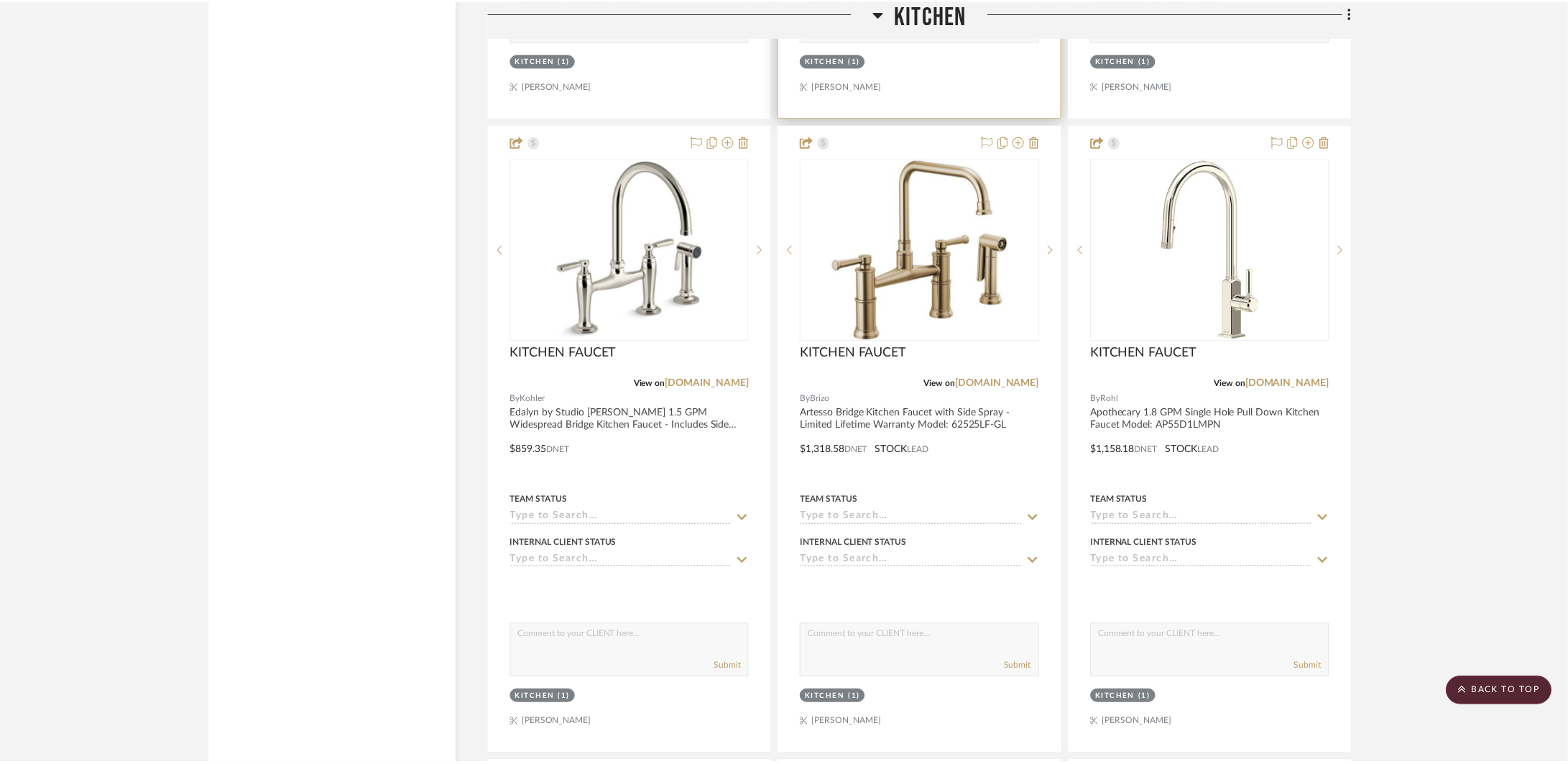
scroll to position [3871, 0]
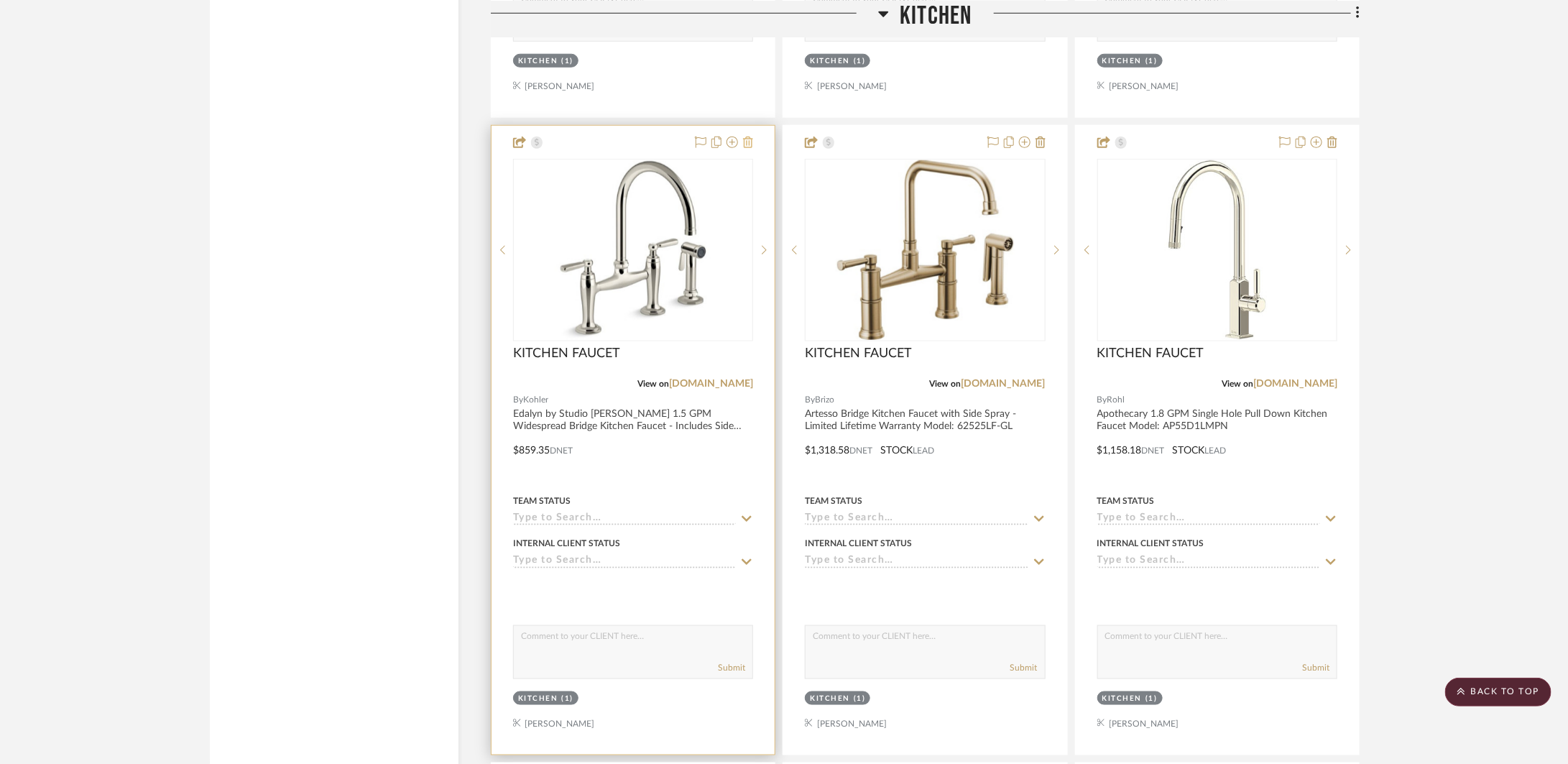
click at [745, 143] on icon at bounding box center [748, 143] width 10 height 12
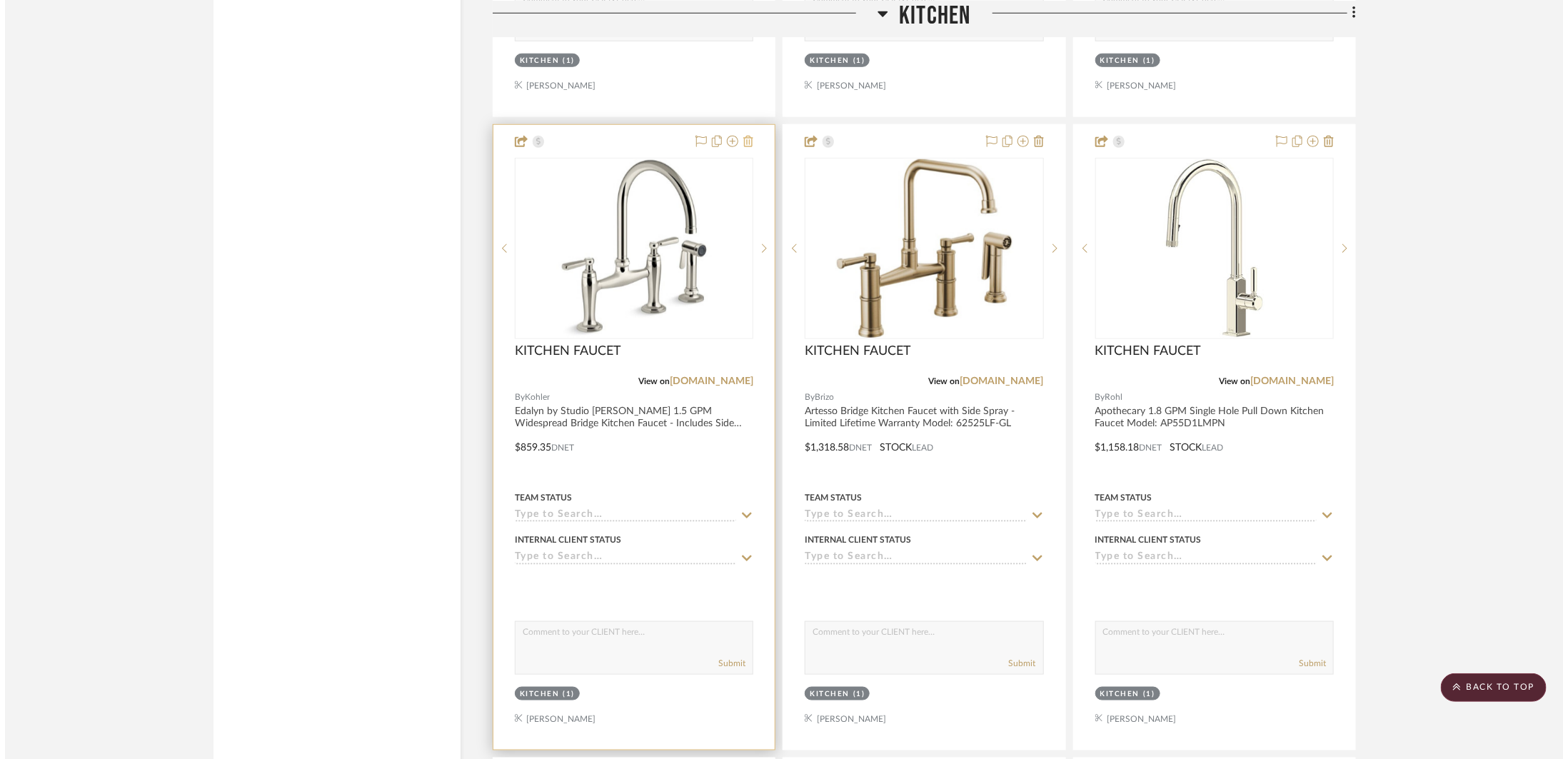
scroll to position [0, 0]
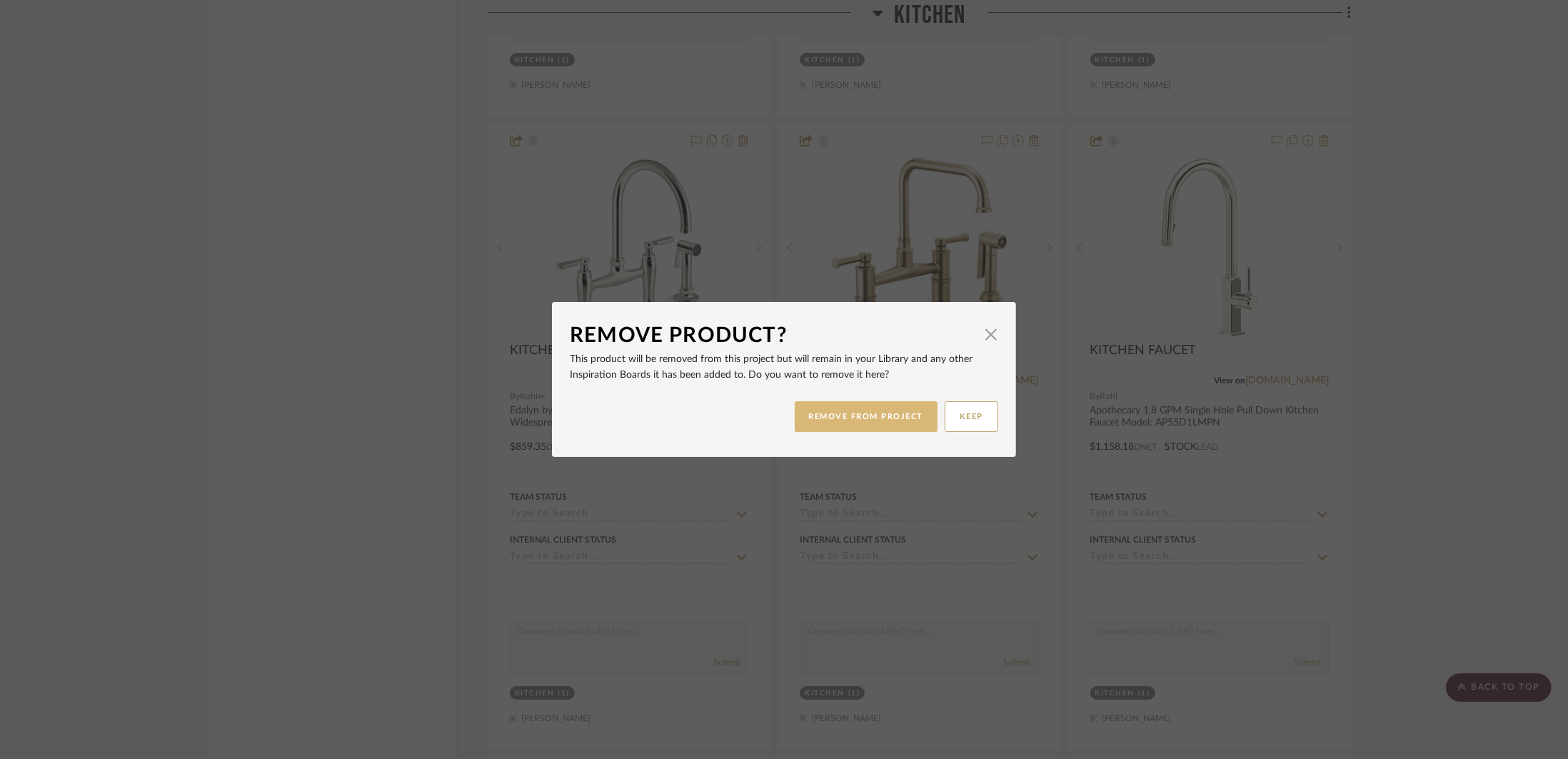
click at [839, 403] on button "REMOVE FROM PROJECT" at bounding box center [866, 416] width 143 height 31
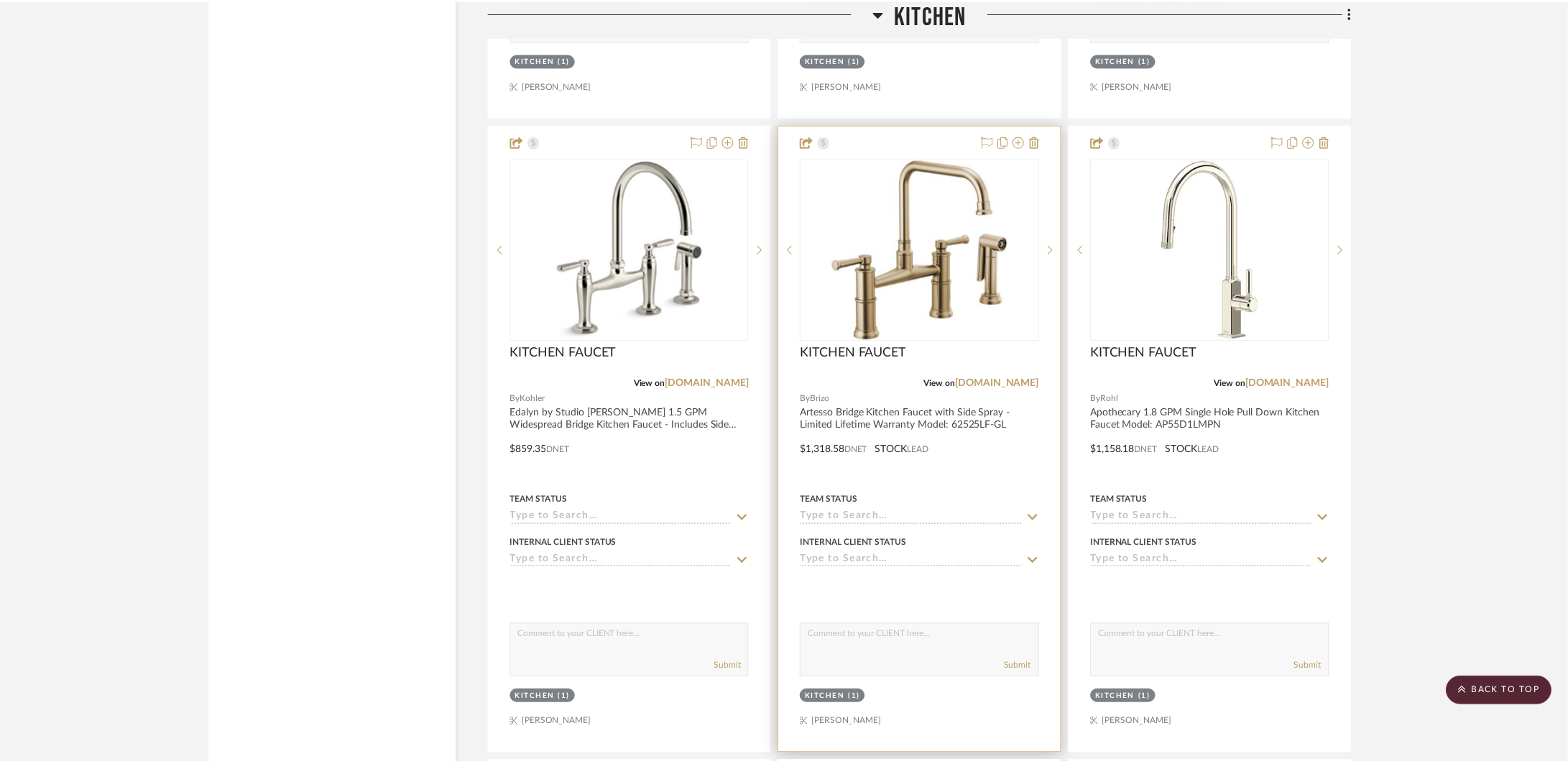
scroll to position [3871, 0]
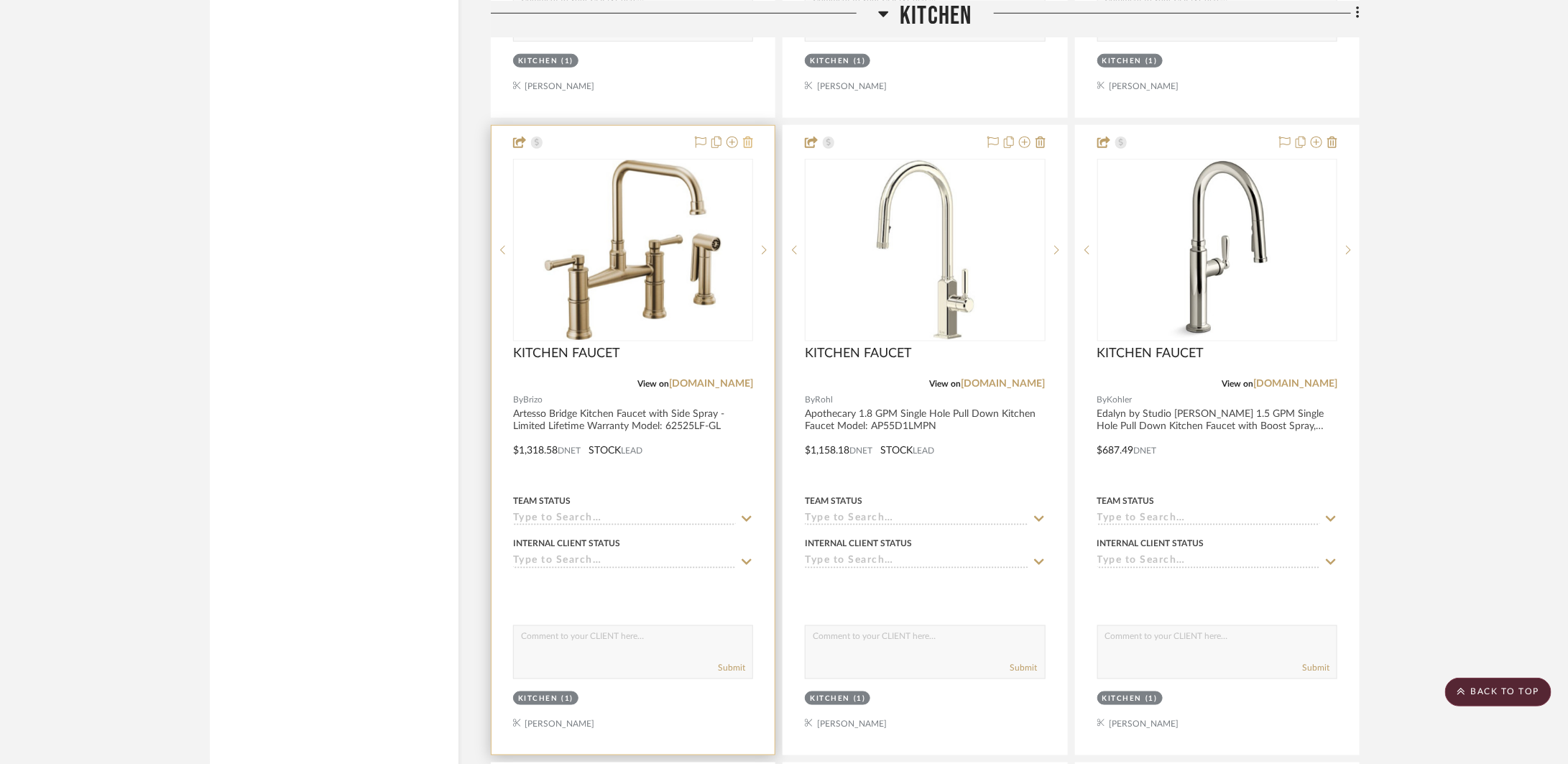
click at [752, 146] on icon at bounding box center [748, 143] width 10 height 12
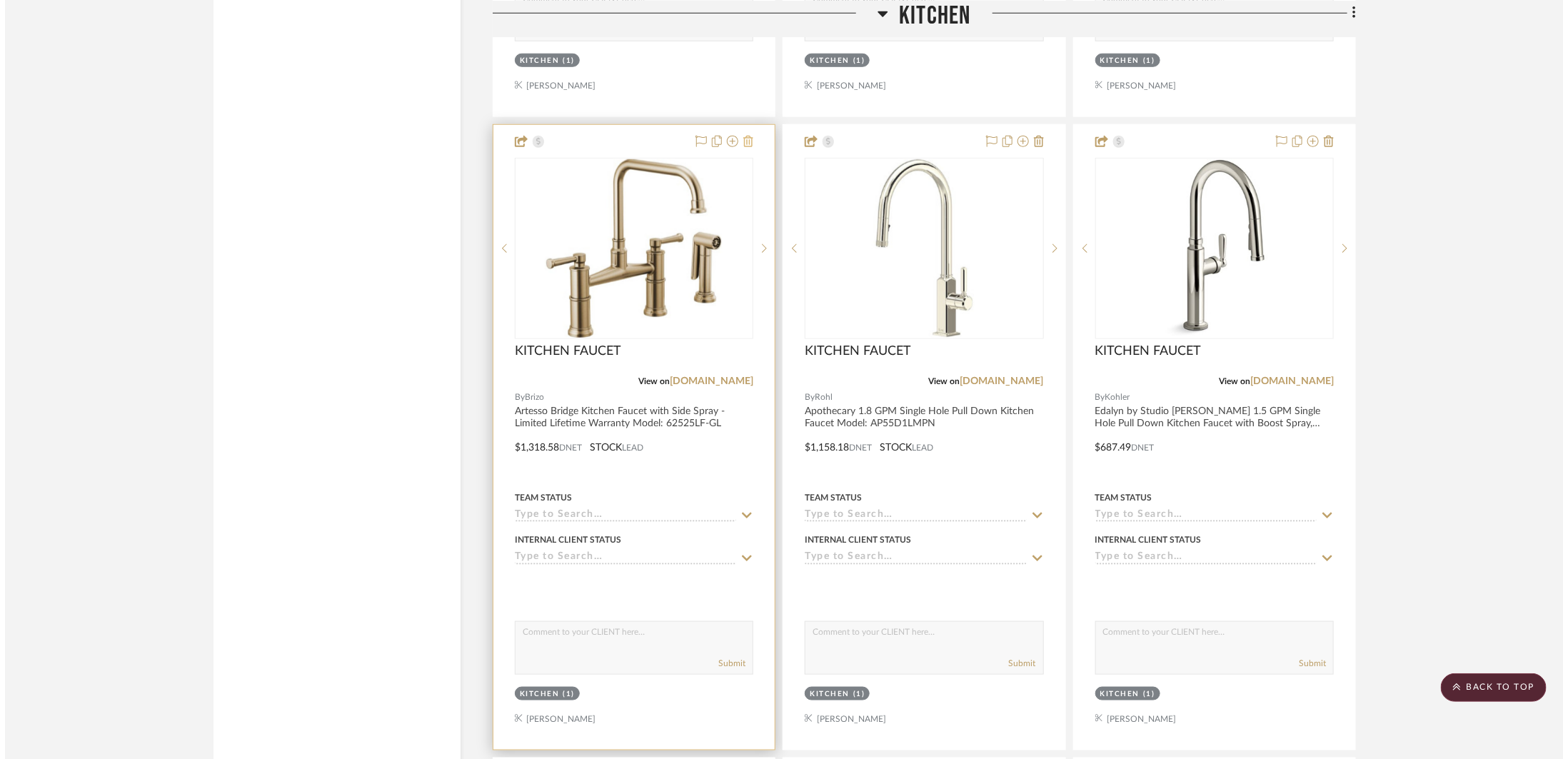
scroll to position [0, 0]
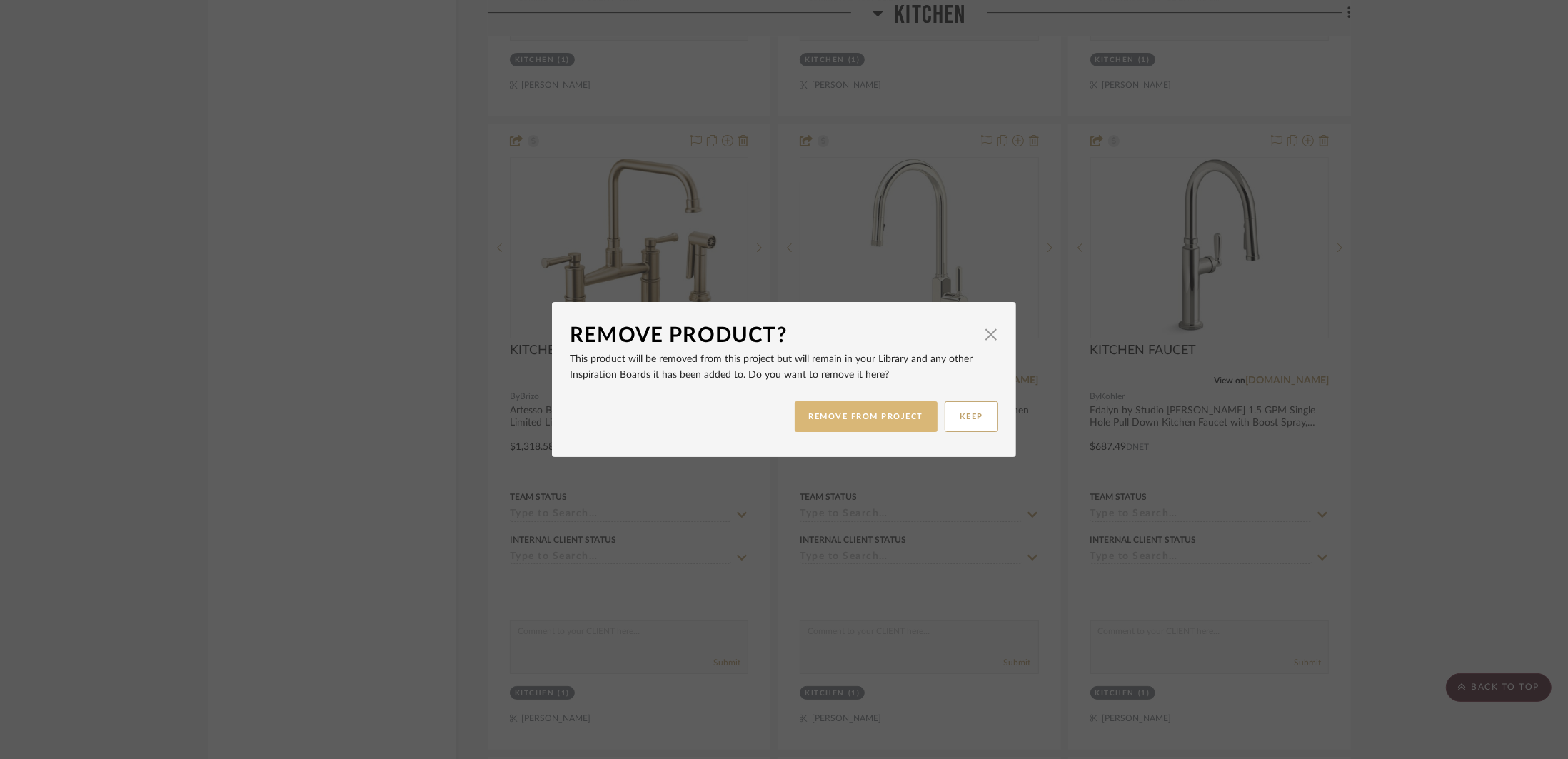
click at [886, 407] on button "REMOVE FROM PROJECT" at bounding box center [866, 416] width 143 height 31
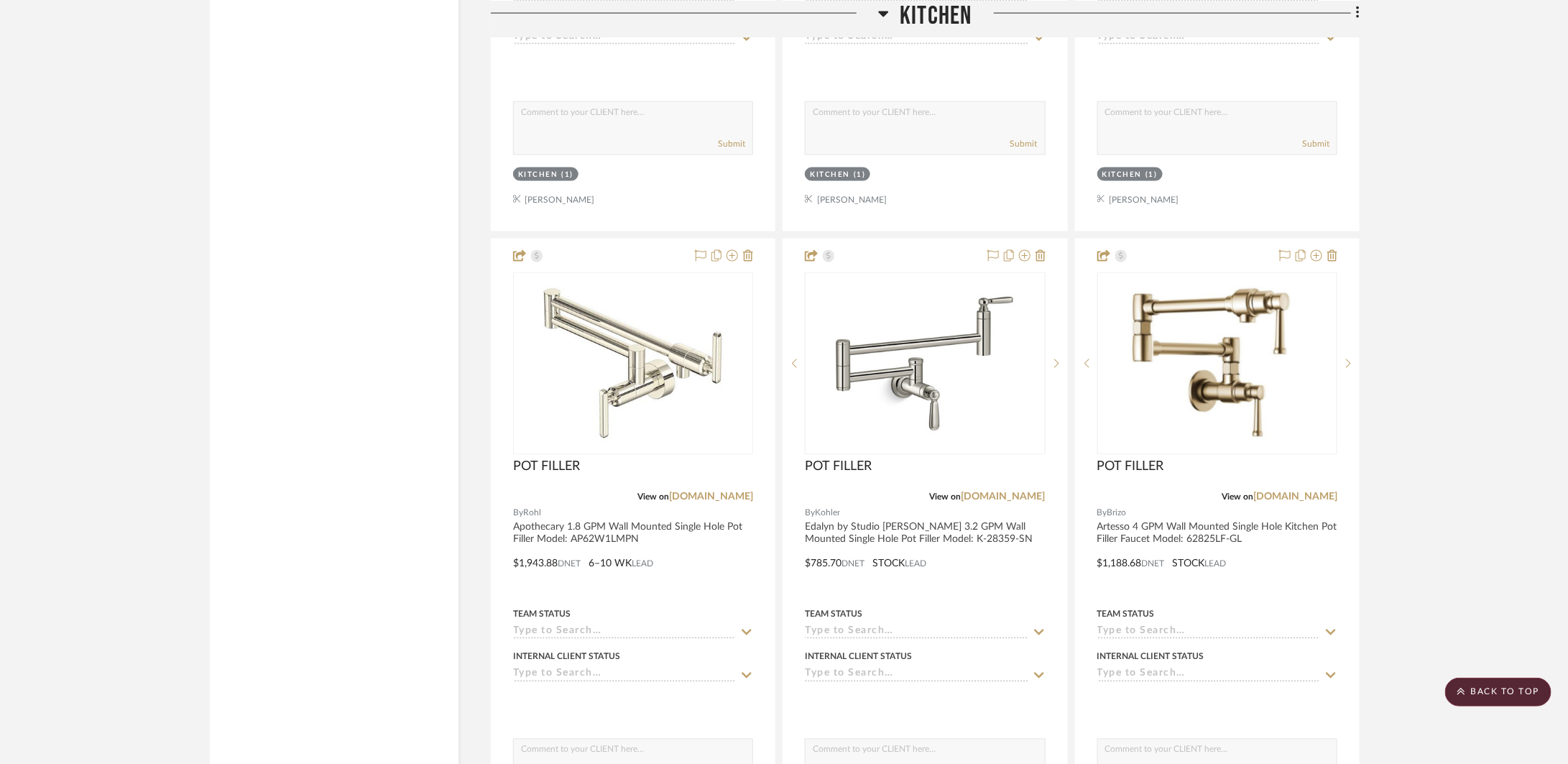
scroll to position [4366, 0]
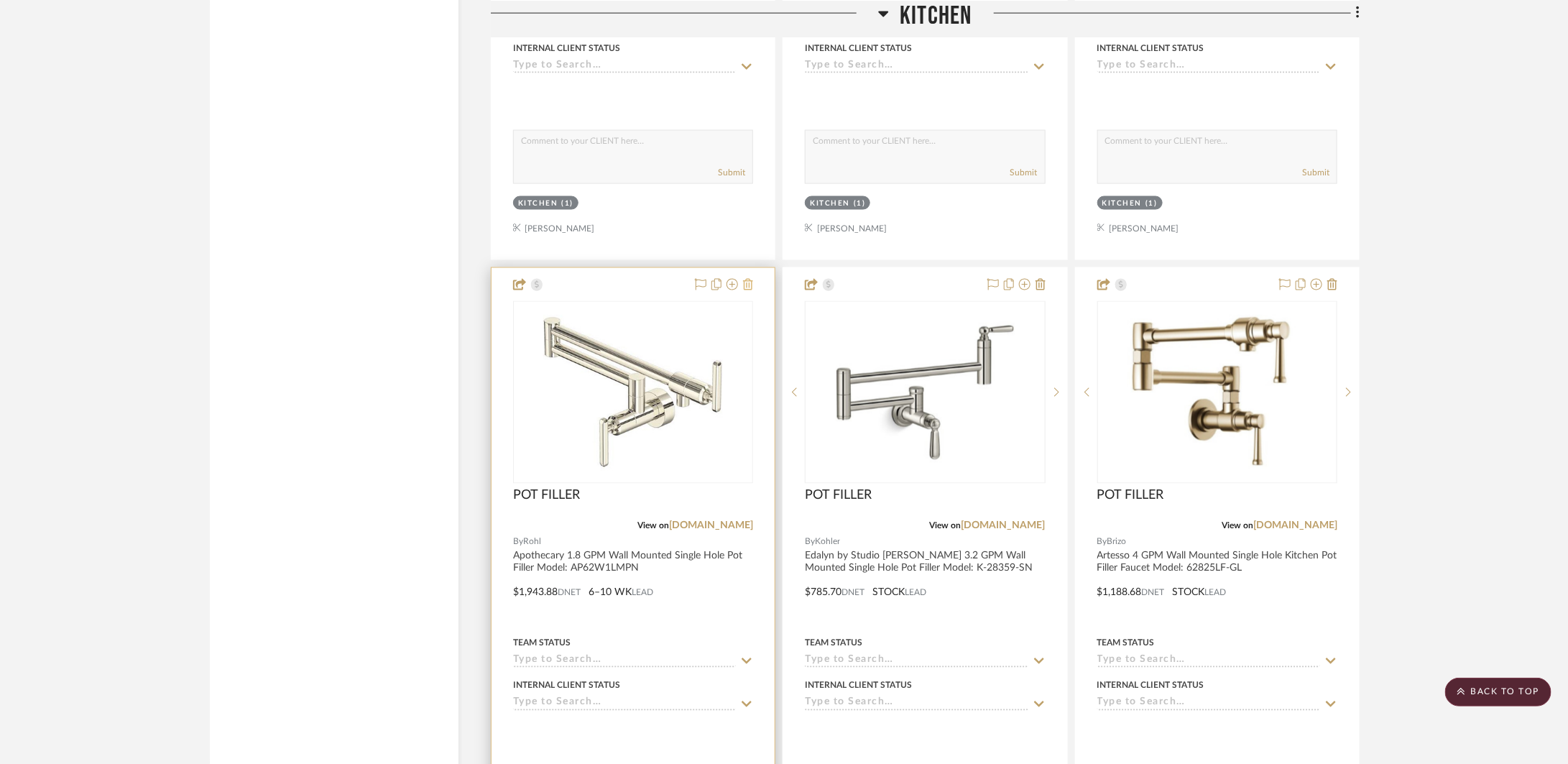
click at [751, 288] on icon at bounding box center [748, 285] width 10 height 12
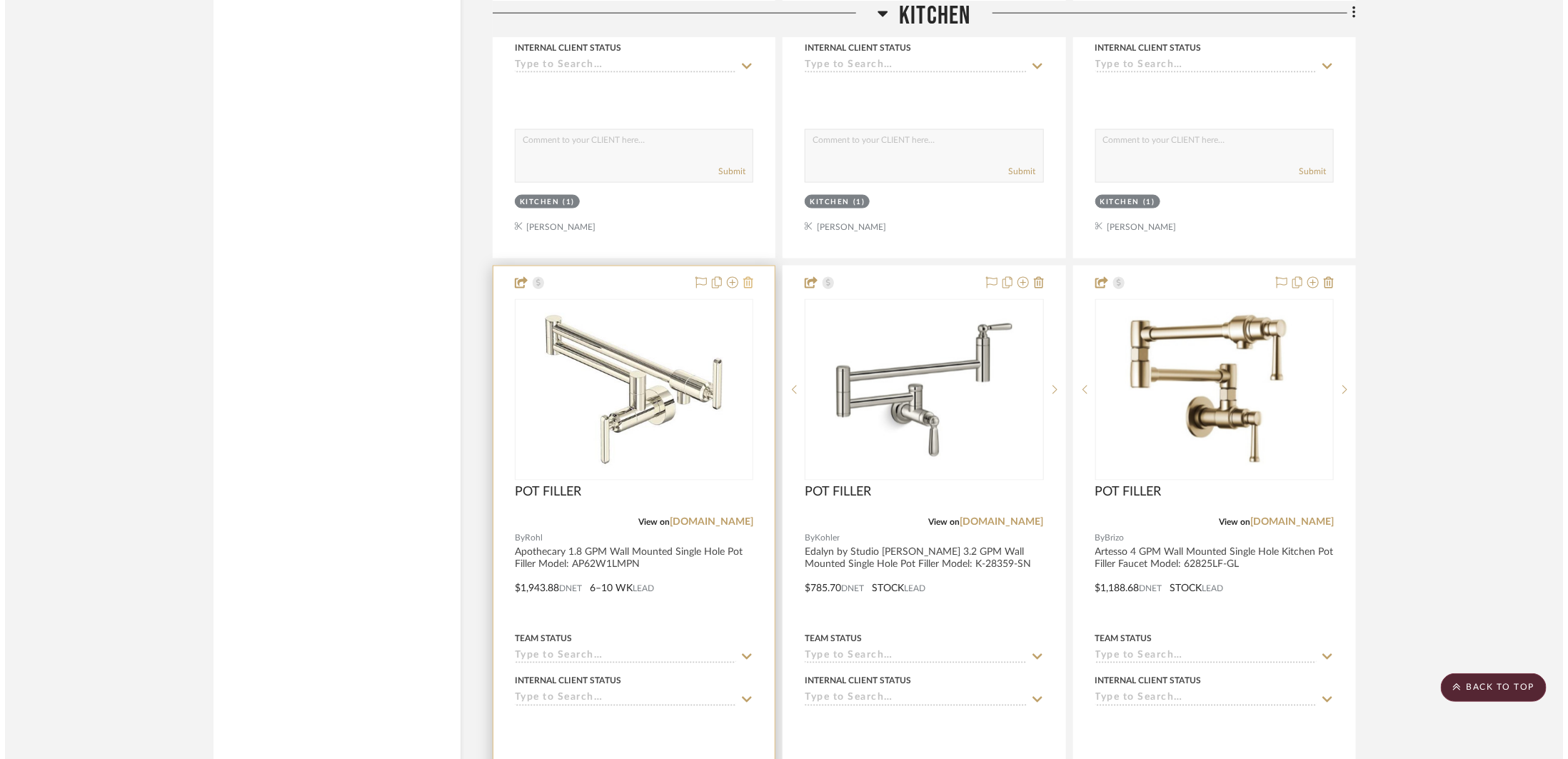
scroll to position [0, 0]
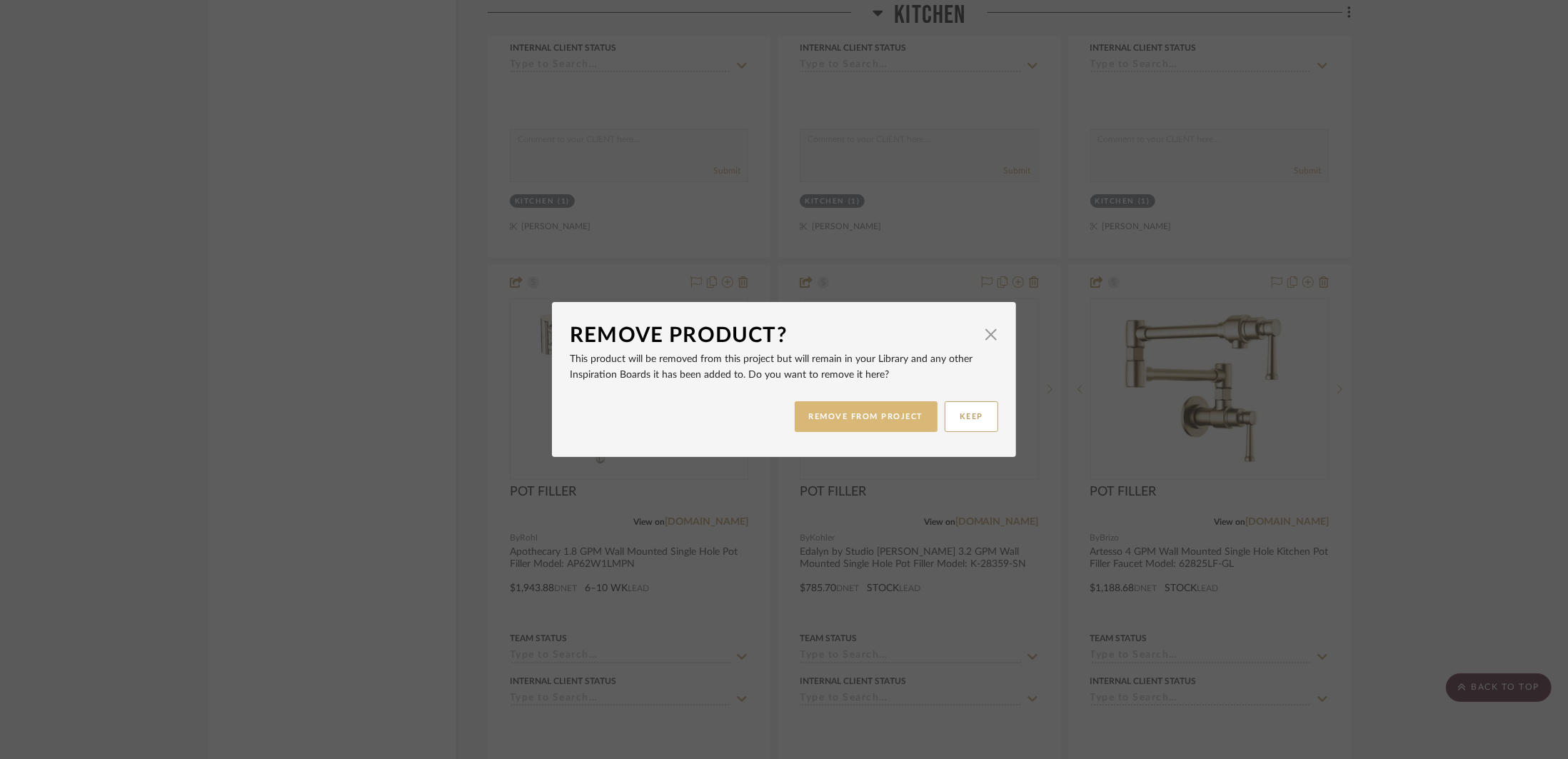
click at [854, 410] on button "REMOVE FROM PROJECT" at bounding box center [866, 416] width 143 height 31
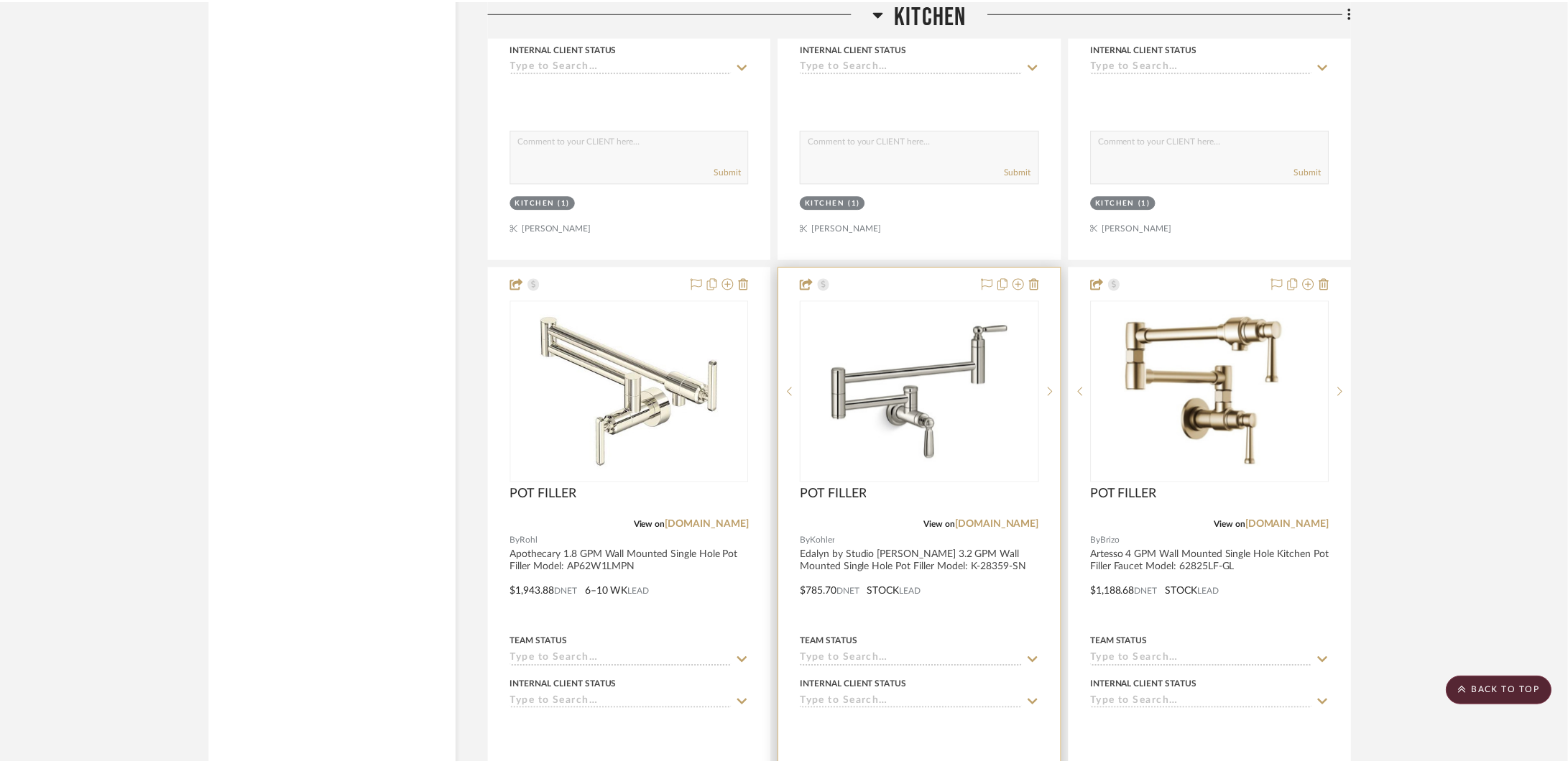
scroll to position [4366, 0]
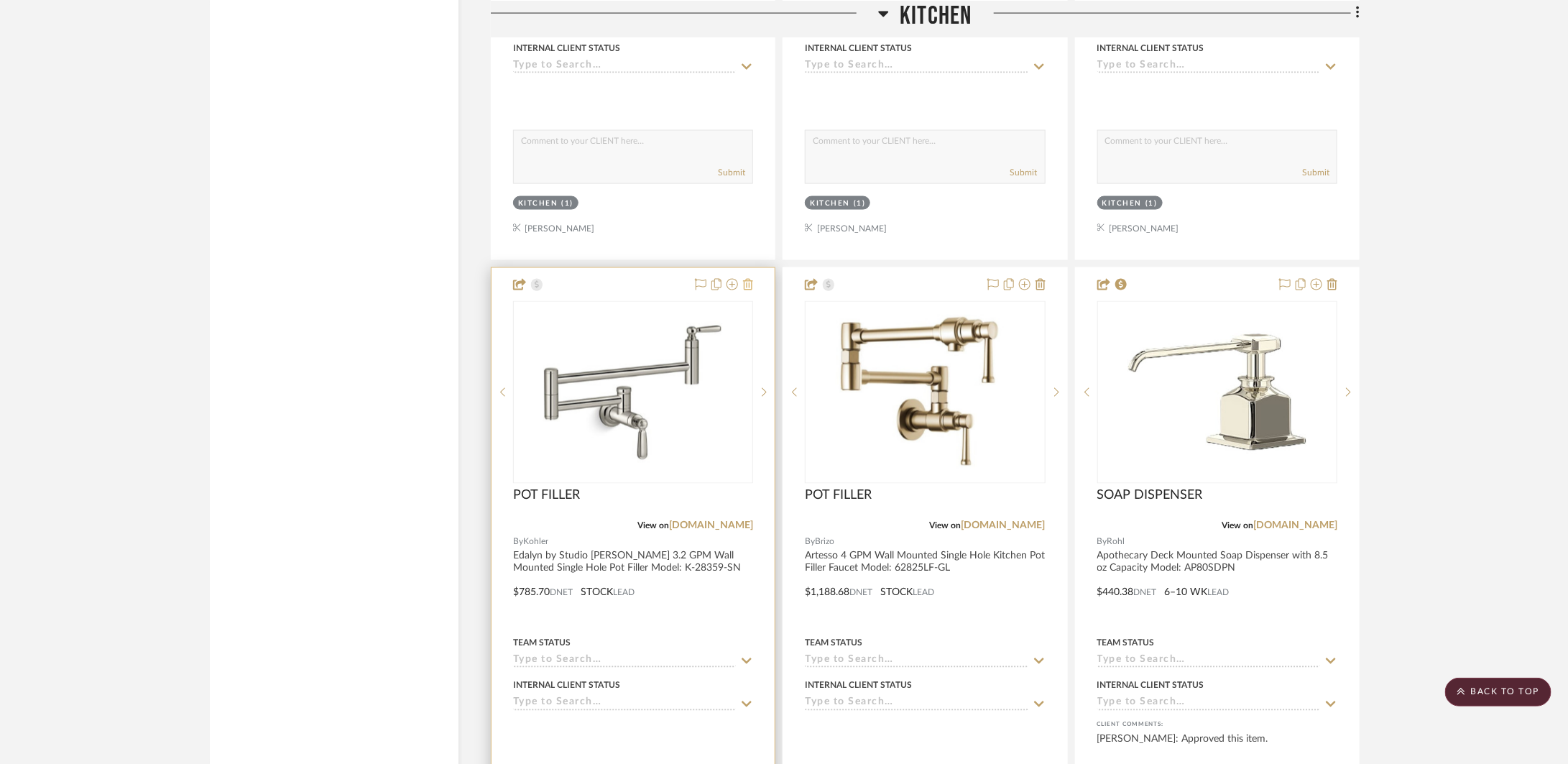
click at [748, 286] on icon at bounding box center [748, 285] width 10 height 12
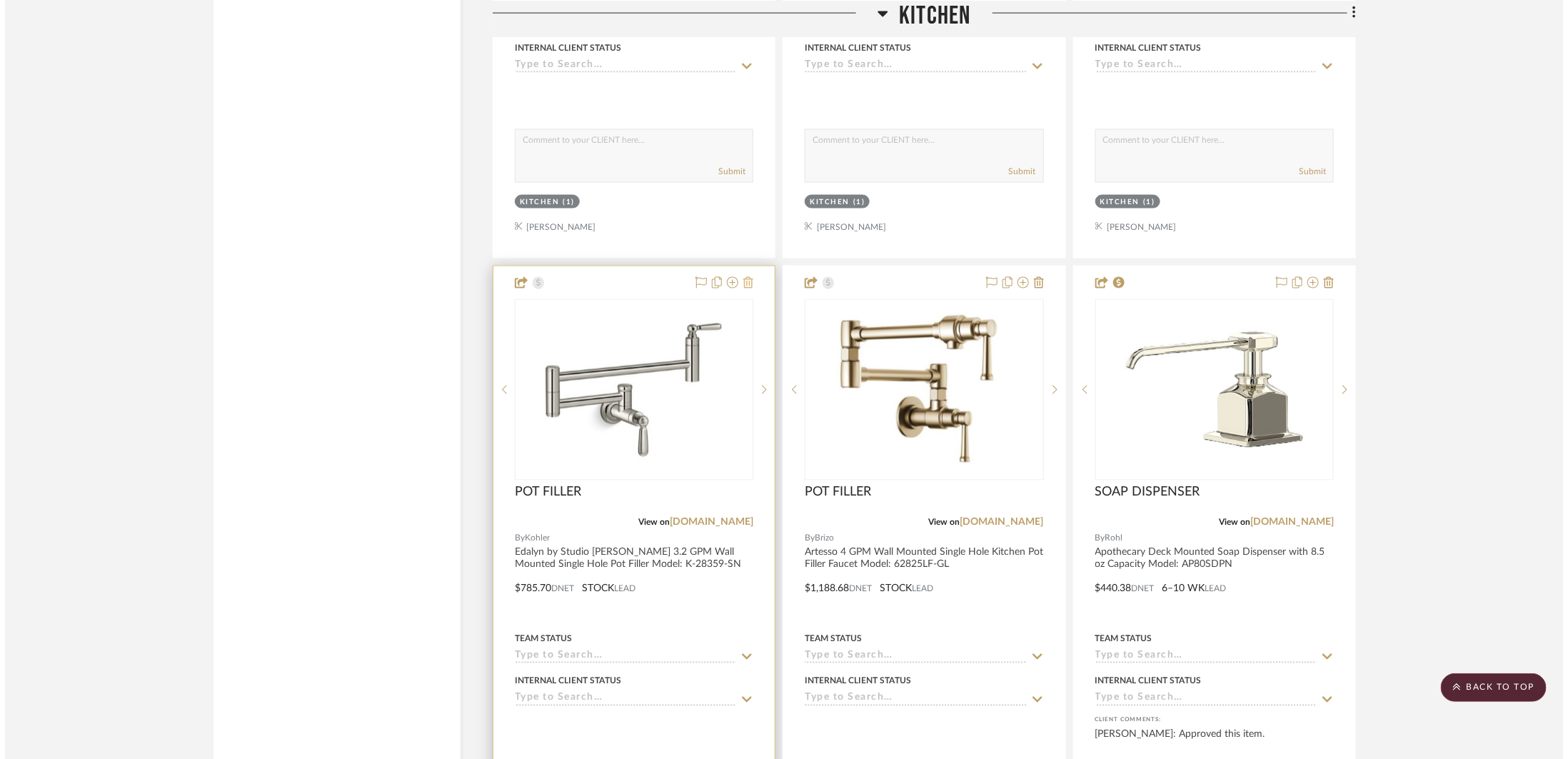
scroll to position [0, 0]
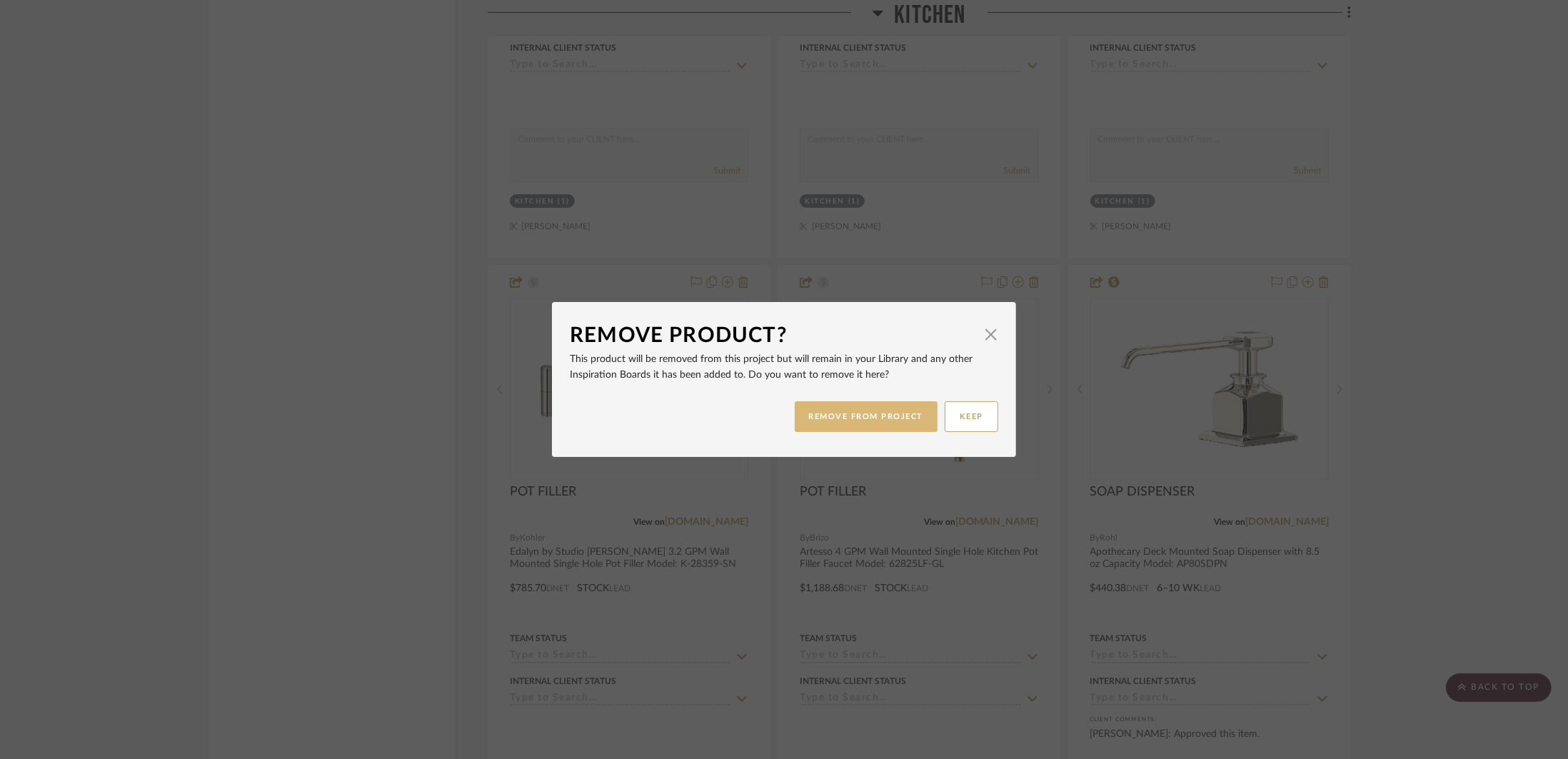
click at [835, 417] on button "REMOVE FROM PROJECT" at bounding box center [866, 416] width 143 height 31
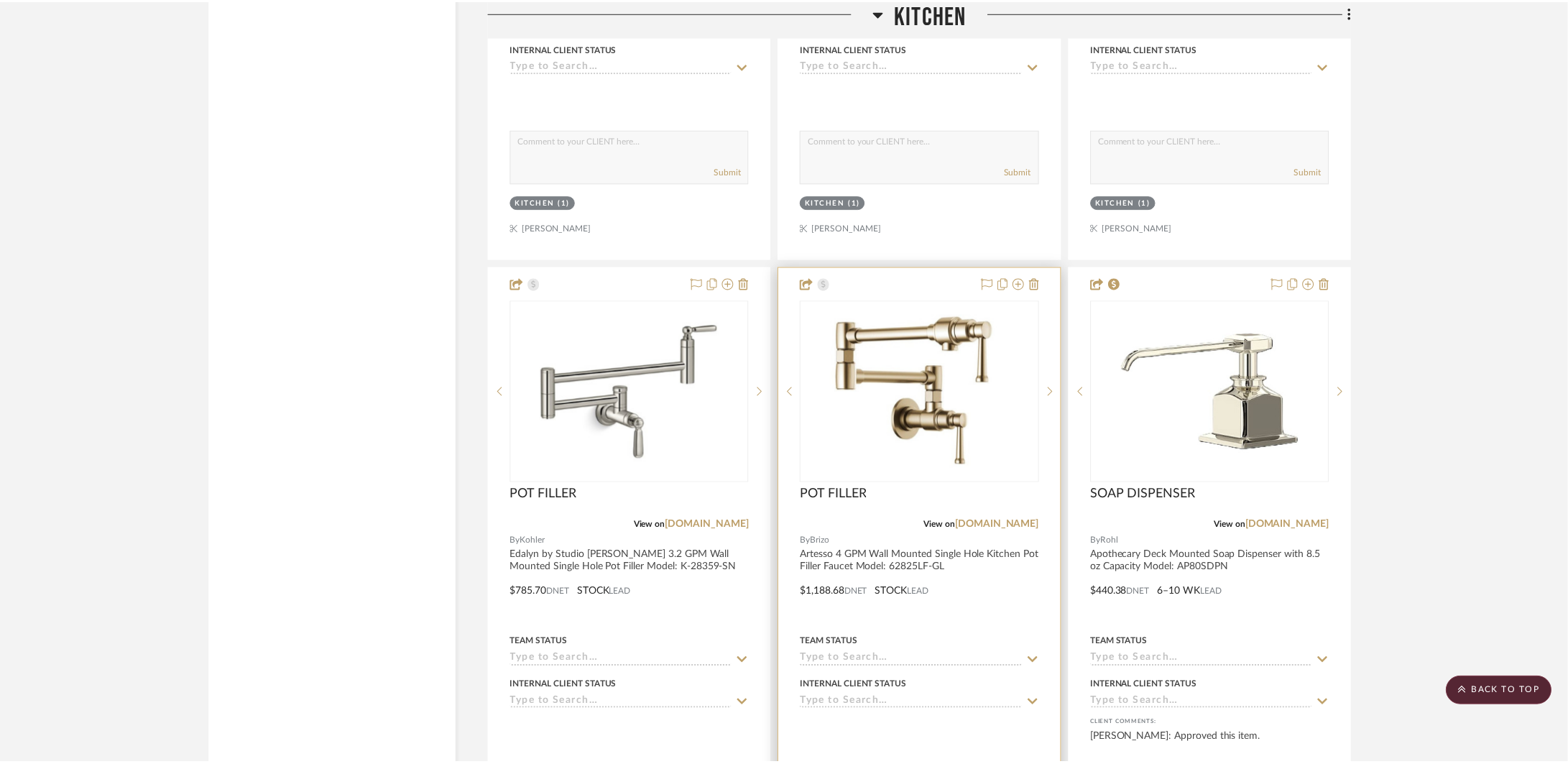
scroll to position [4366, 0]
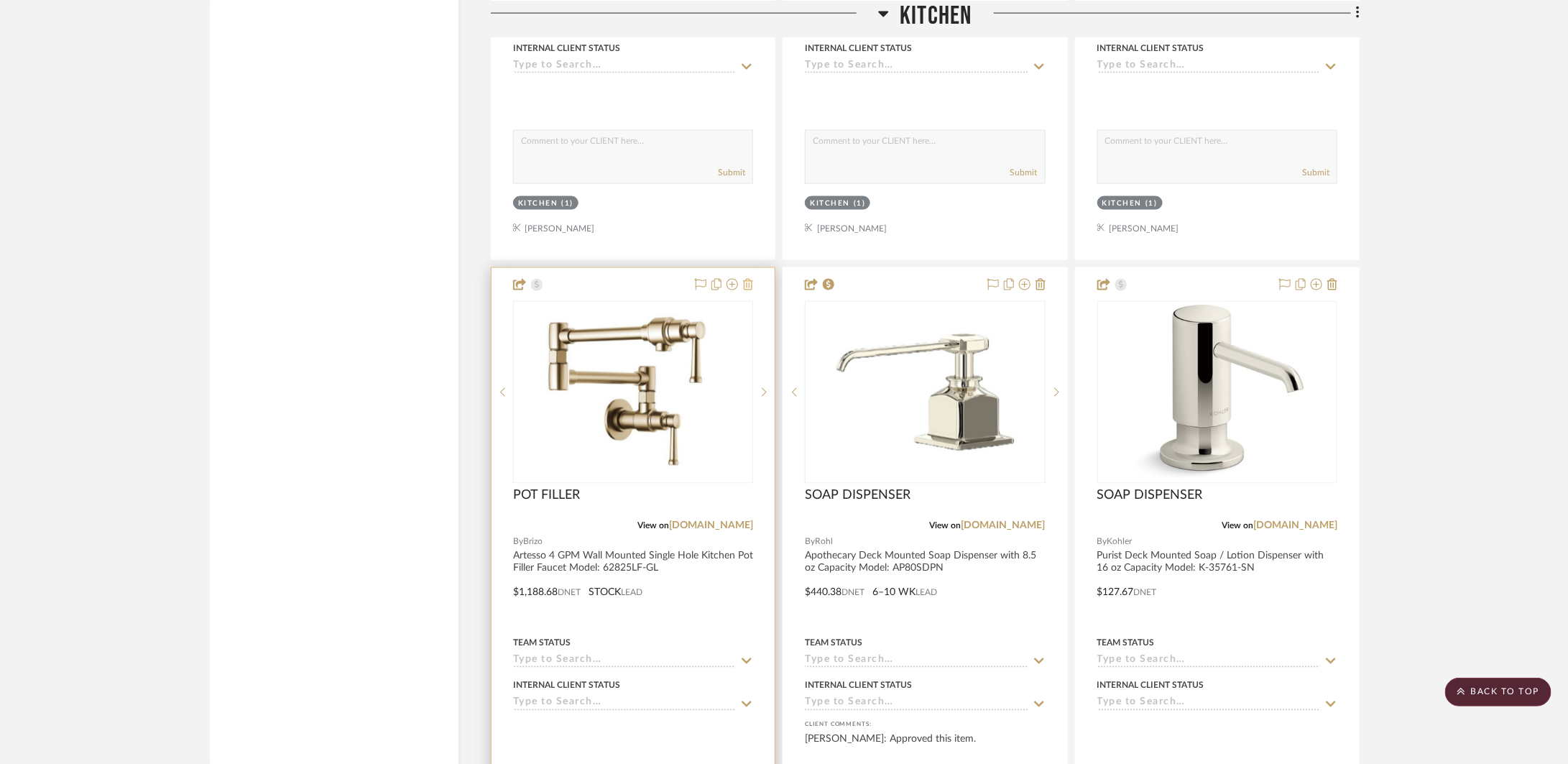
click at [747, 289] on icon at bounding box center [748, 285] width 10 height 12
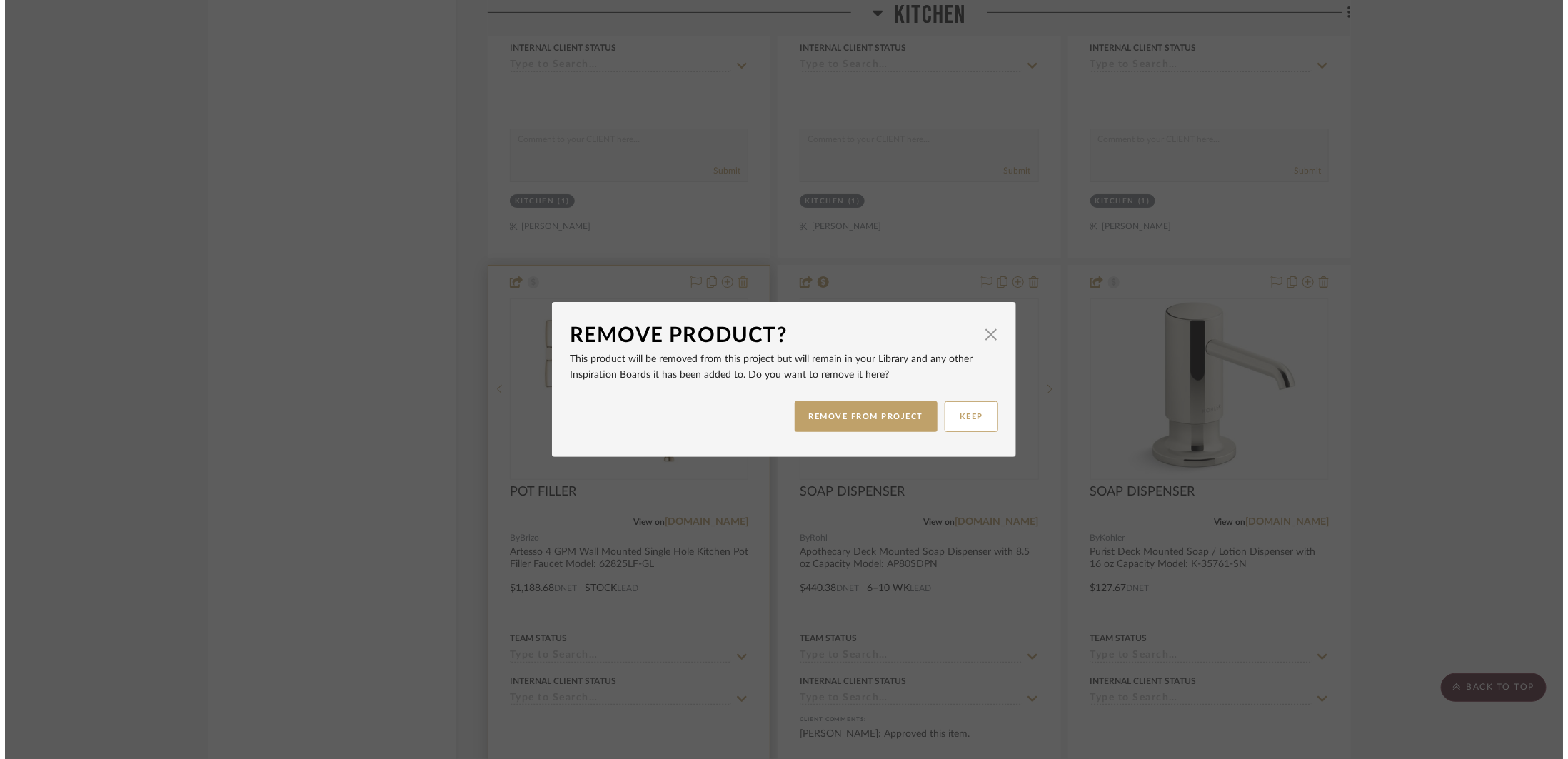
scroll to position [0, 0]
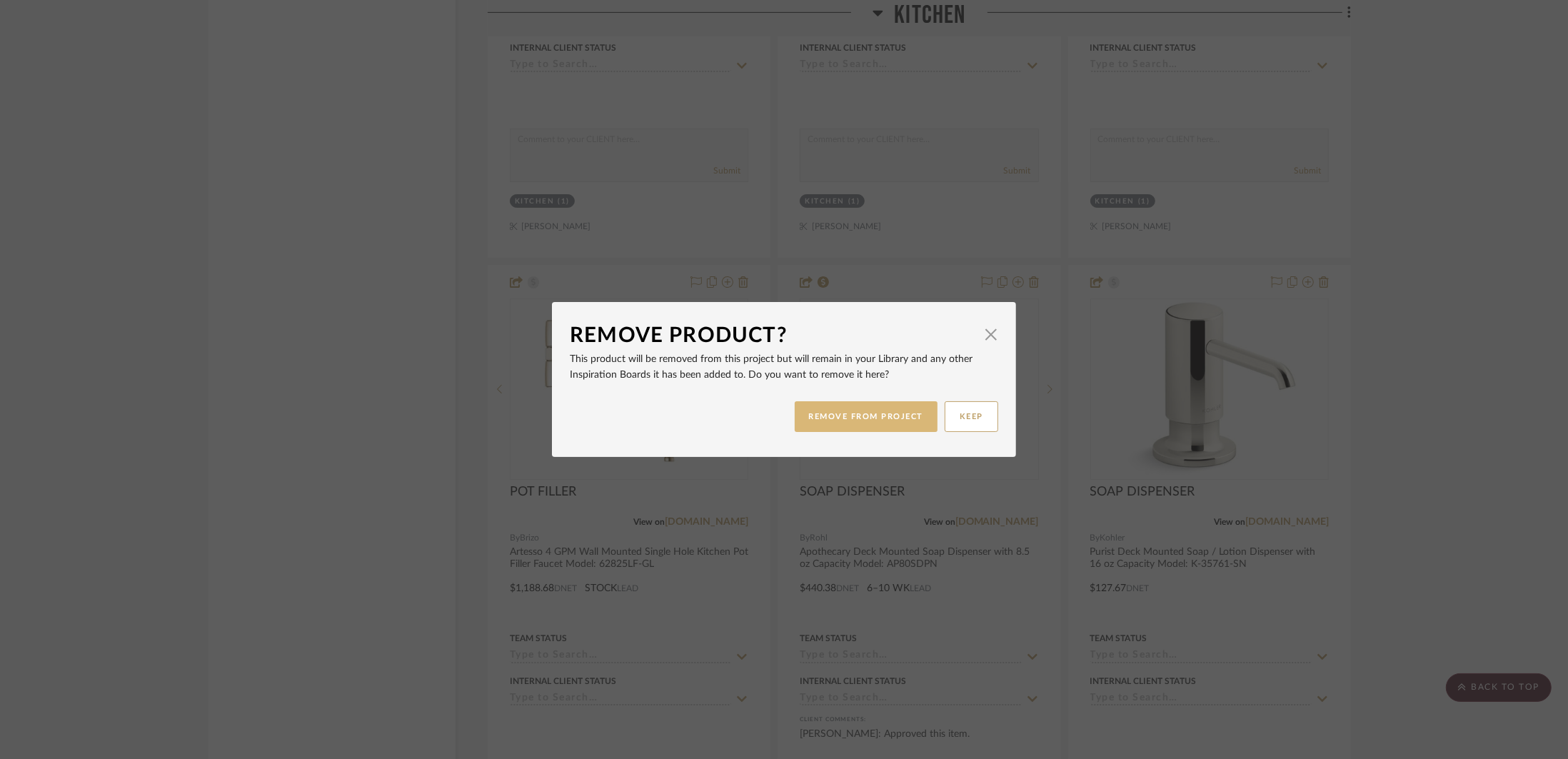
click at [840, 417] on button "REMOVE FROM PROJECT" at bounding box center [866, 416] width 143 height 31
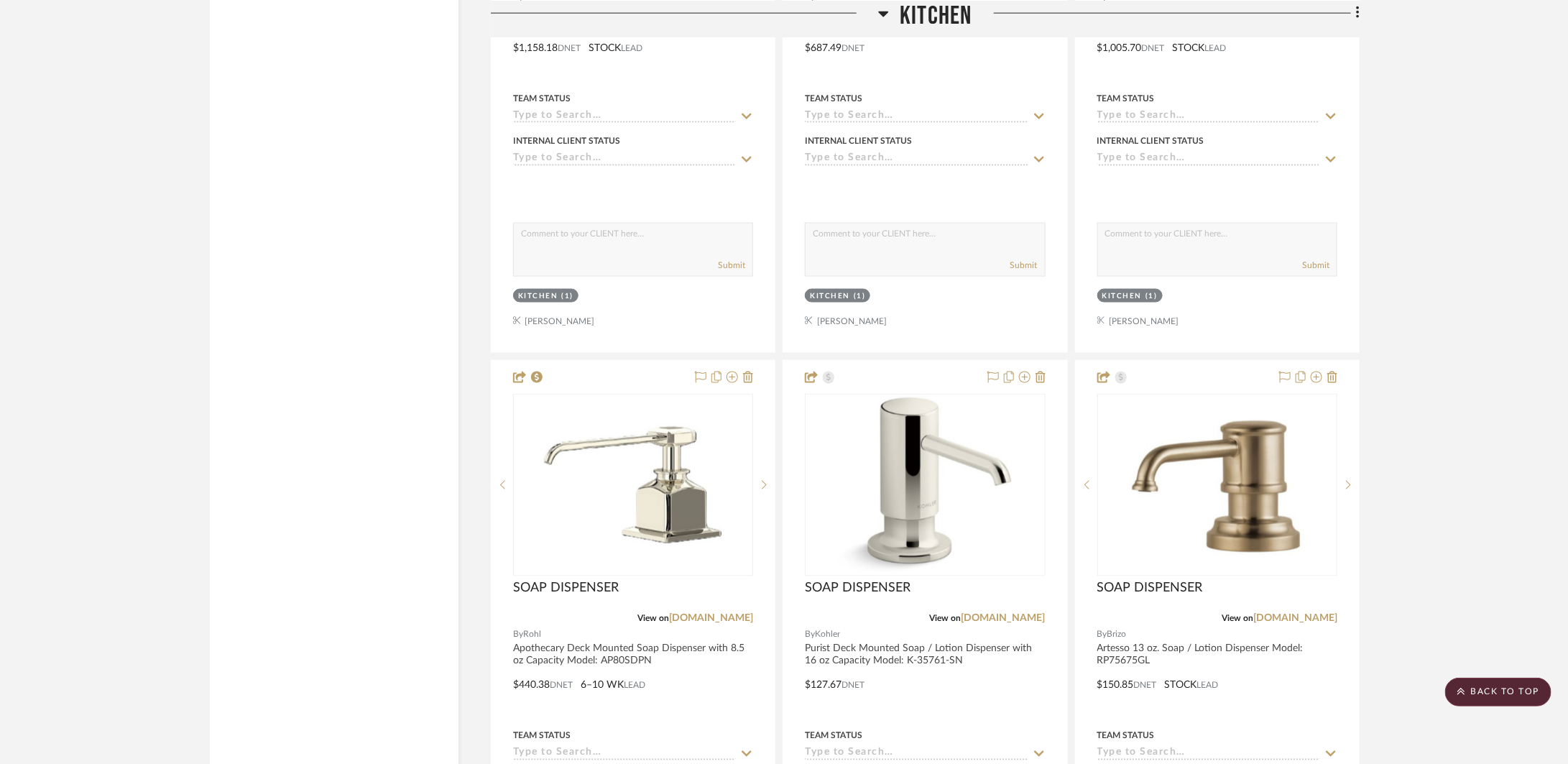
scroll to position [4329, 0]
